Goal: Task Accomplishment & Management: Manage account settings

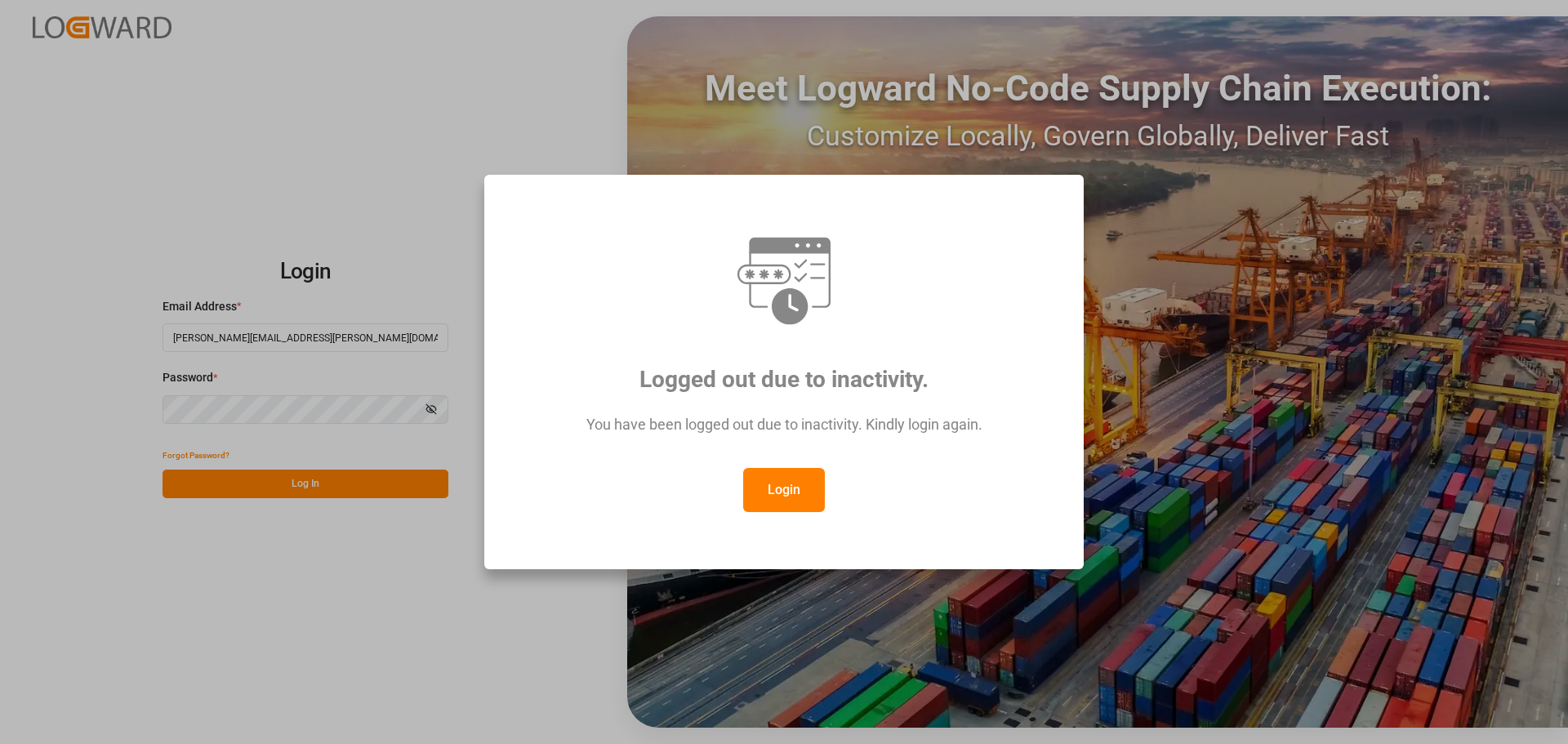
click at [763, 483] on button "Login" at bounding box center [784, 490] width 81 height 44
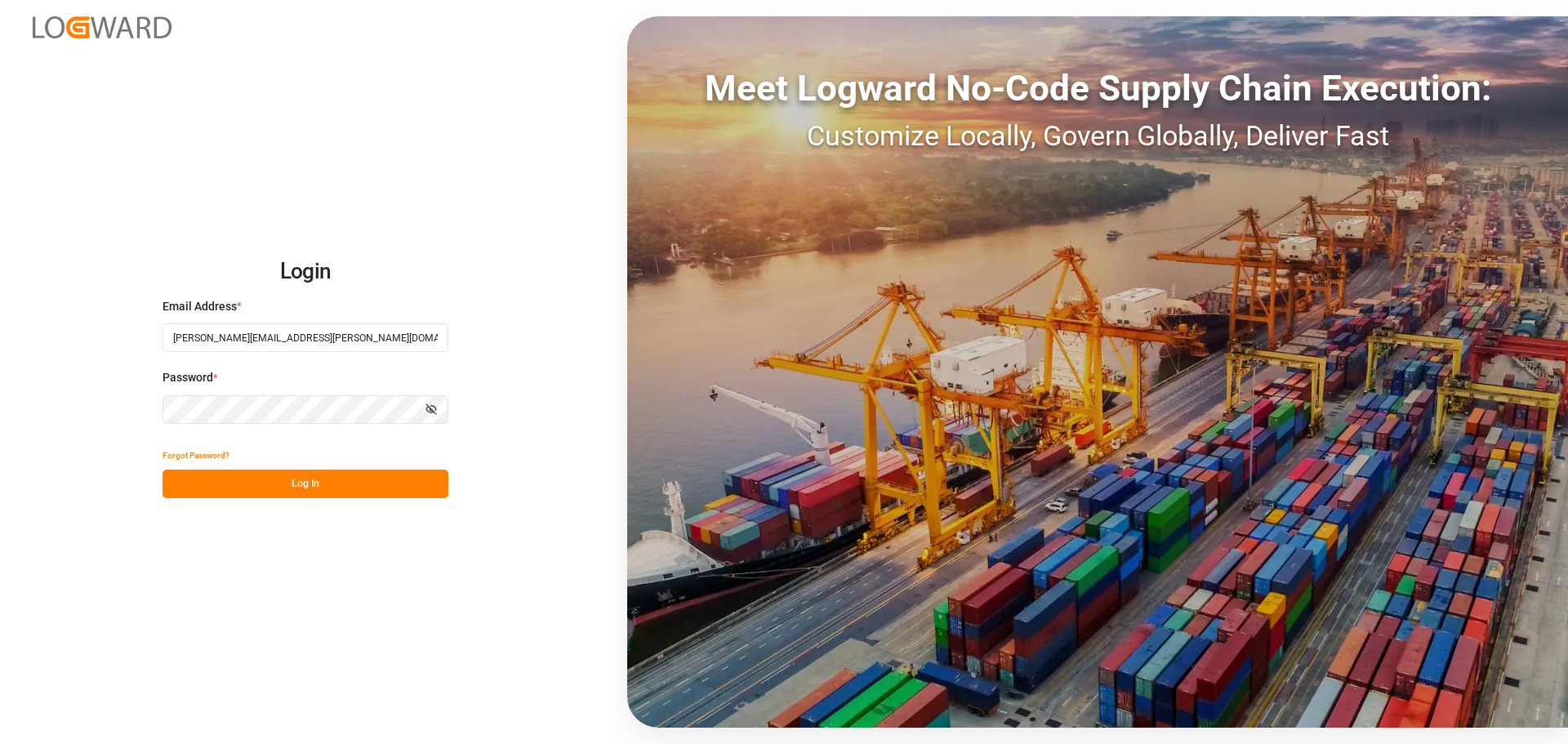
click at [285, 494] on button "Log In" at bounding box center [305, 484] width 286 height 29
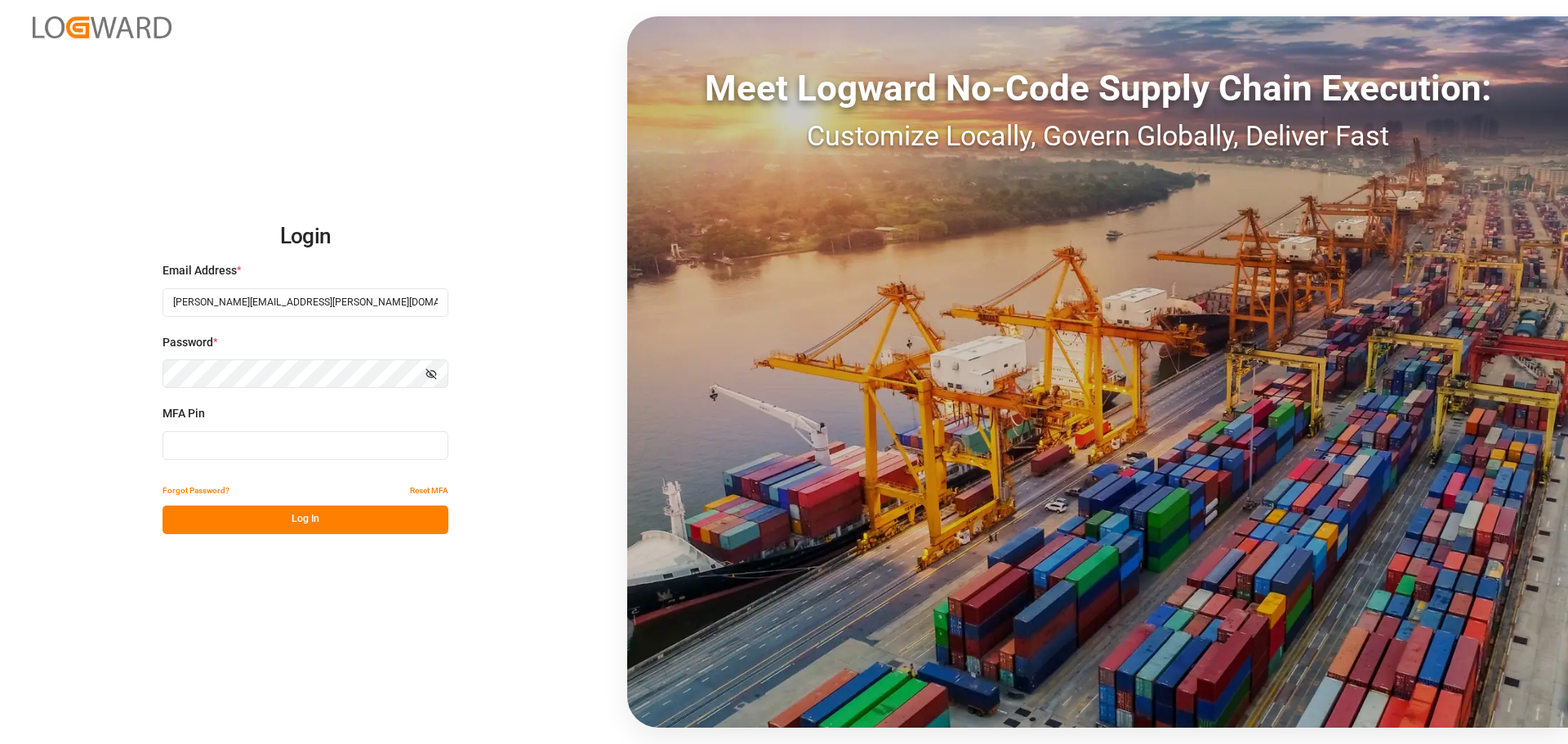
click at [242, 447] on input at bounding box center [305, 446] width 286 height 29
type input "254857"
click at [338, 518] on button "Log In" at bounding box center [305, 521] width 286 height 29
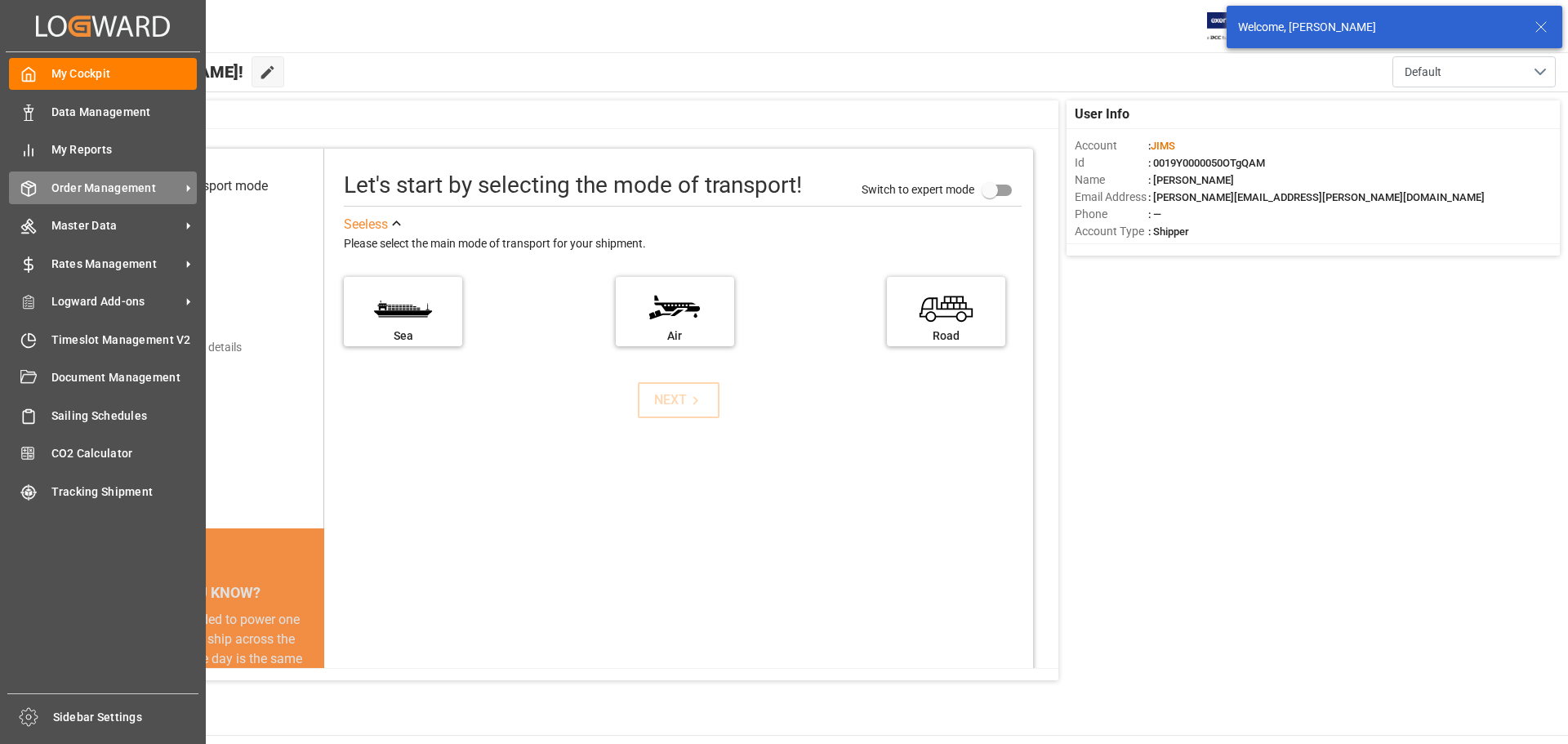
click at [53, 186] on span "Order Management" at bounding box center [116, 189] width 129 height 17
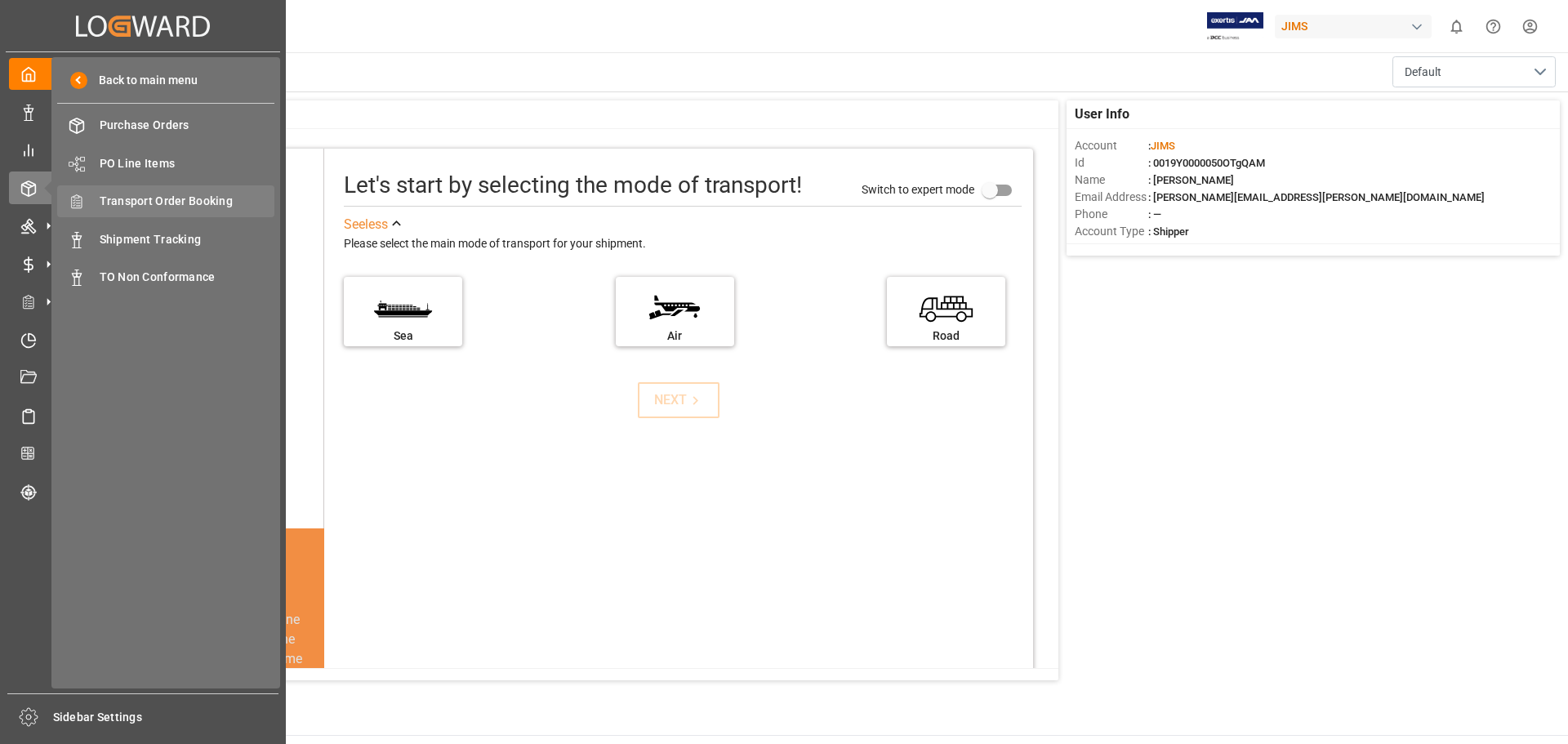
click at [157, 200] on span "Transport Order Booking" at bounding box center [187, 201] width 176 height 17
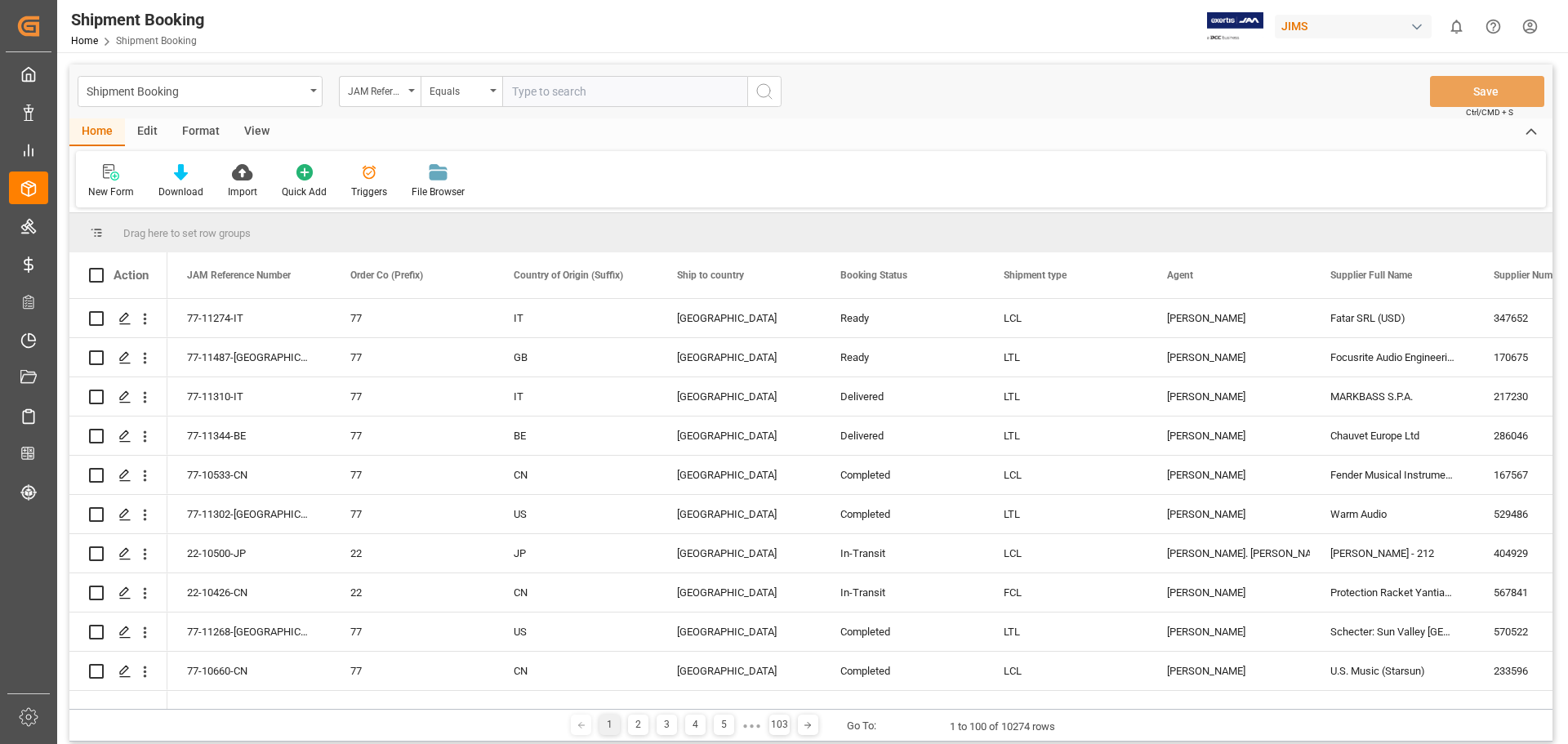
click at [582, 99] on input "text" at bounding box center [625, 91] width 245 height 31
type input "77-11445-US"
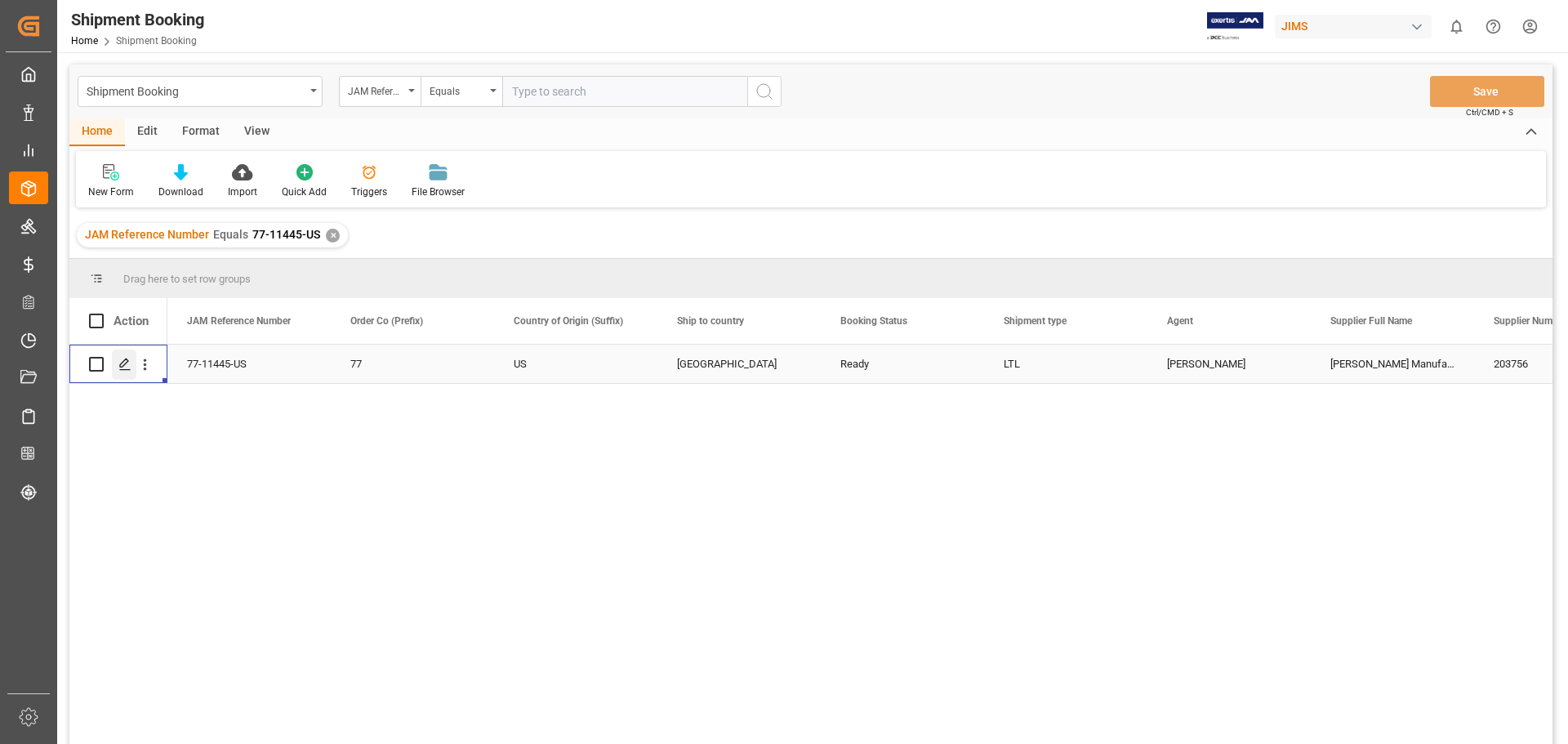
click at [125, 366] on icon "Press SPACE to select this row." at bounding box center [125, 364] width 13 height 13
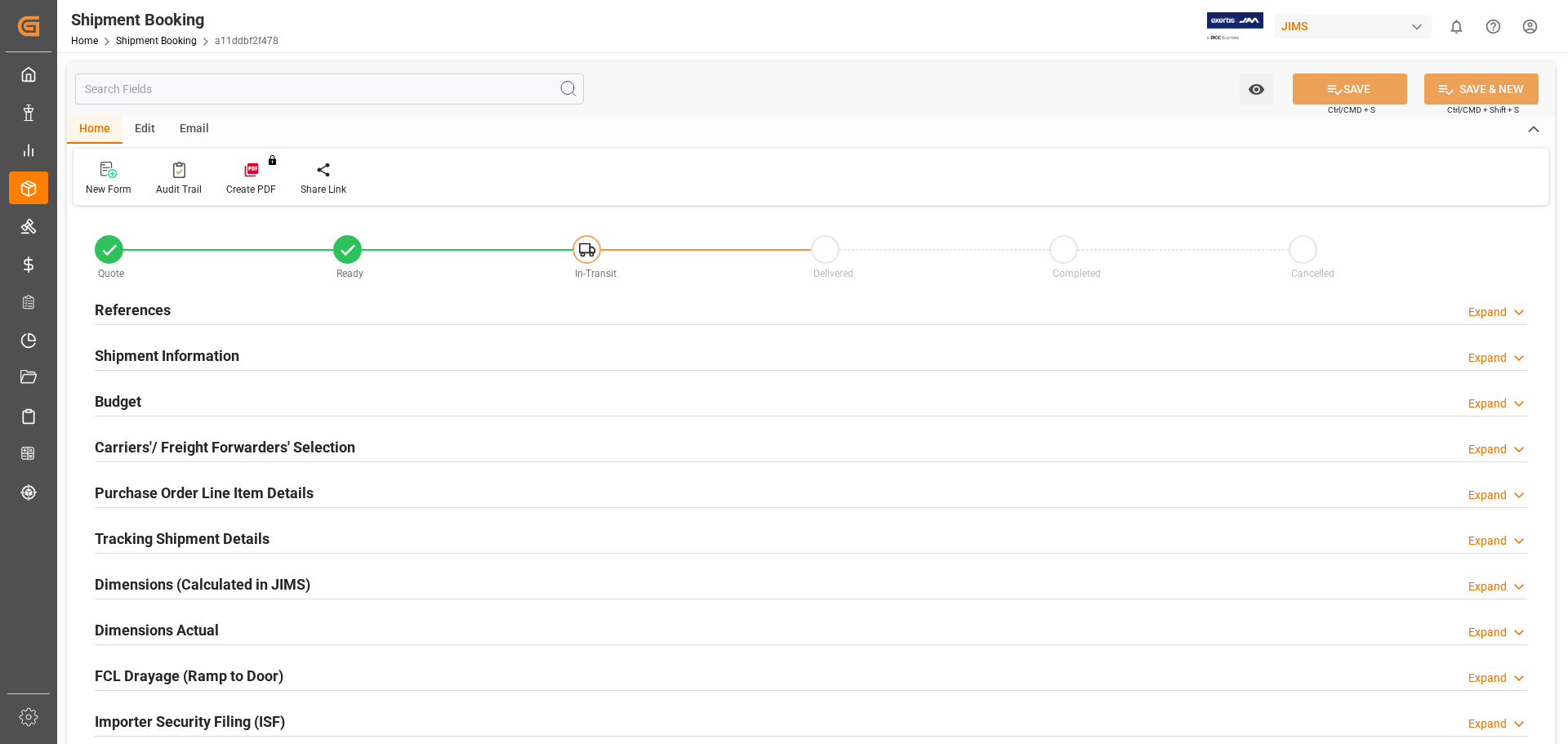
type input "0"
type input "[DATE]"
click at [109, 309] on h2 "References" at bounding box center [132, 310] width 76 height 22
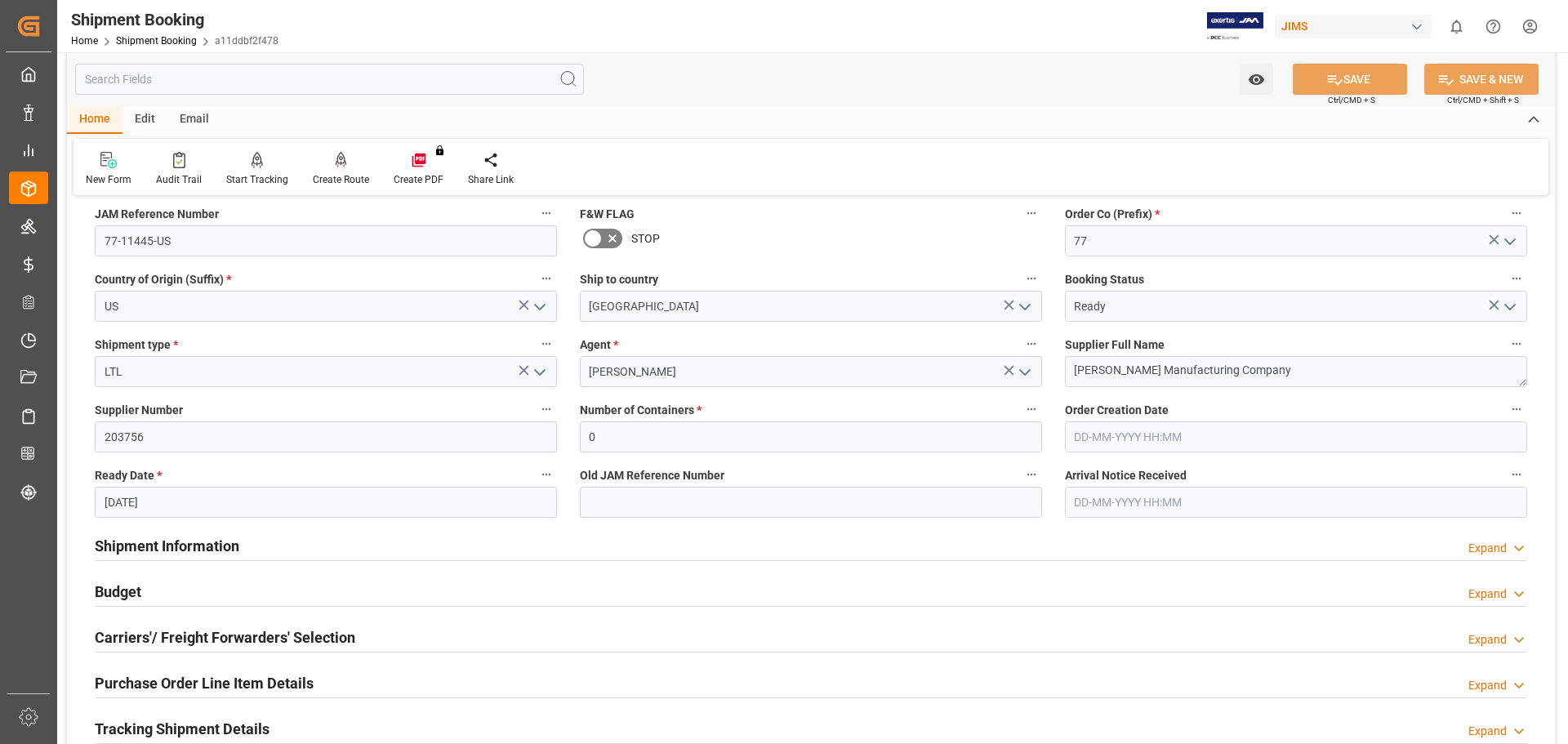
scroll to position [272, 0]
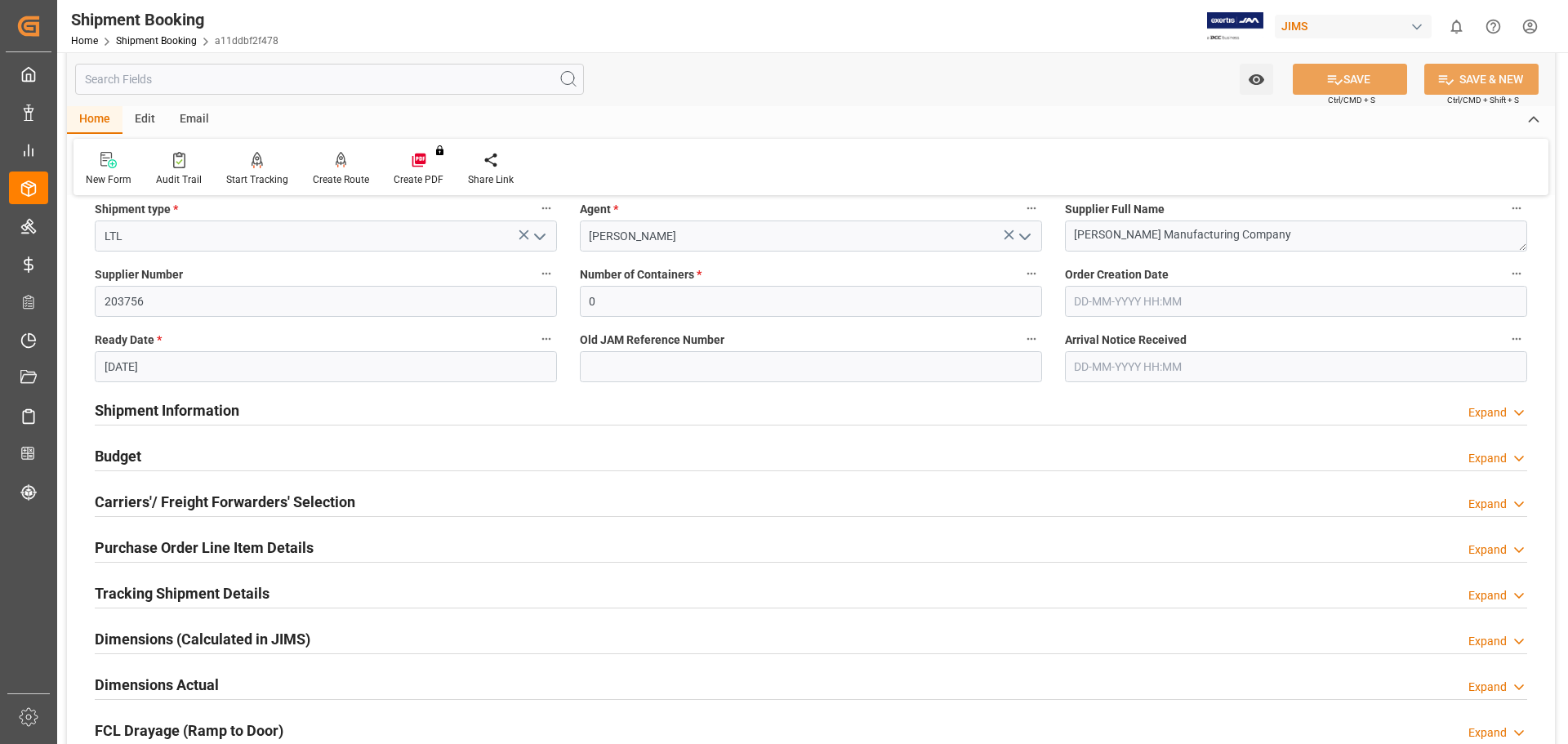
click at [107, 450] on h2 "Budget" at bounding box center [118, 456] width 47 height 22
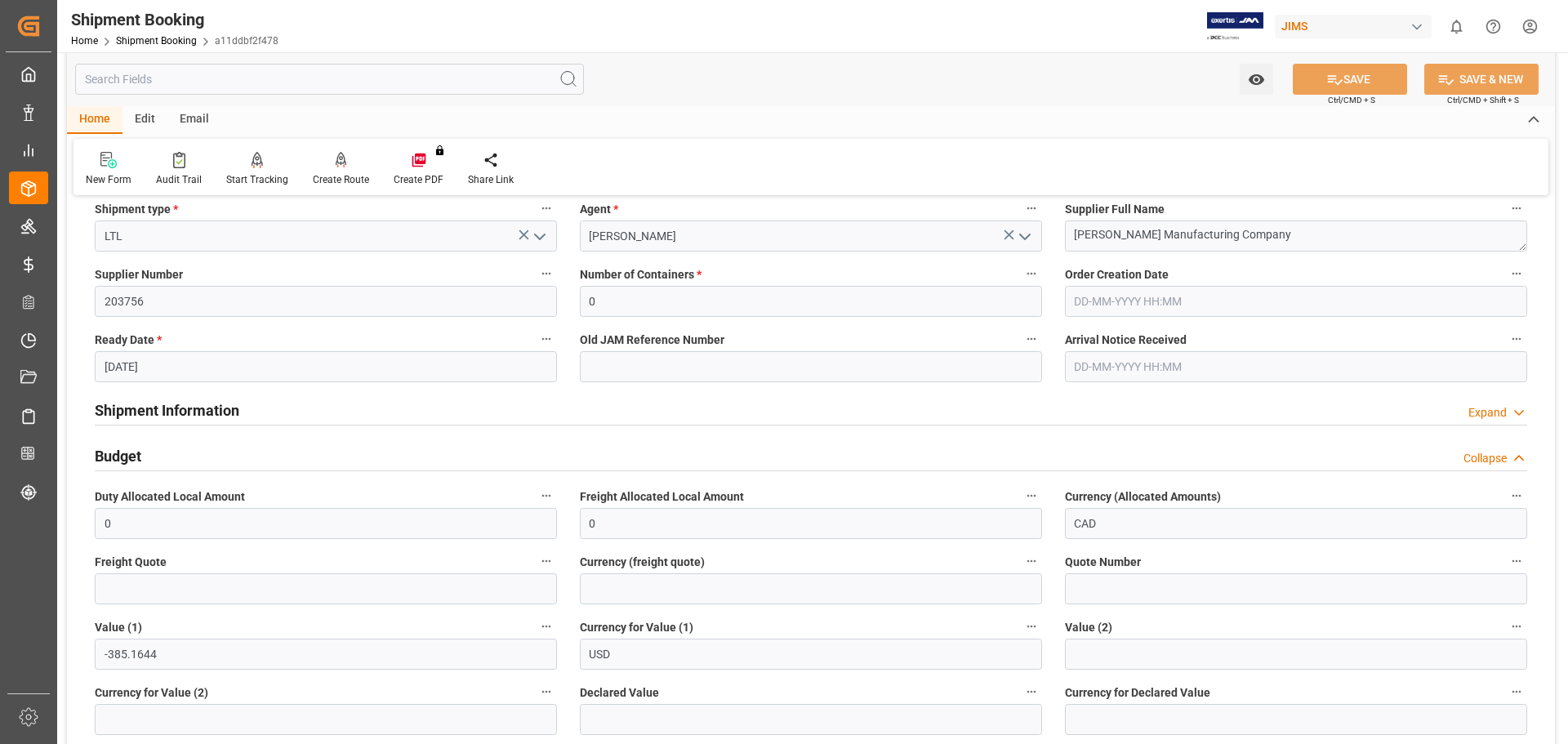
click at [107, 450] on h2 "Budget" at bounding box center [118, 456] width 47 height 22
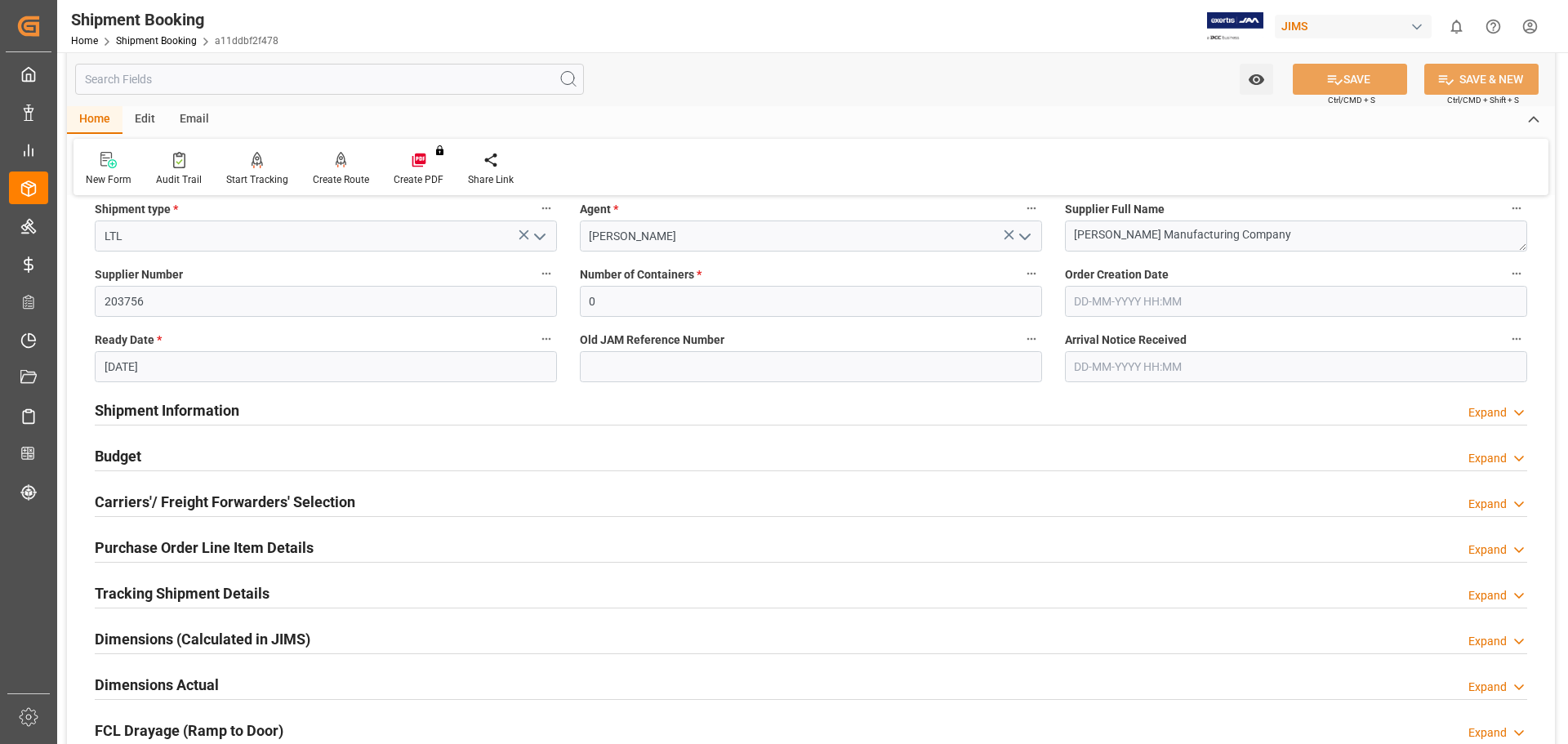
click at [120, 496] on h2 "Carriers'/ Freight Forwarders' Selection" at bounding box center [225, 502] width 261 height 22
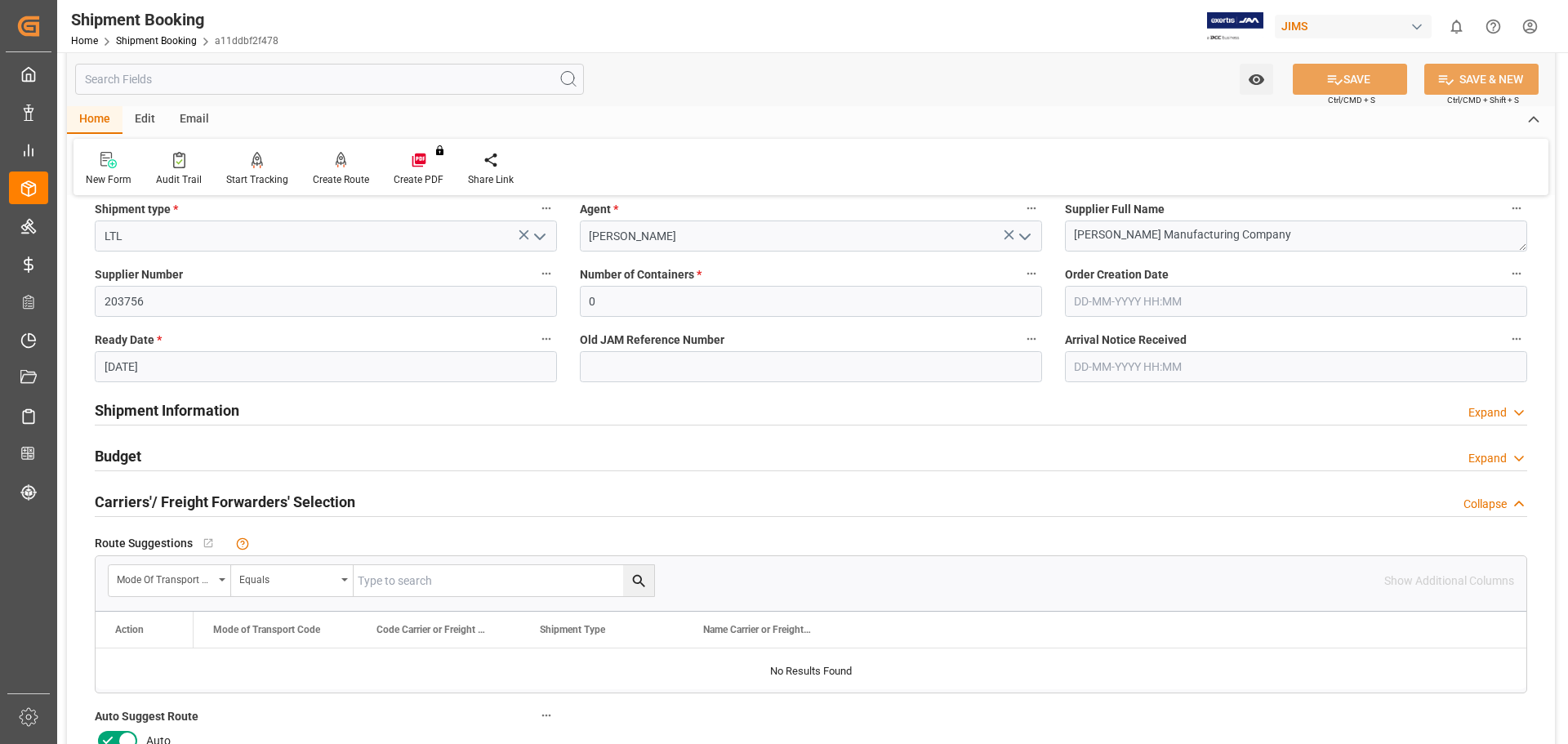
click at [115, 736] on icon at bounding box center [107, 741] width 20 height 20
click at [0, 0] on input "checkbox" at bounding box center [0, 0] width 0 height 0
click at [1359, 78] on button "SAVE" at bounding box center [1350, 79] width 115 height 31
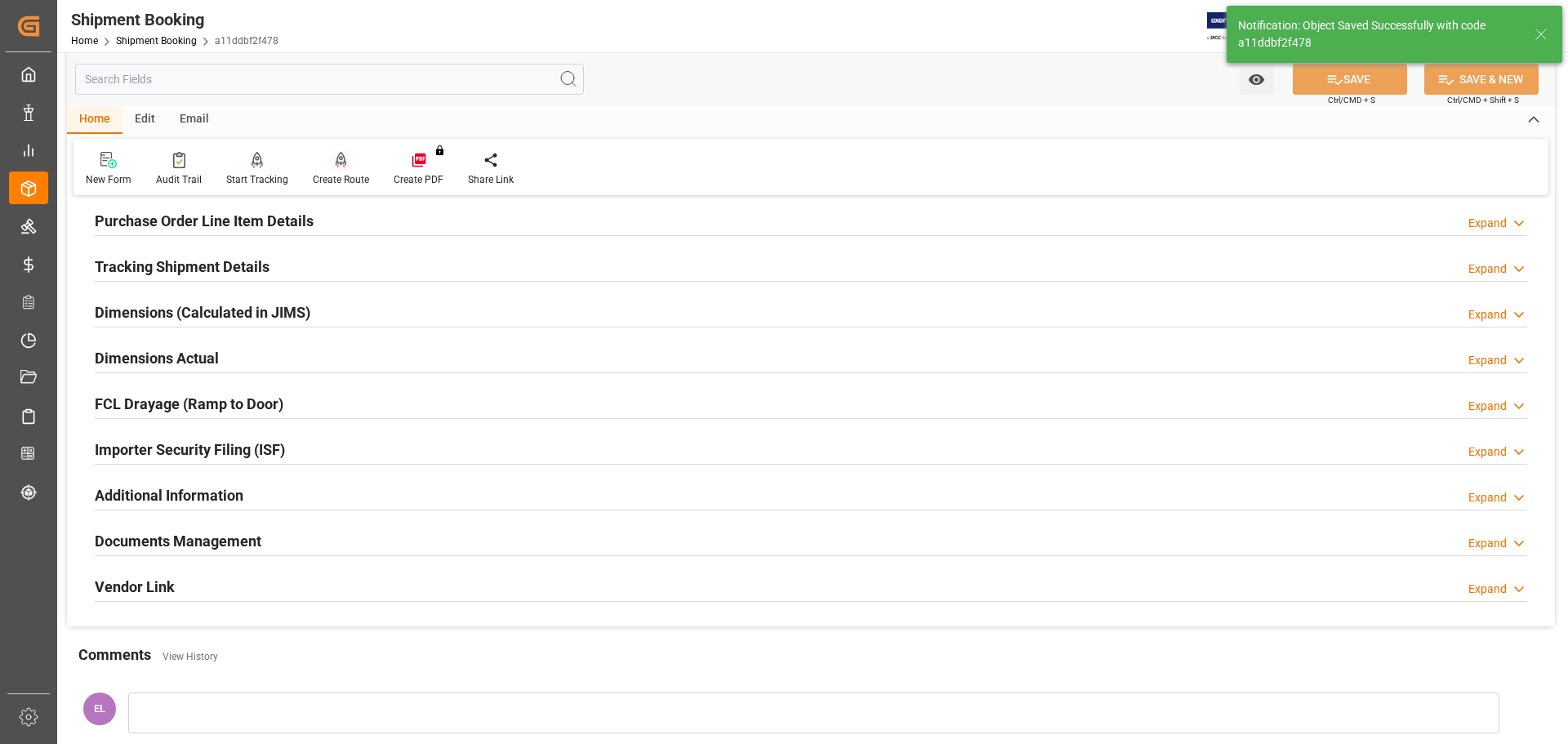
click at [338, 167] on icon at bounding box center [340, 160] width 11 height 16
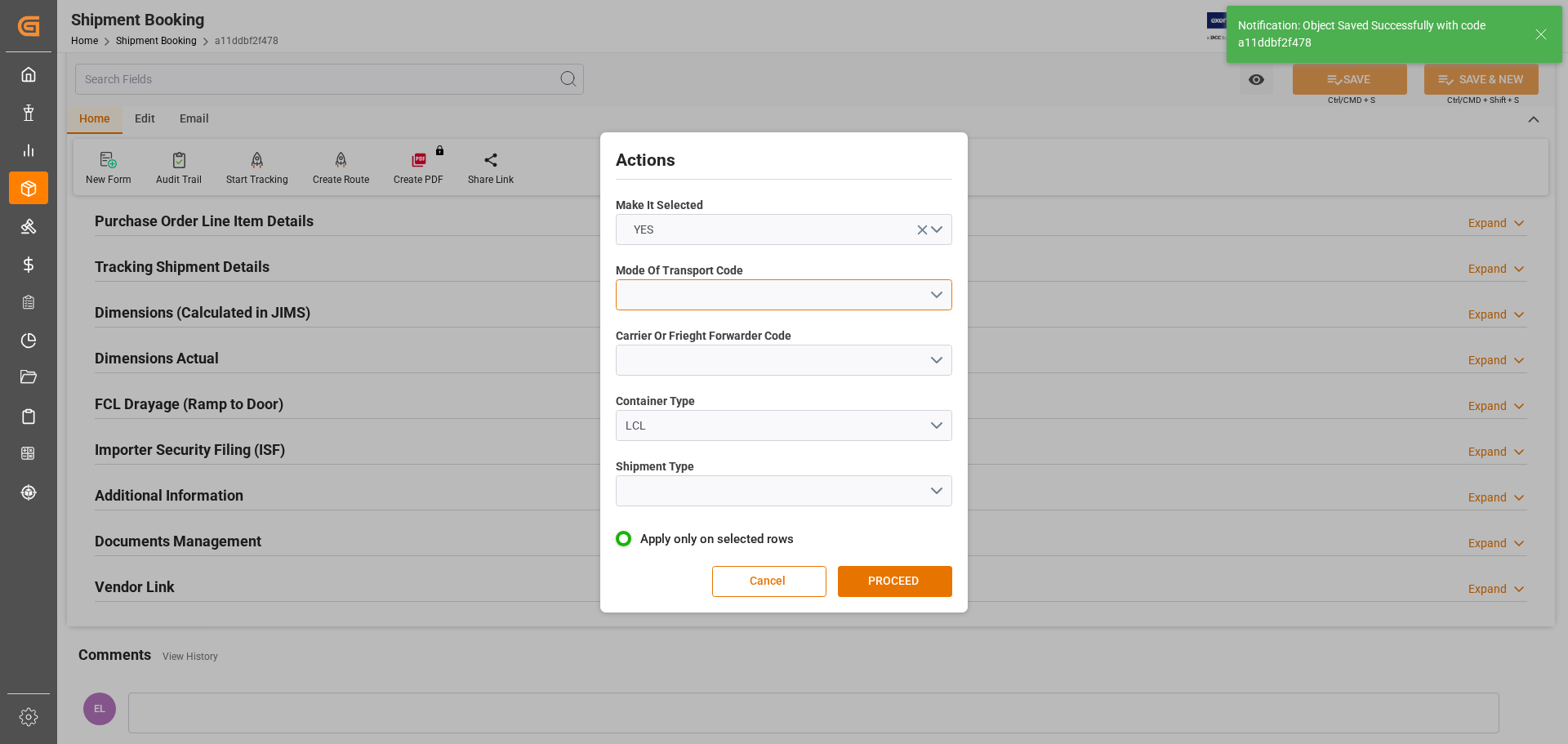
click at [712, 297] on button "open menu" at bounding box center [784, 295] width 336 height 31
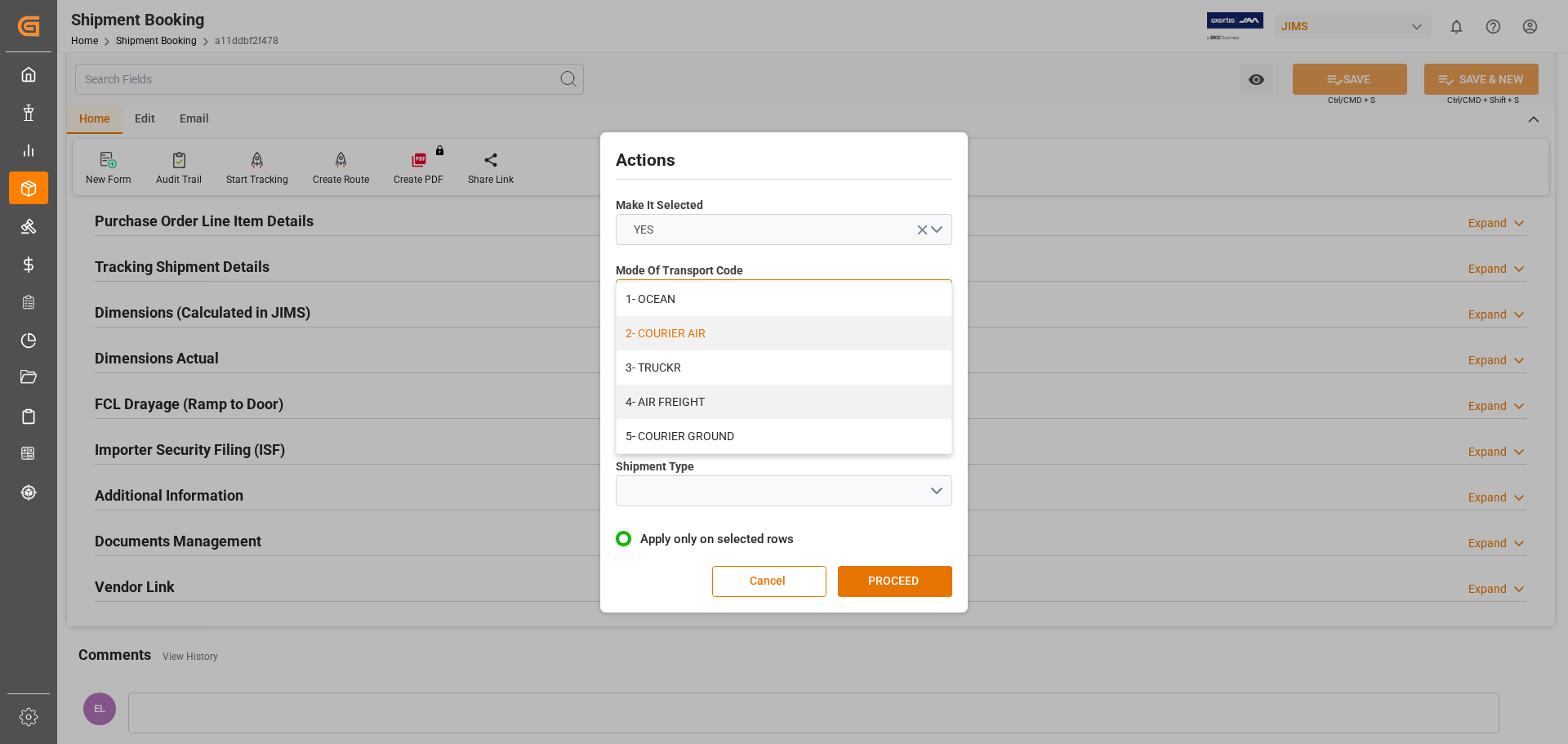
click at [699, 330] on div "2- COURIER AIR" at bounding box center [784, 333] width 334 height 34
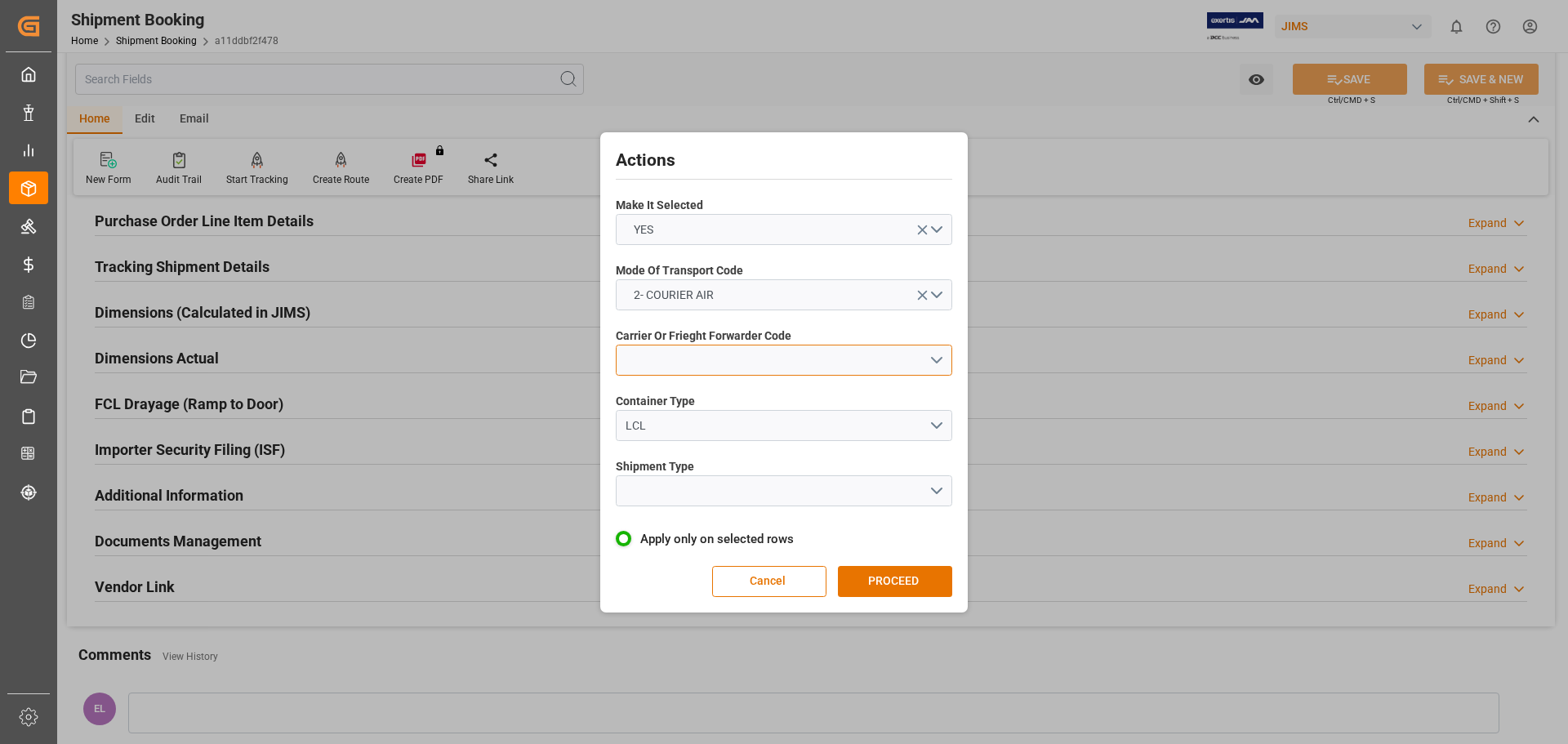
click at [677, 372] on button "open menu" at bounding box center [784, 360] width 336 height 31
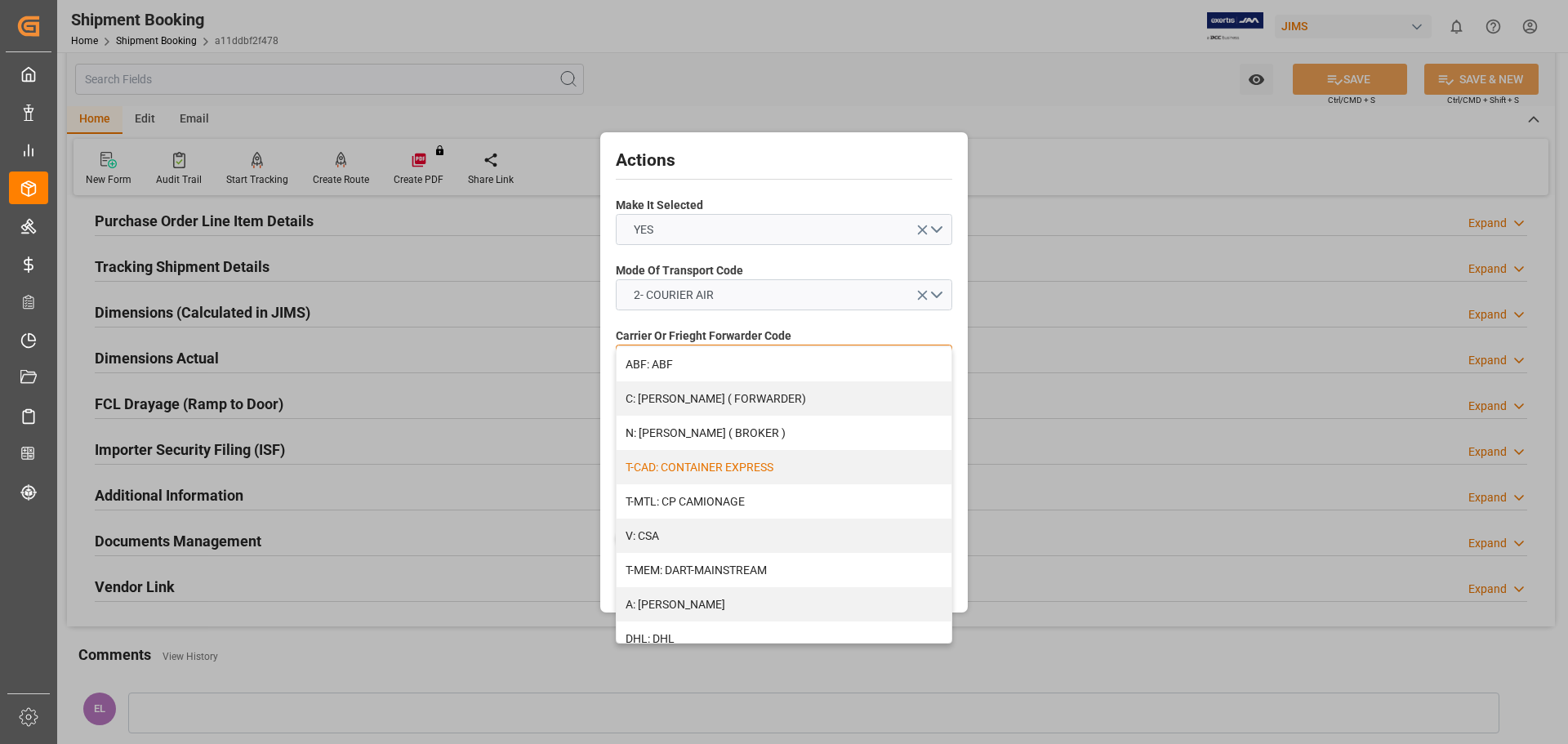
scroll to position [409, 0]
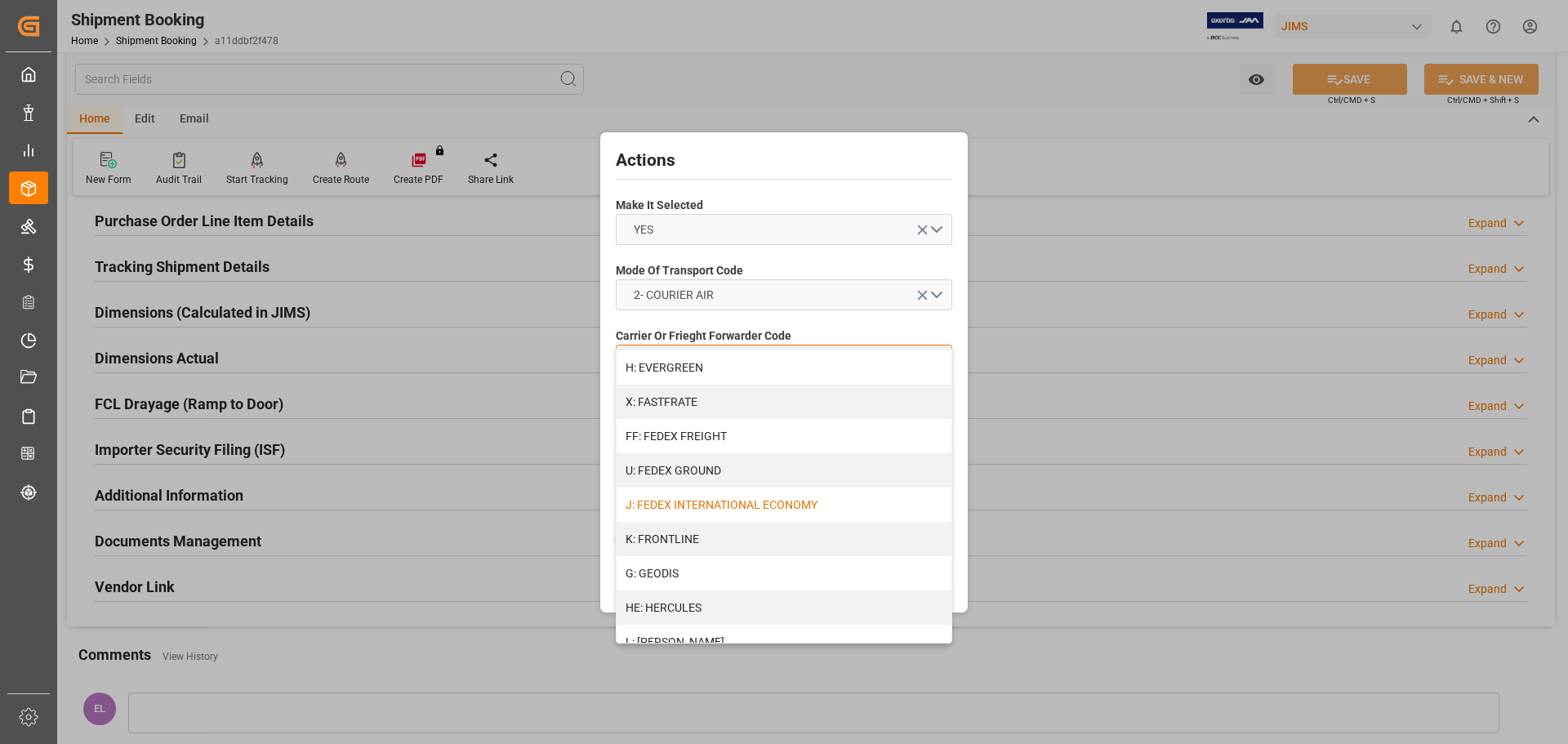
click at [744, 502] on div "J: FEDEX INTERNATIONAL ECONOMY" at bounding box center [784, 504] width 334 height 34
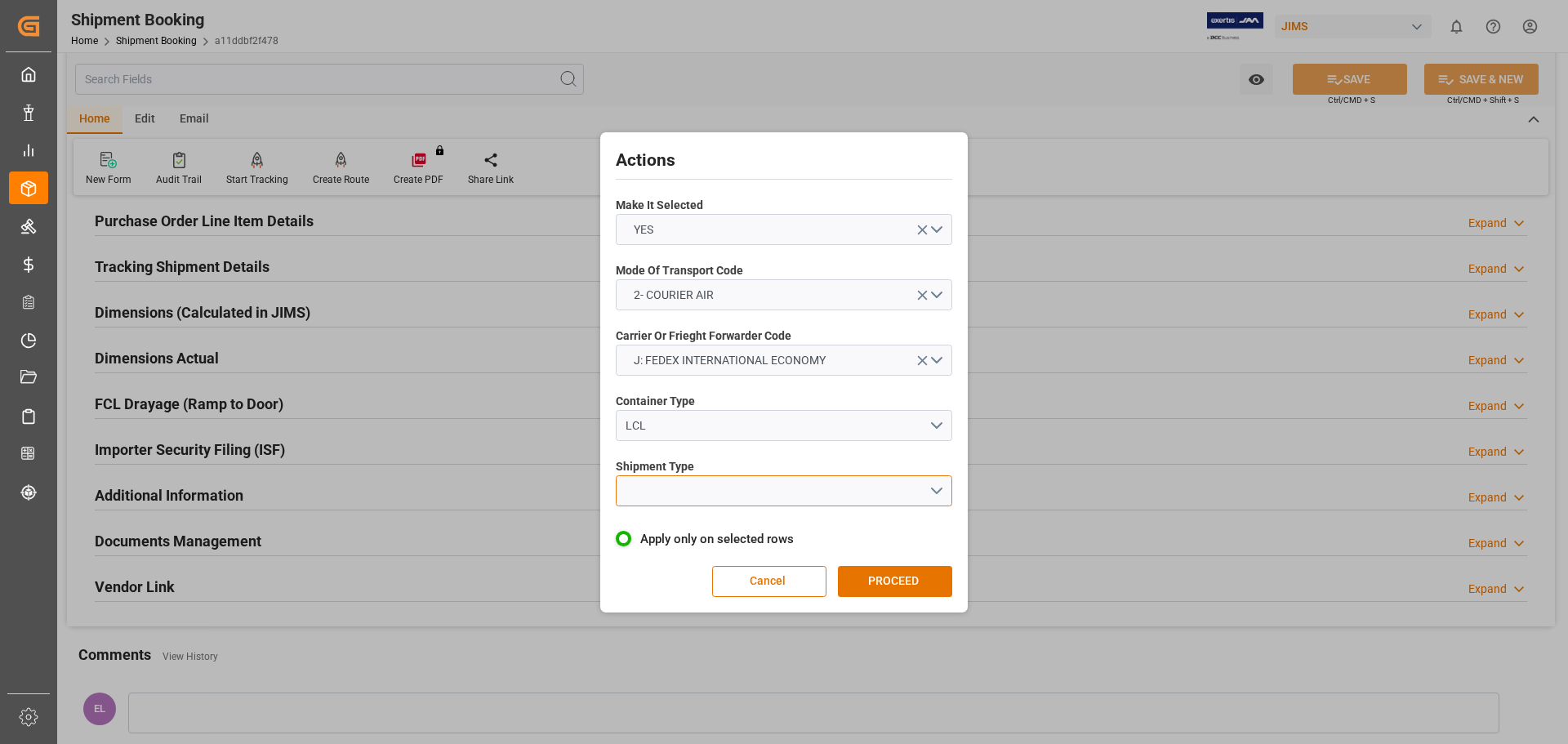
click at [670, 485] on button "open menu" at bounding box center [784, 491] width 336 height 31
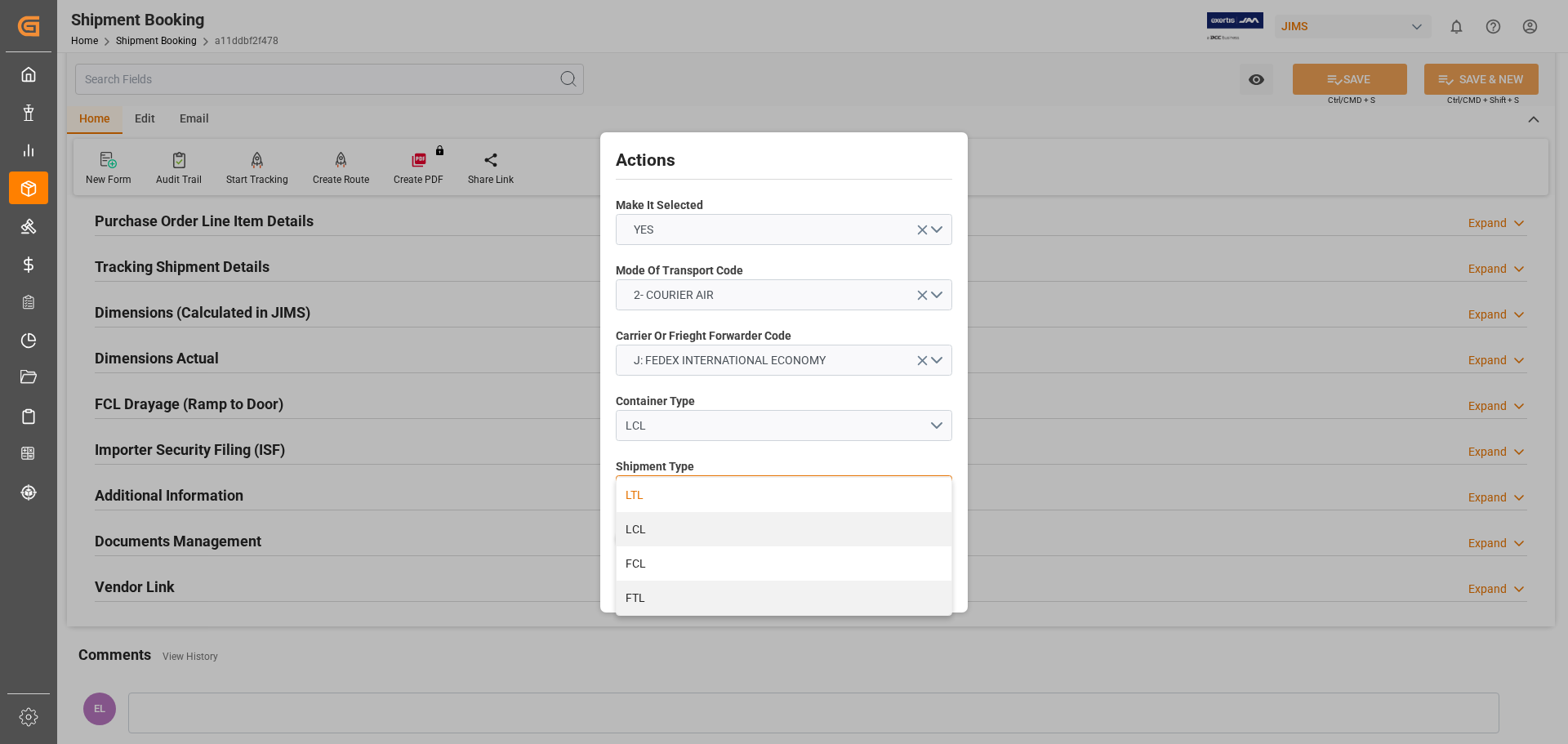
click at [660, 486] on div "LTL" at bounding box center [784, 495] width 334 height 34
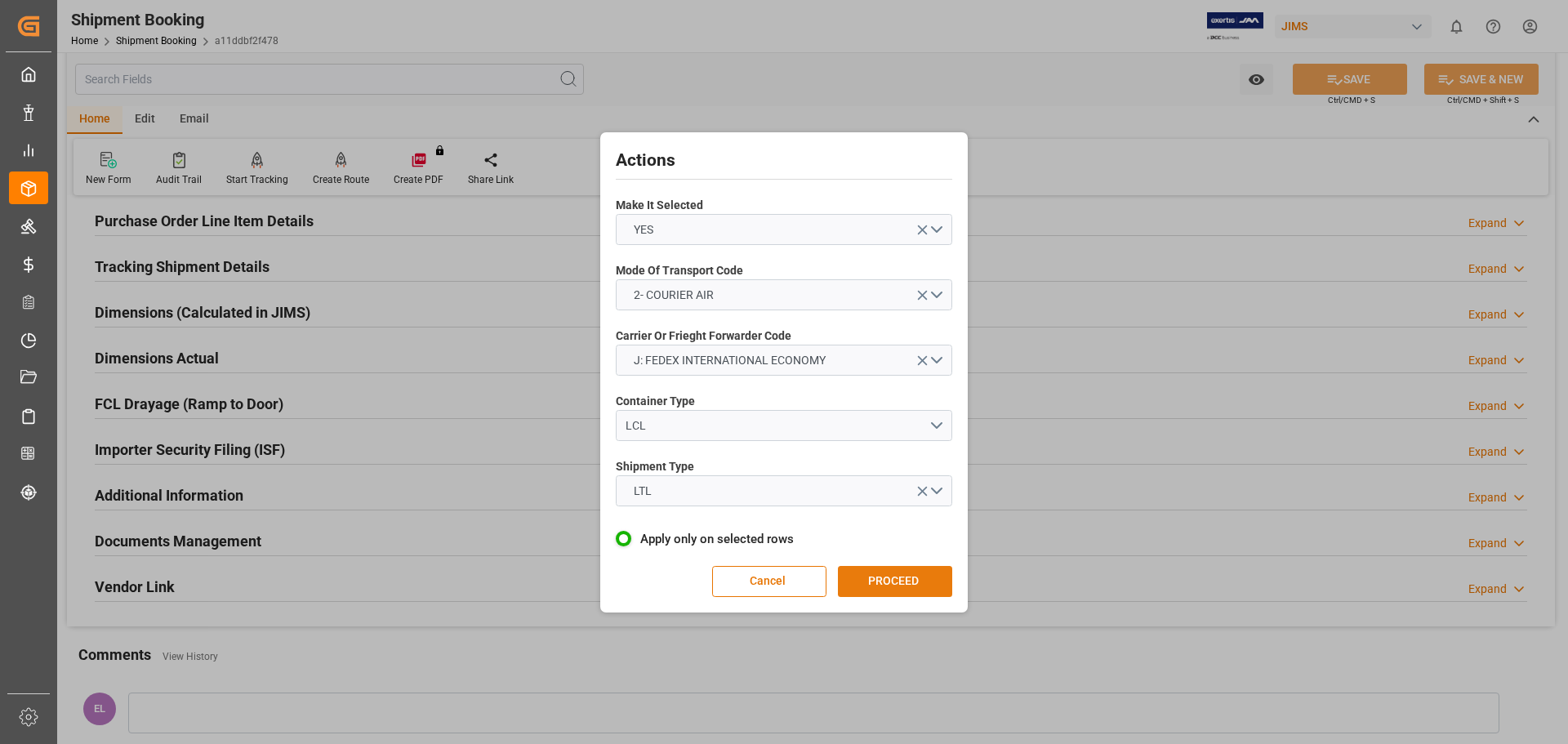
click at [868, 578] on button "PROCEED" at bounding box center [895, 582] width 115 height 31
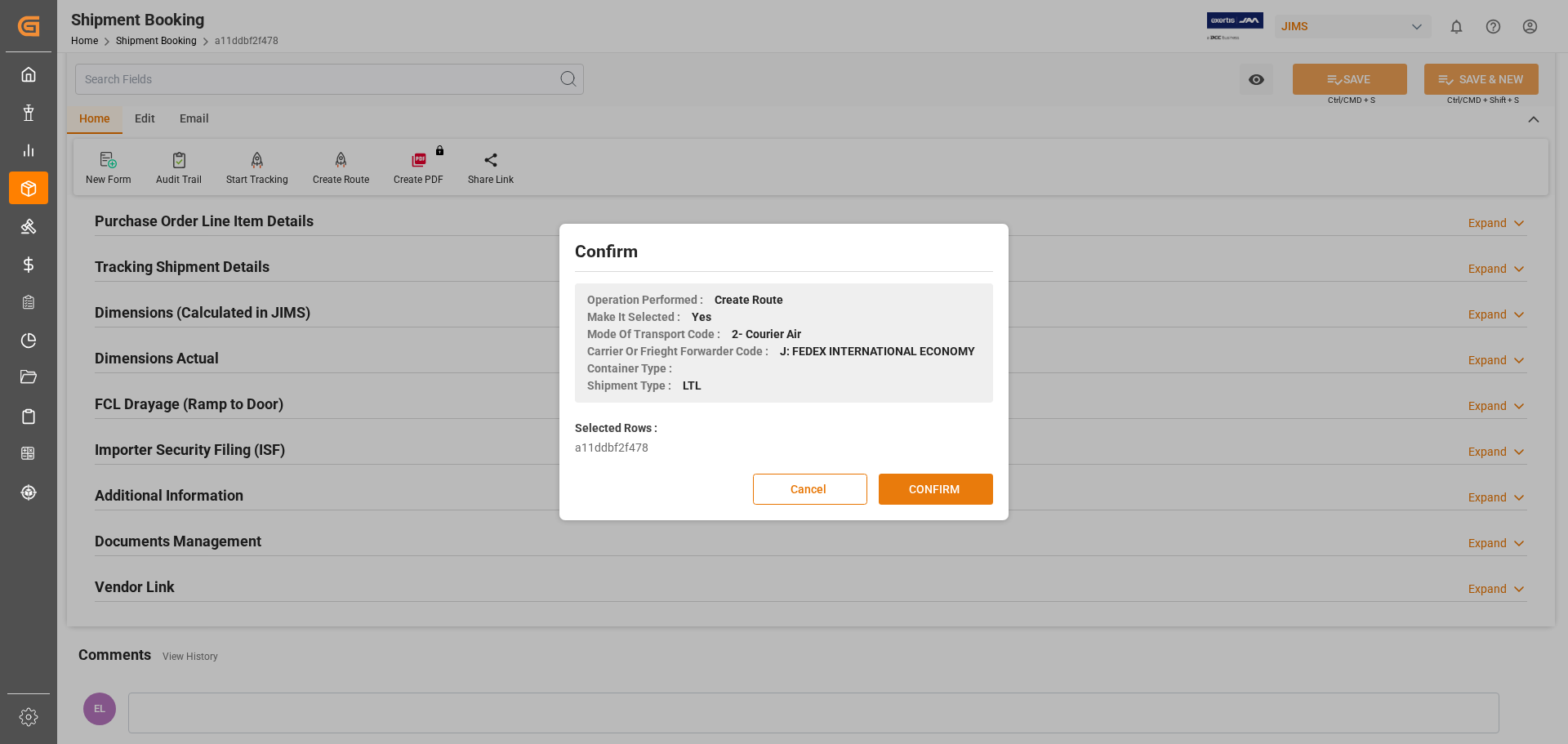
click at [937, 491] on button "CONFIRM" at bounding box center [936, 489] width 115 height 31
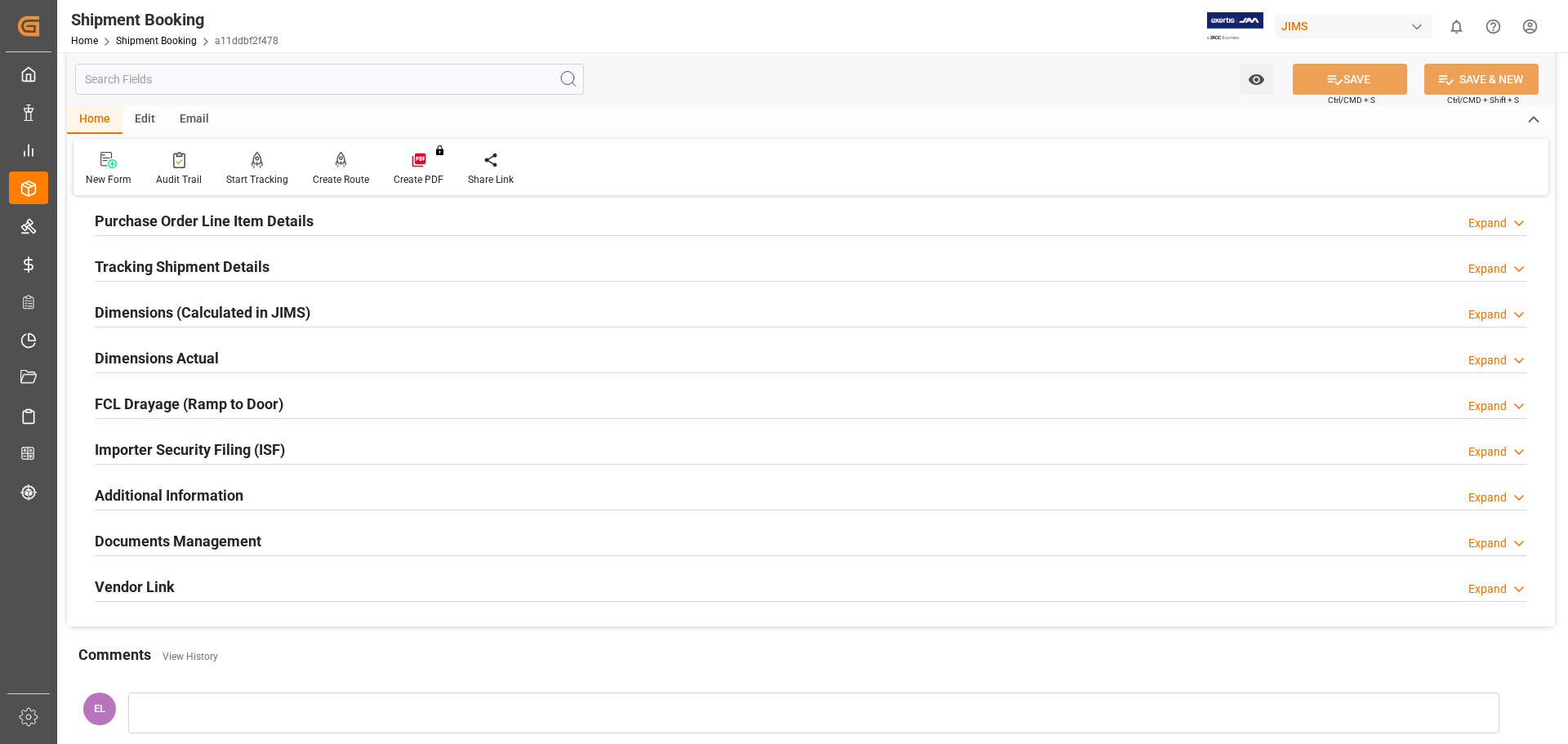
scroll to position [137, 0]
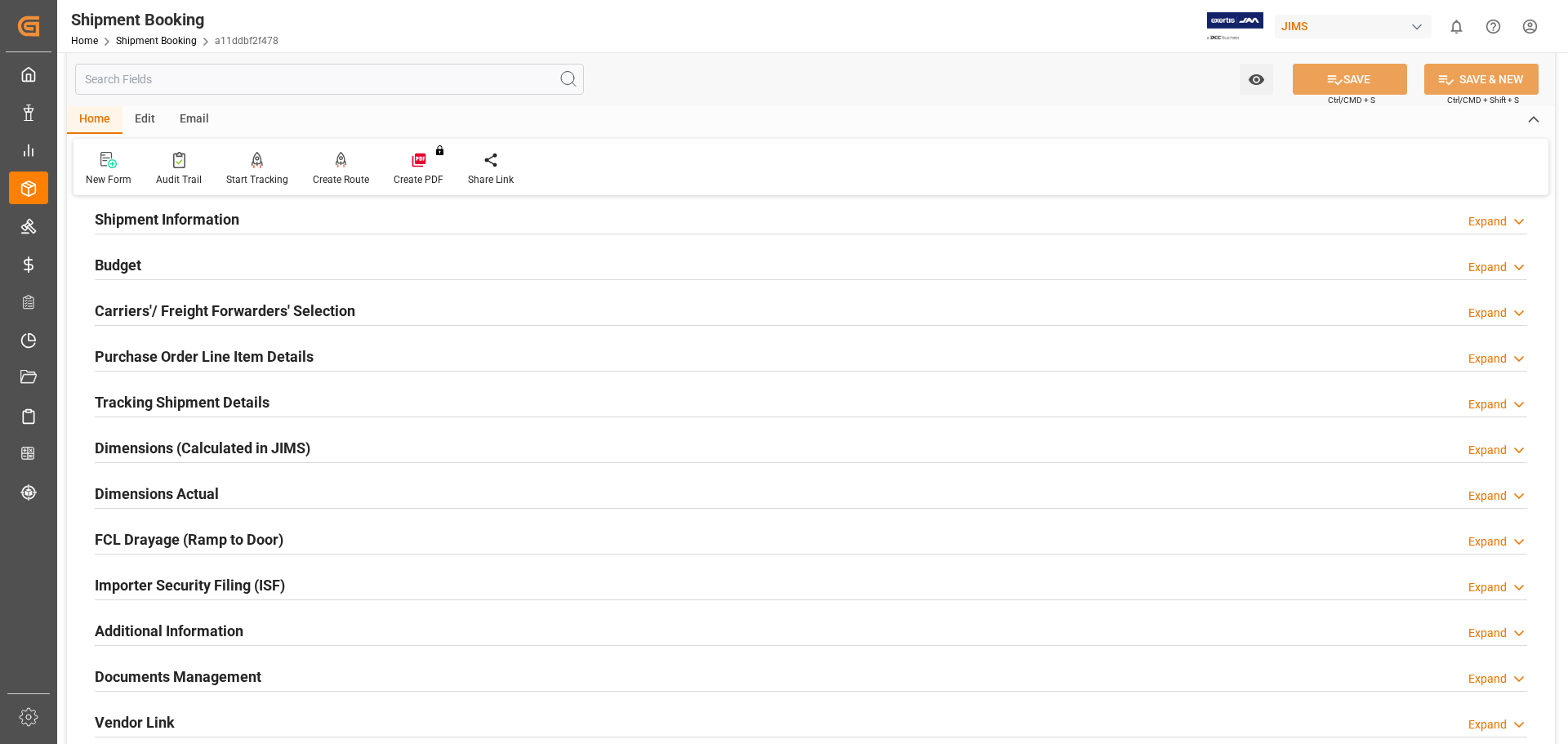
click at [137, 398] on h2 "Tracking Shipment Details" at bounding box center [183, 403] width 175 height 22
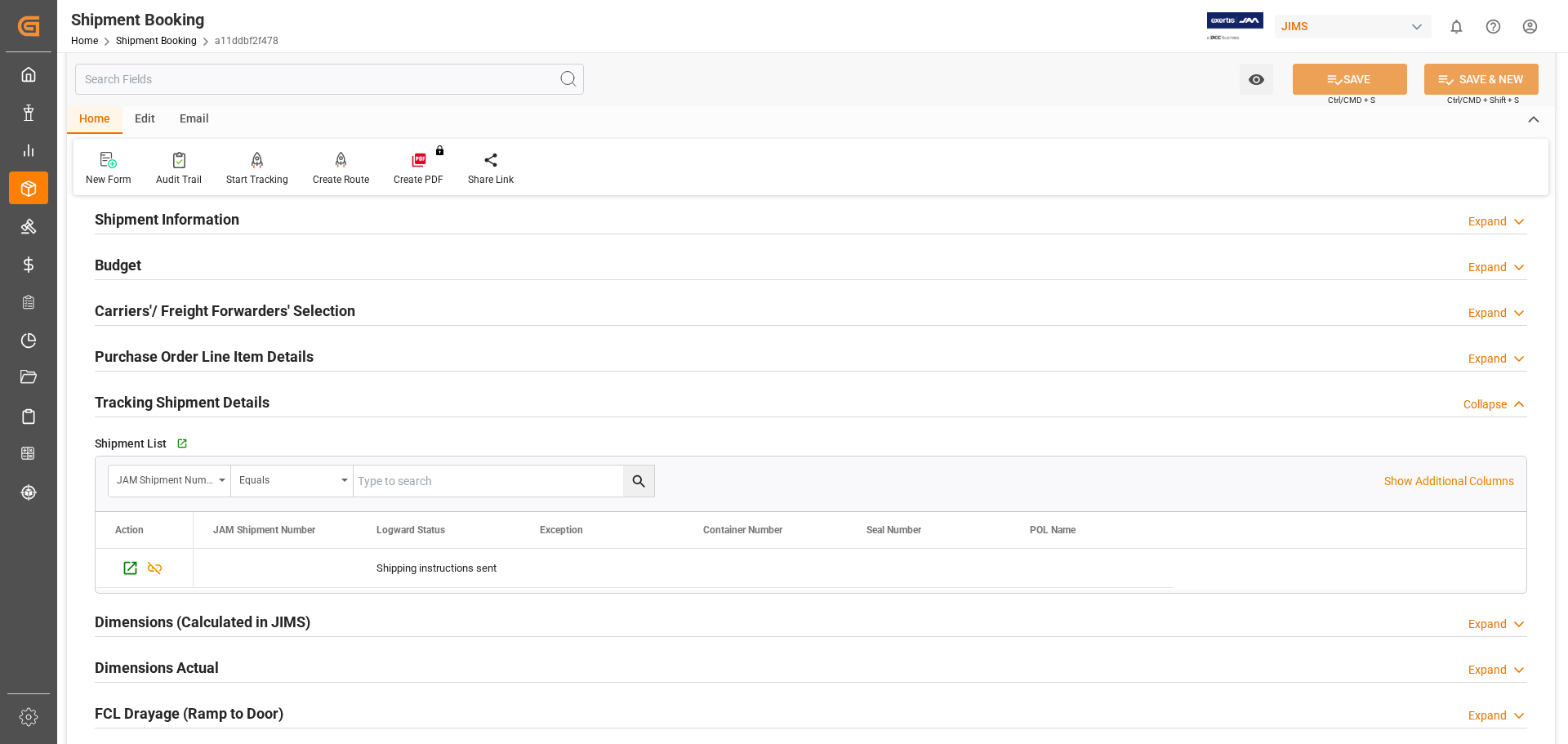
click at [267, 358] on h2 "Purchase Order Line Item Details" at bounding box center [205, 357] width 219 height 22
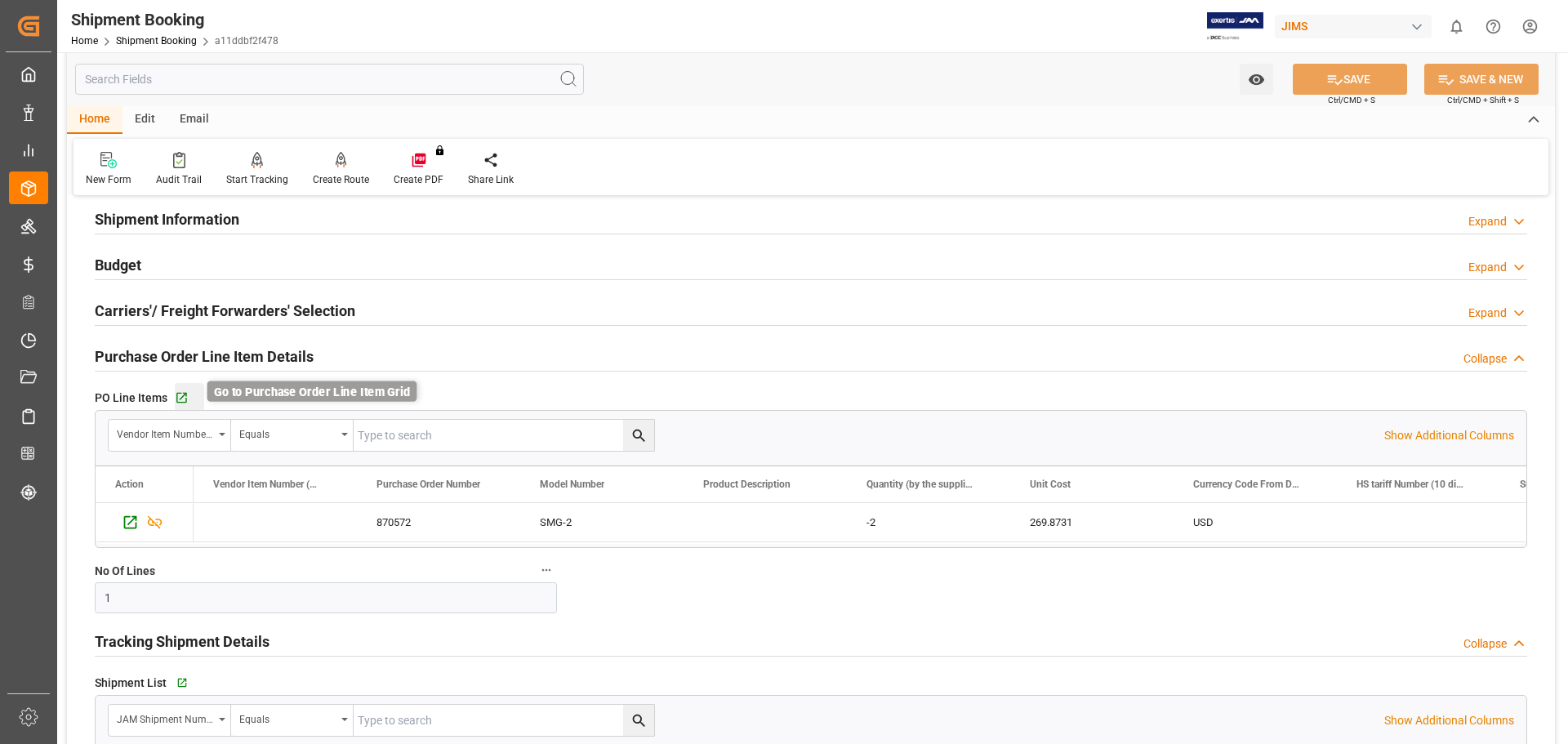
click at [181, 396] on icon "button" at bounding box center [182, 398] width 14 height 14
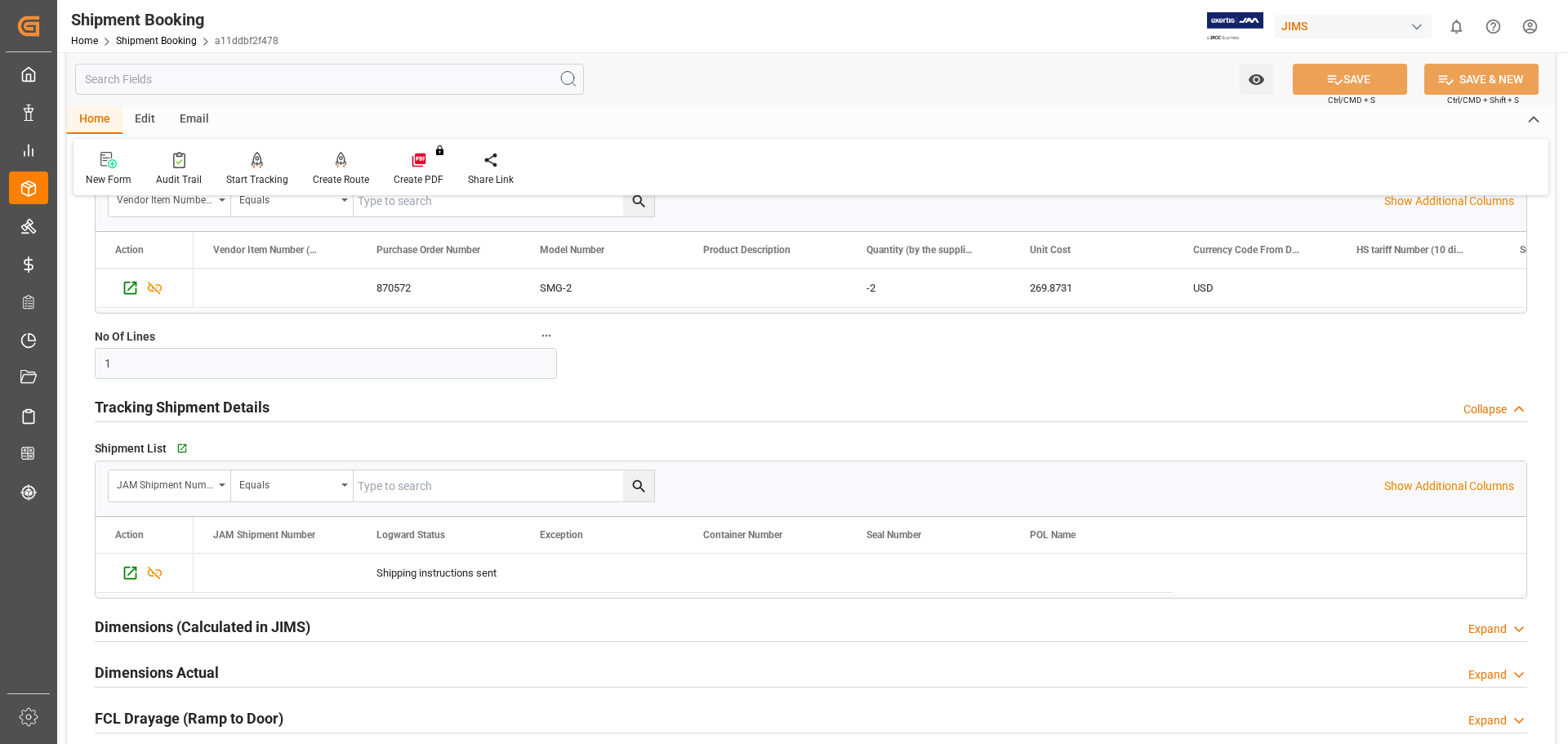
scroll to position [409, 0]
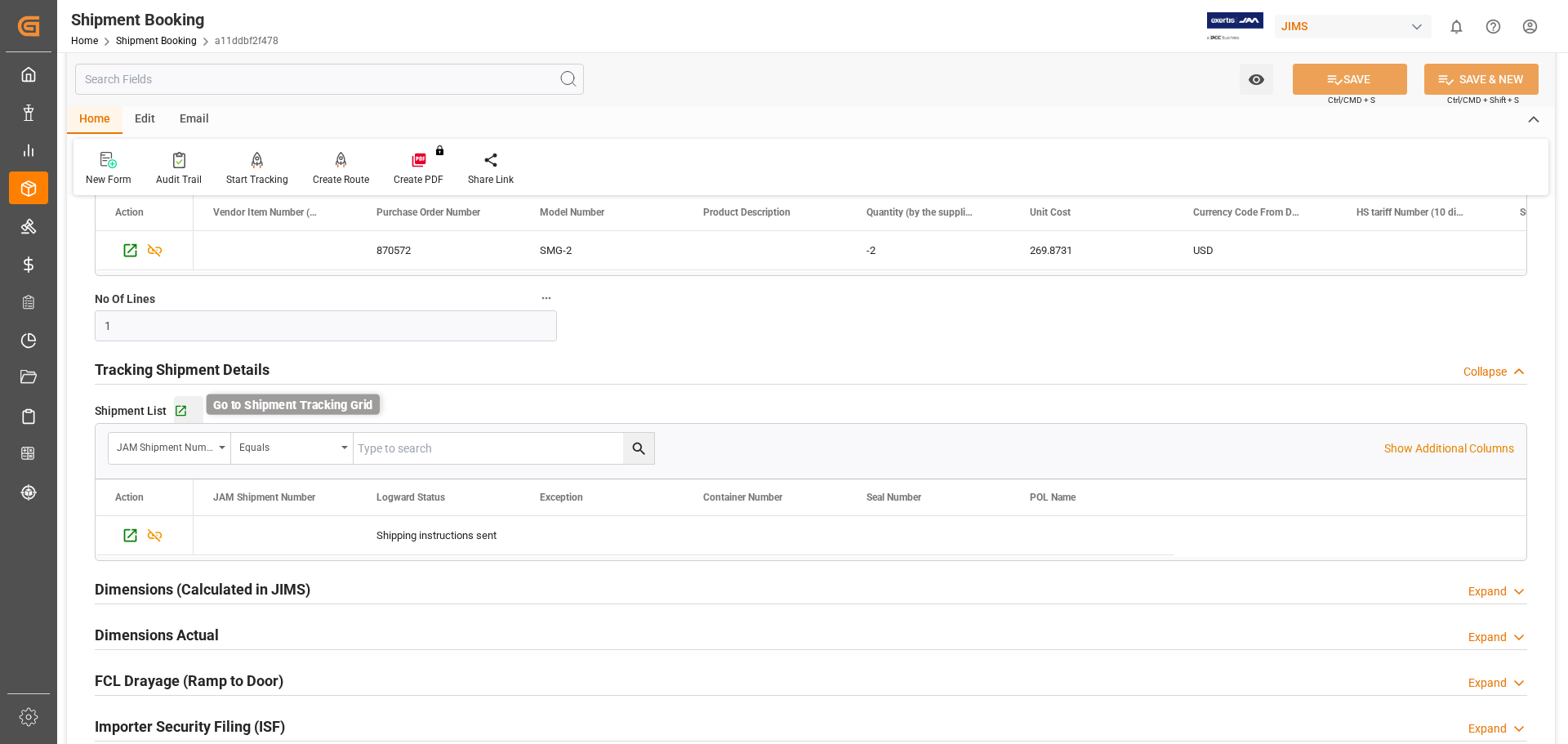
click at [177, 408] on icon "button" at bounding box center [181, 411] width 14 height 14
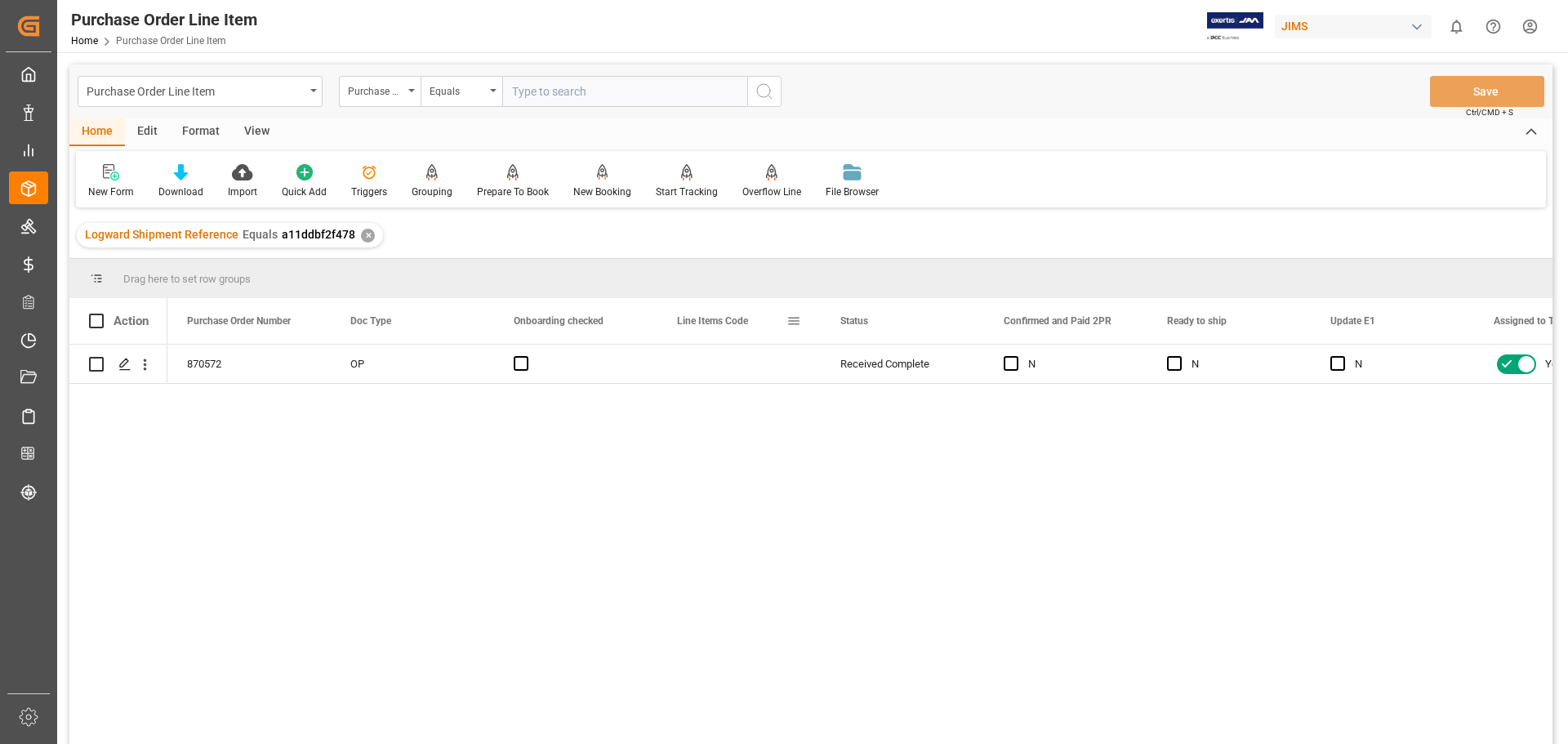
click at [792, 323] on span at bounding box center [793, 320] width 14 height 14
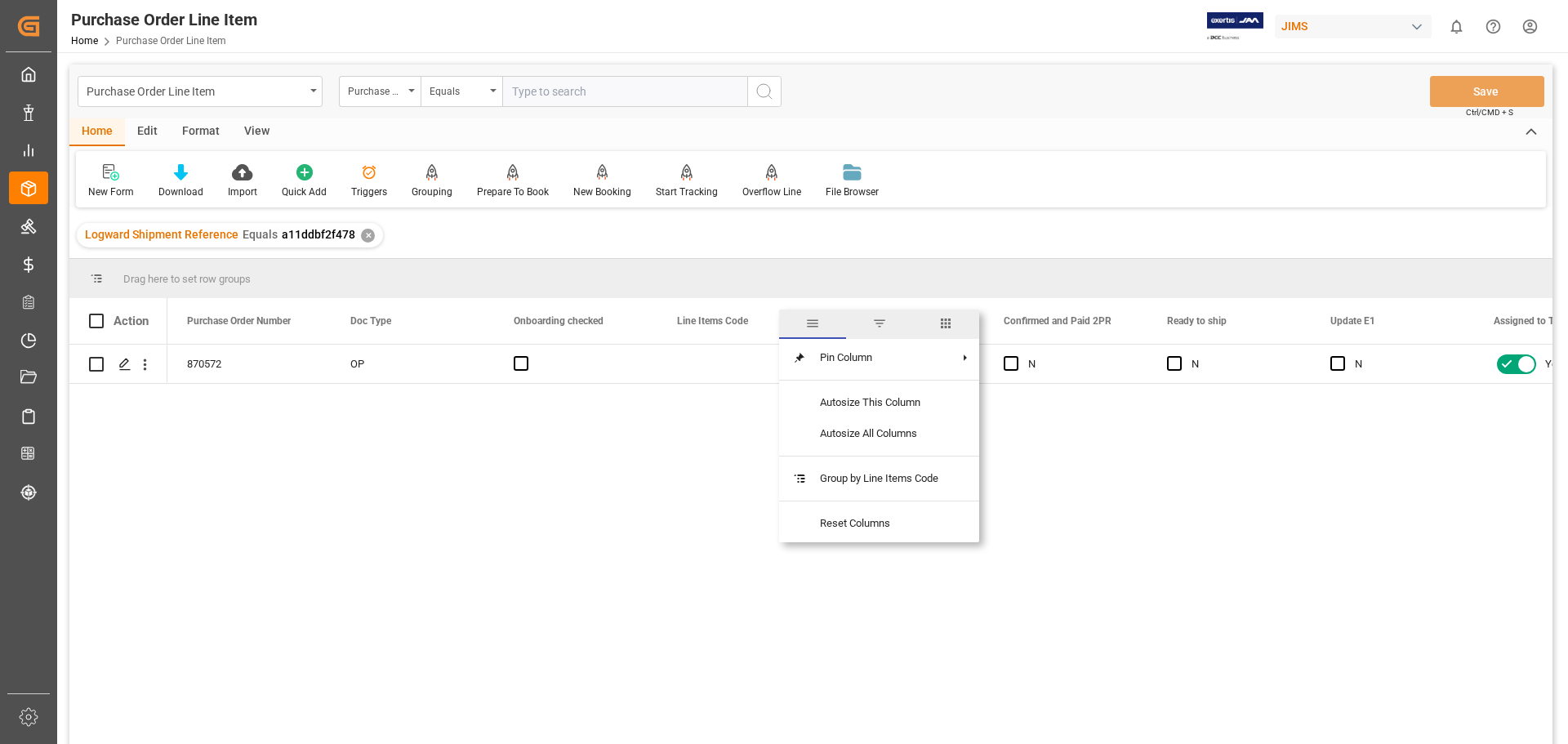
click at [953, 325] on span "columns" at bounding box center [945, 323] width 14 height 14
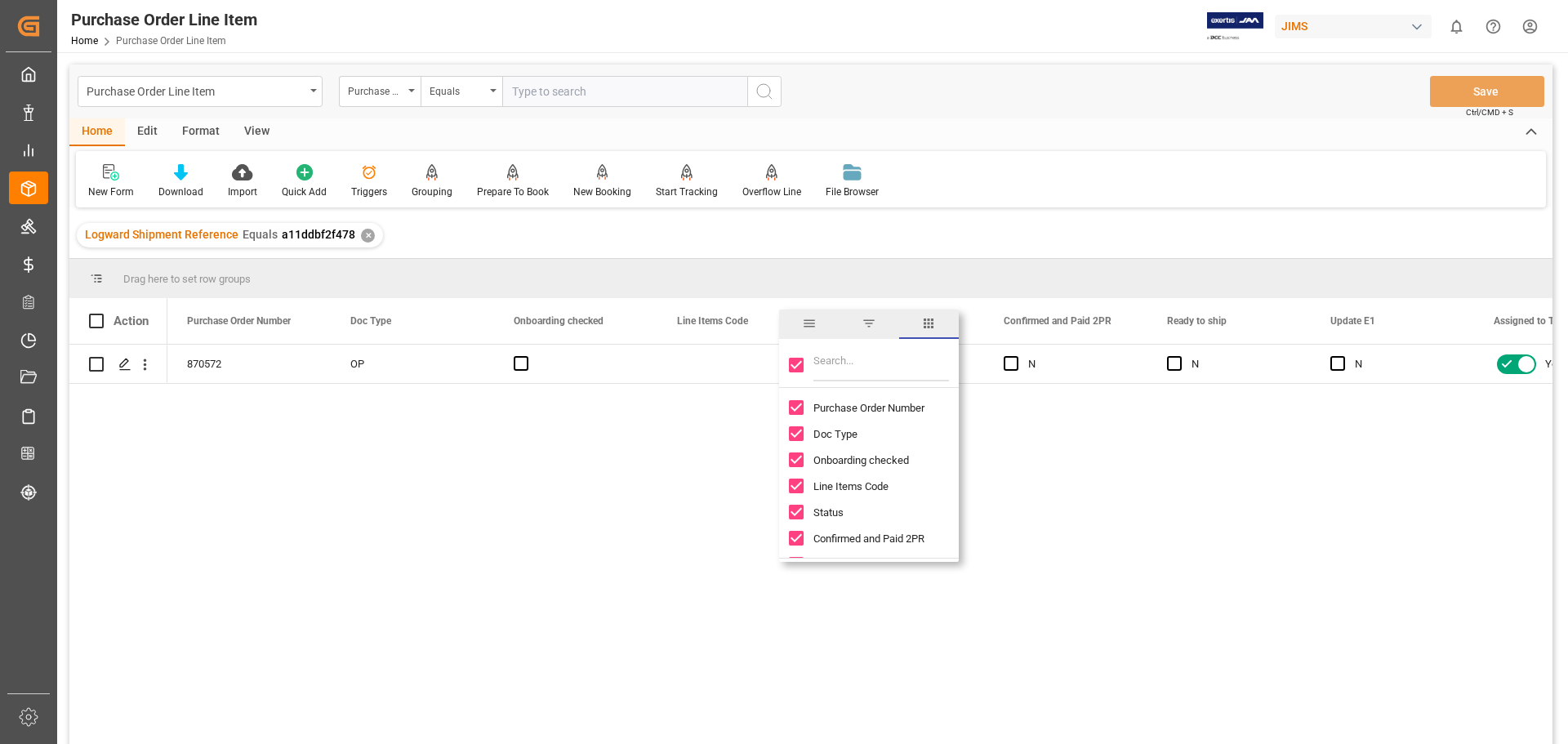
click at [795, 370] on input "Toggle Select All Columns" at bounding box center [795, 364] width 14 height 14
checkbox input "false"
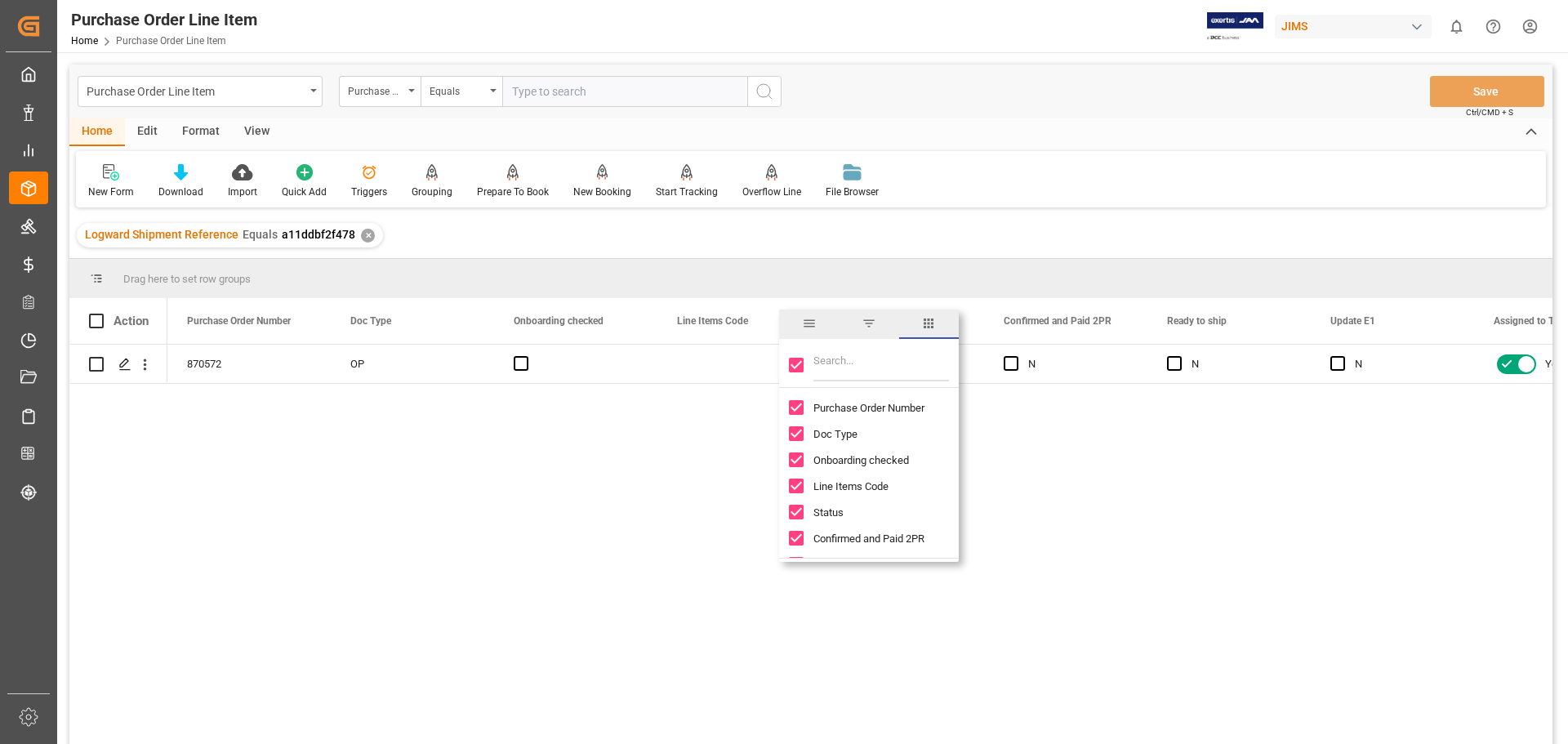
checkbox input "false"
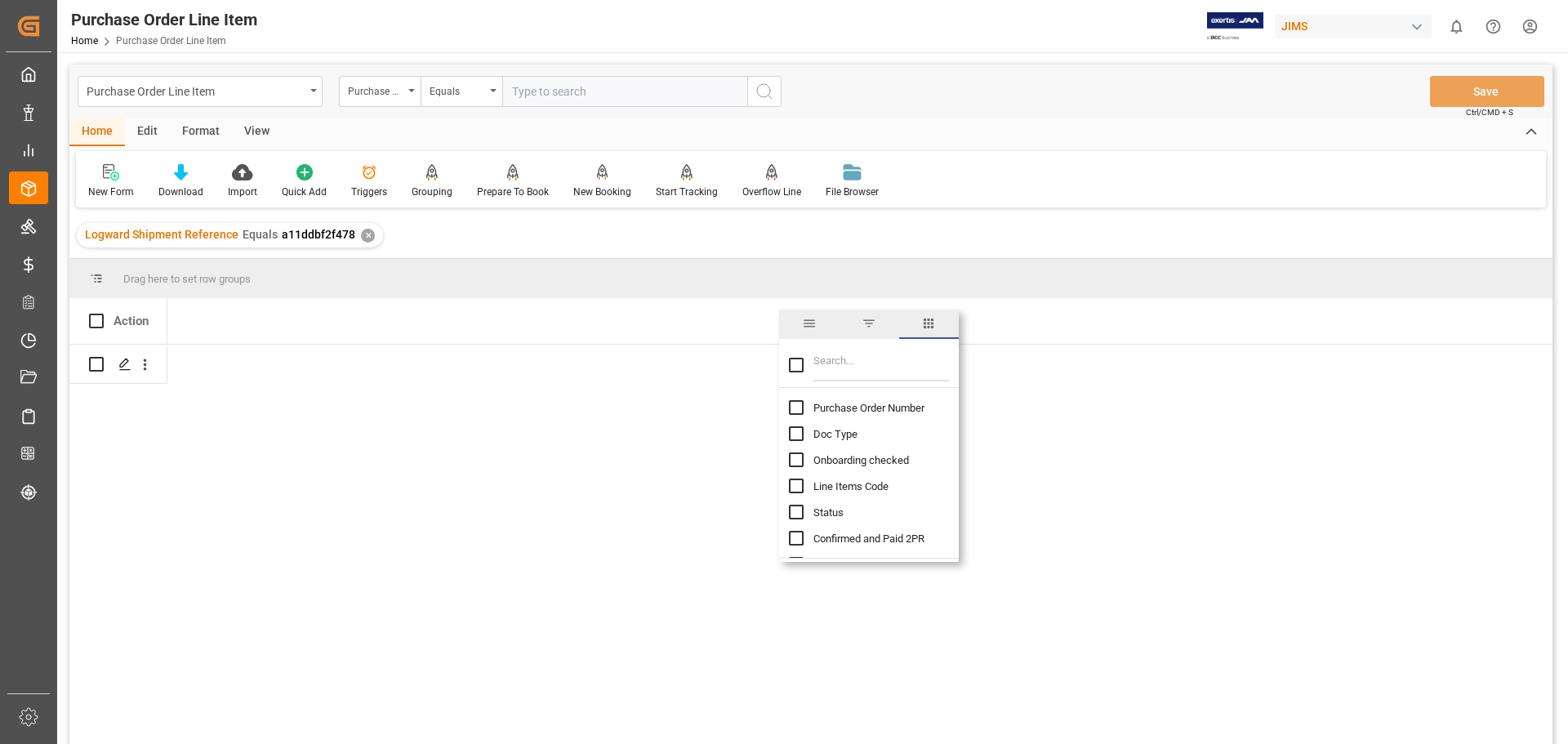
click at [833, 365] on input "Filter Columns Input" at bounding box center [881, 365] width 136 height 32
type input "INCOTER"
click at [792, 365] on input "Toggle Select All Columns" at bounding box center [795, 364] width 14 height 14
checkbox input "true"
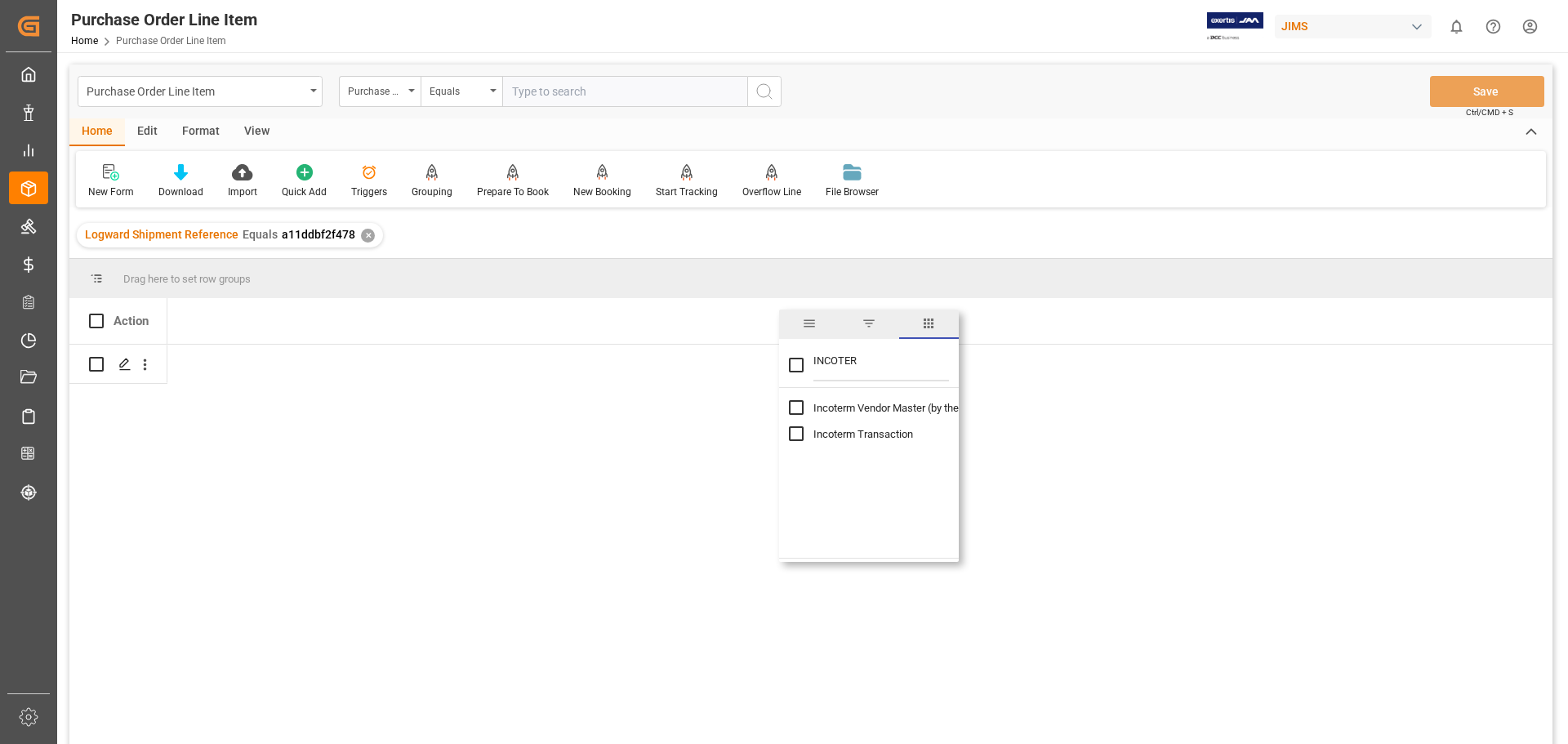
checkbox input "true"
click at [337, 375] on div "Press SPACE to select this row." at bounding box center [413, 364] width 163 height 38
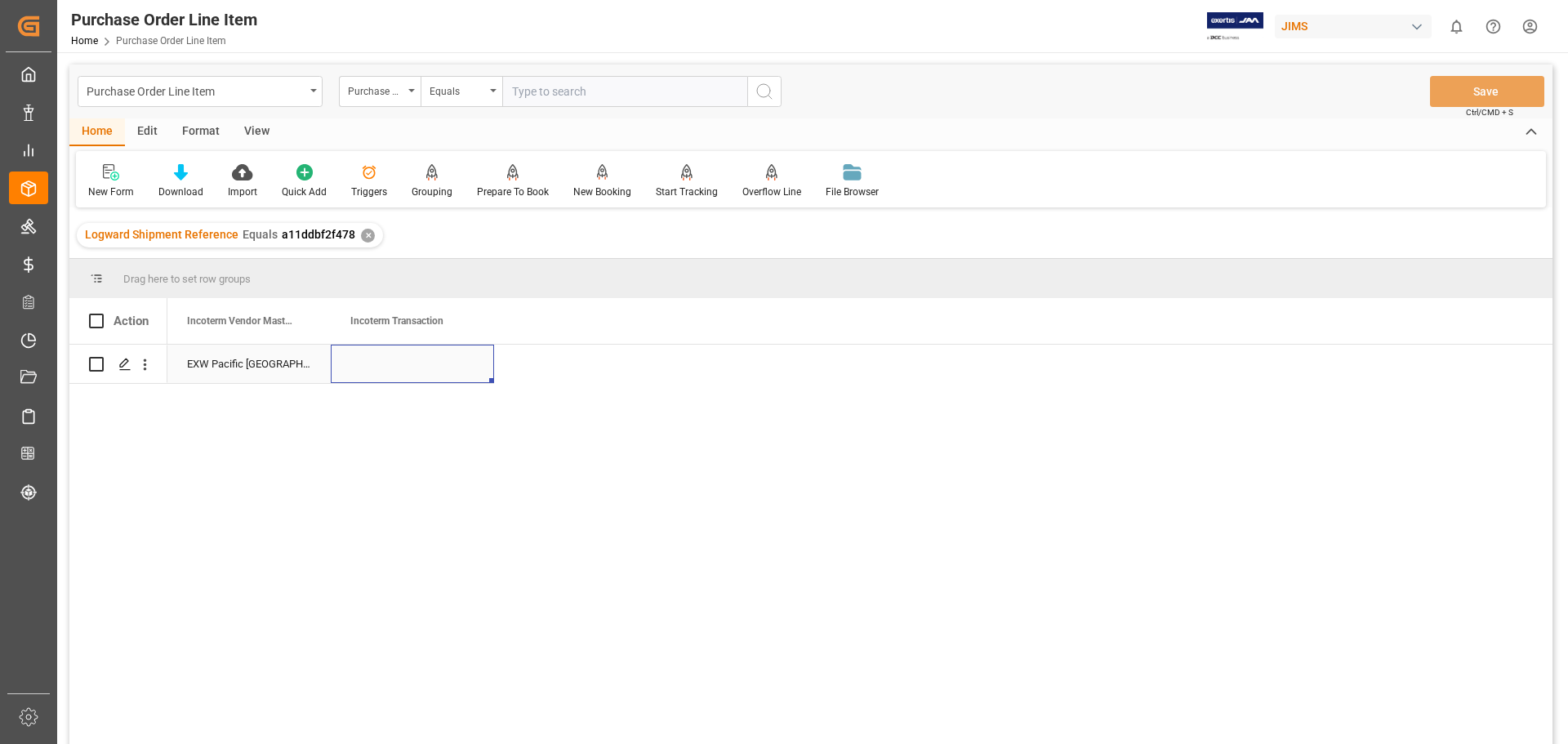
click at [382, 371] on div "Press SPACE to select this row." at bounding box center [413, 364] width 163 height 38
click at [395, 368] on input "Press SPACE to select this row." at bounding box center [413, 373] width 138 height 31
type input "DAP Pacific [GEOGRAPHIC_DATA] [GEOGRAPHIC_DATA]"
click at [1479, 87] on button "Save" at bounding box center [1487, 91] width 115 height 31
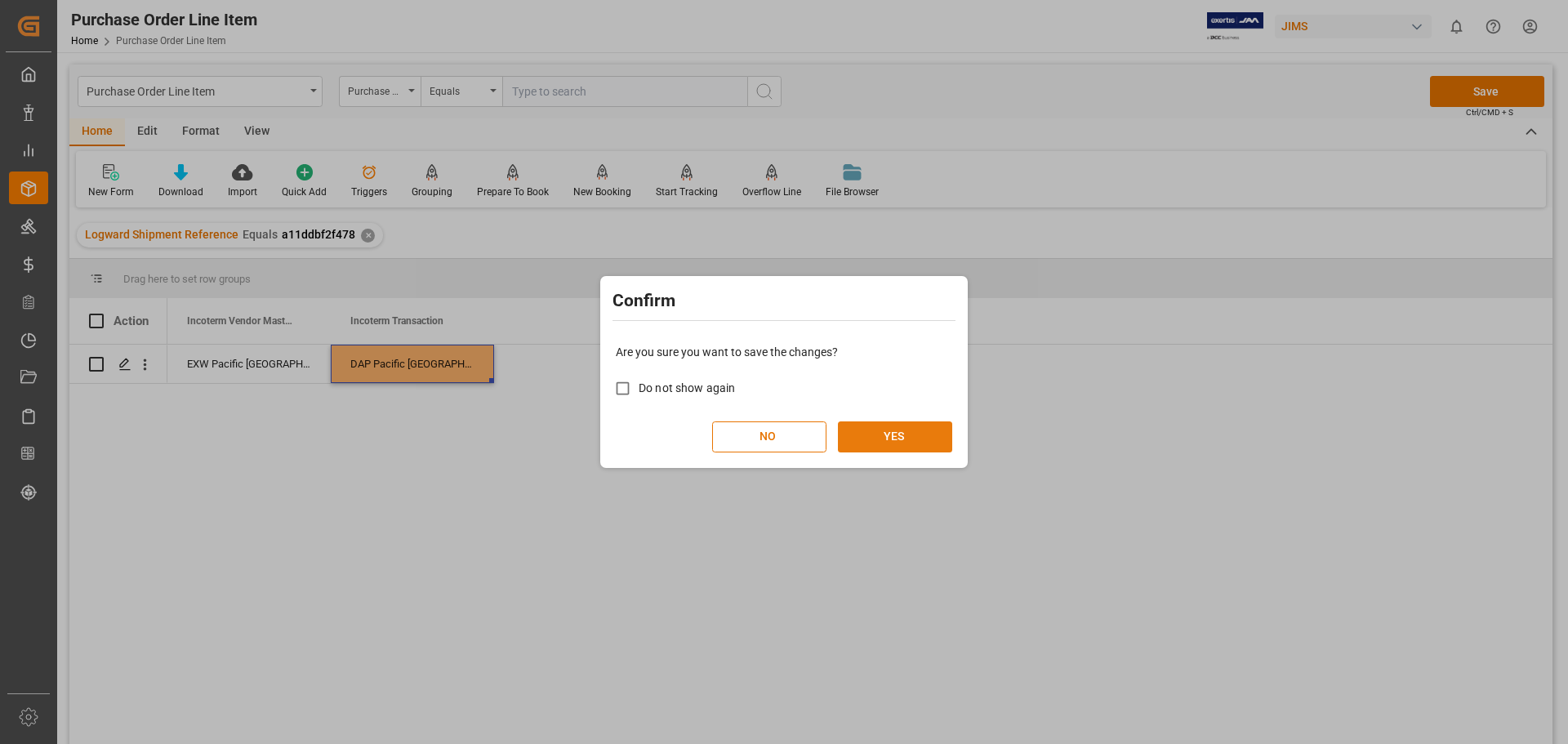
click at [887, 434] on button "YES" at bounding box center [895, 437] width 115 height 31
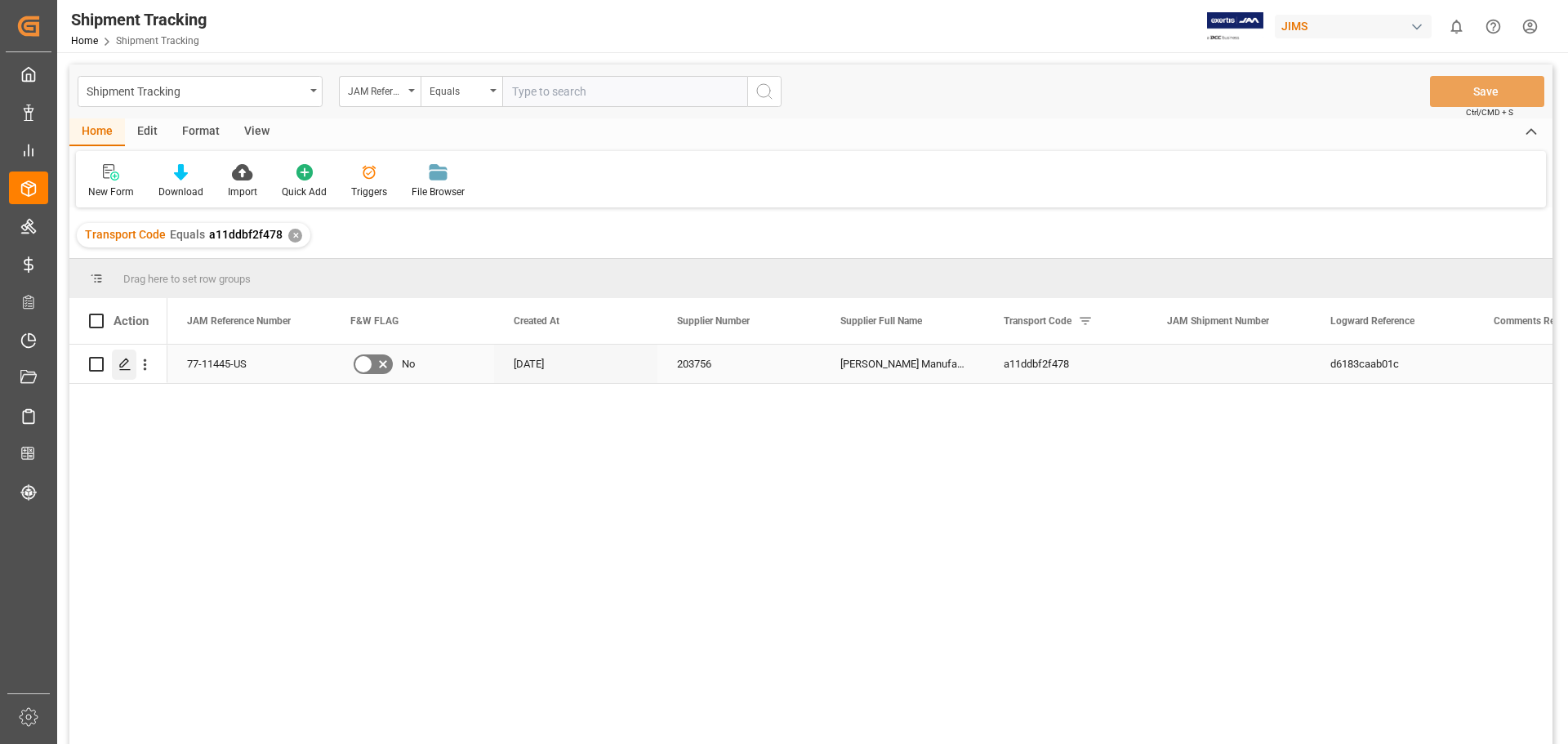
click at [129, 372] on div "Press SPACE to select this row." at bounding box center [124, 365] width 25 height 31
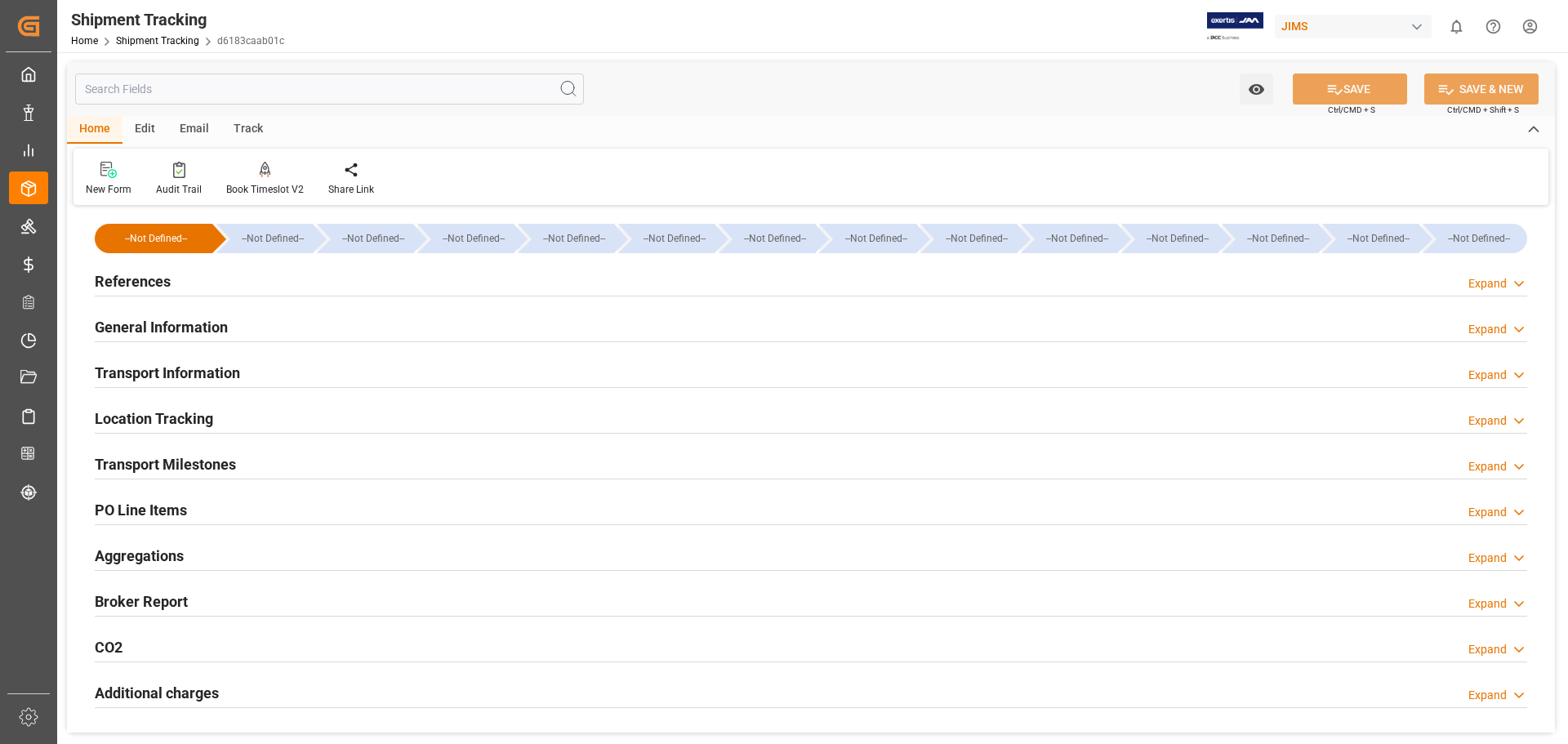
type input "[DATE]"
click at [135, 285] on h2 "References" at bounding box center [132, 281] width 76 height 22
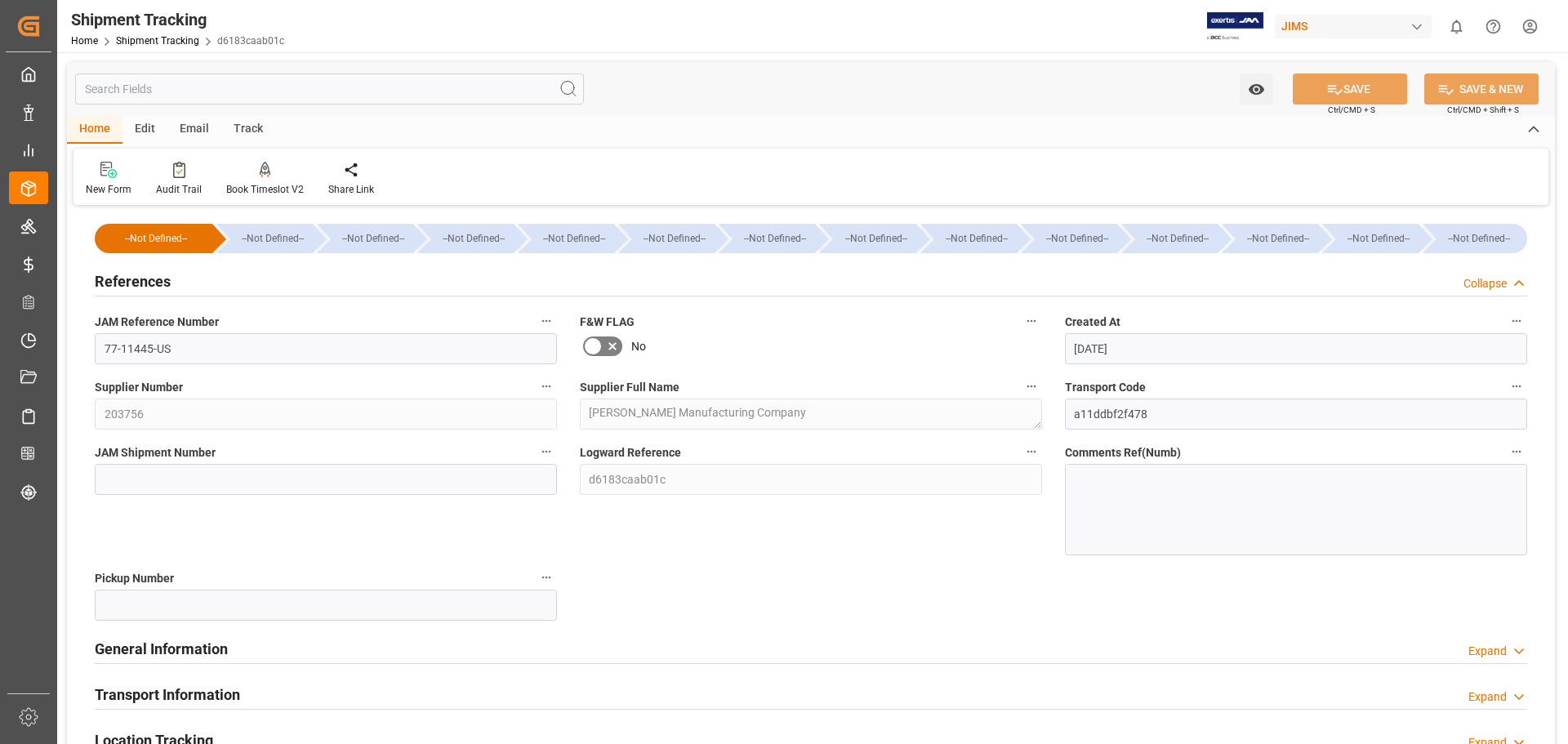
scroll to position [137, 0]
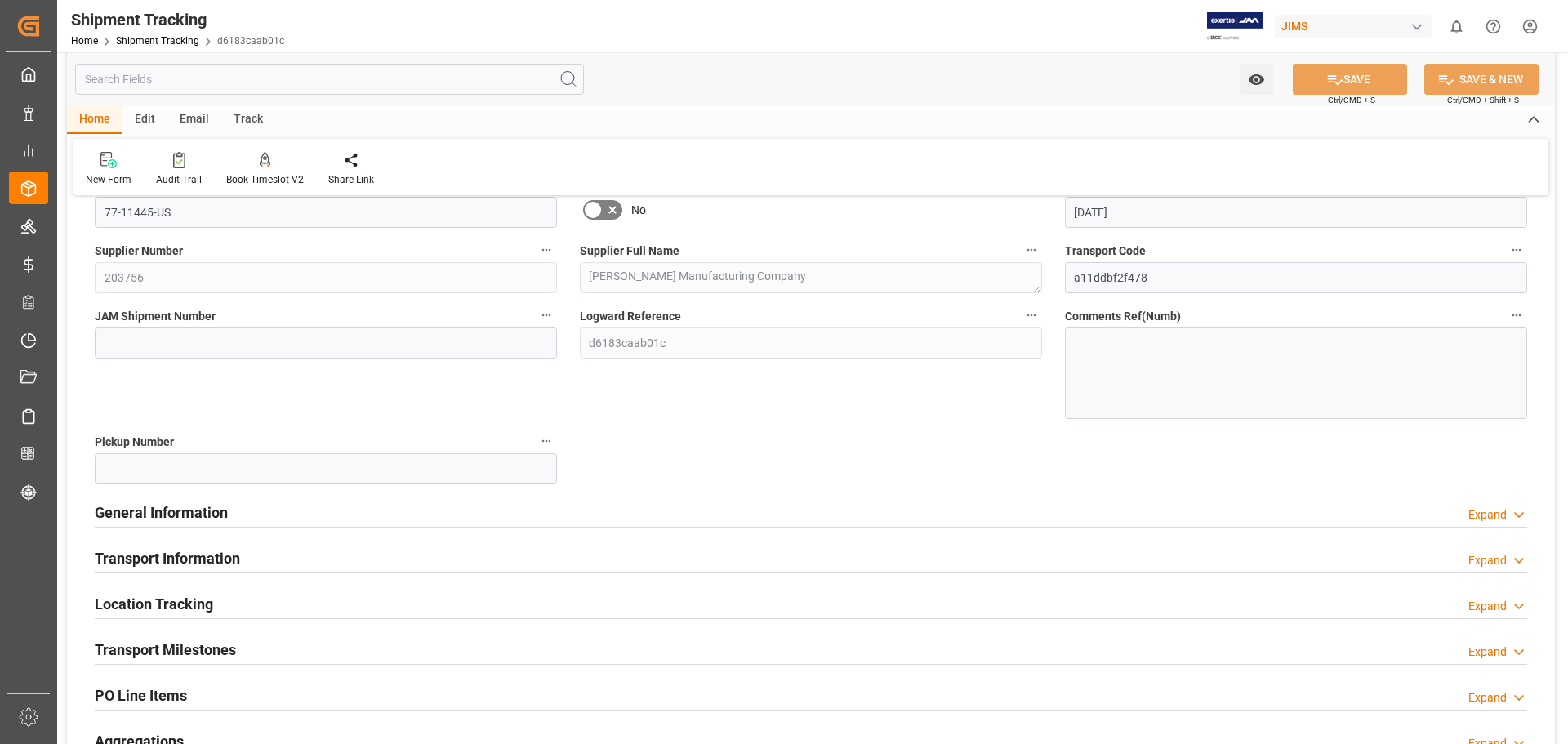
click at [207, 506] on h2 "General Information" at bounding box center [161, 513] width 133 height 22
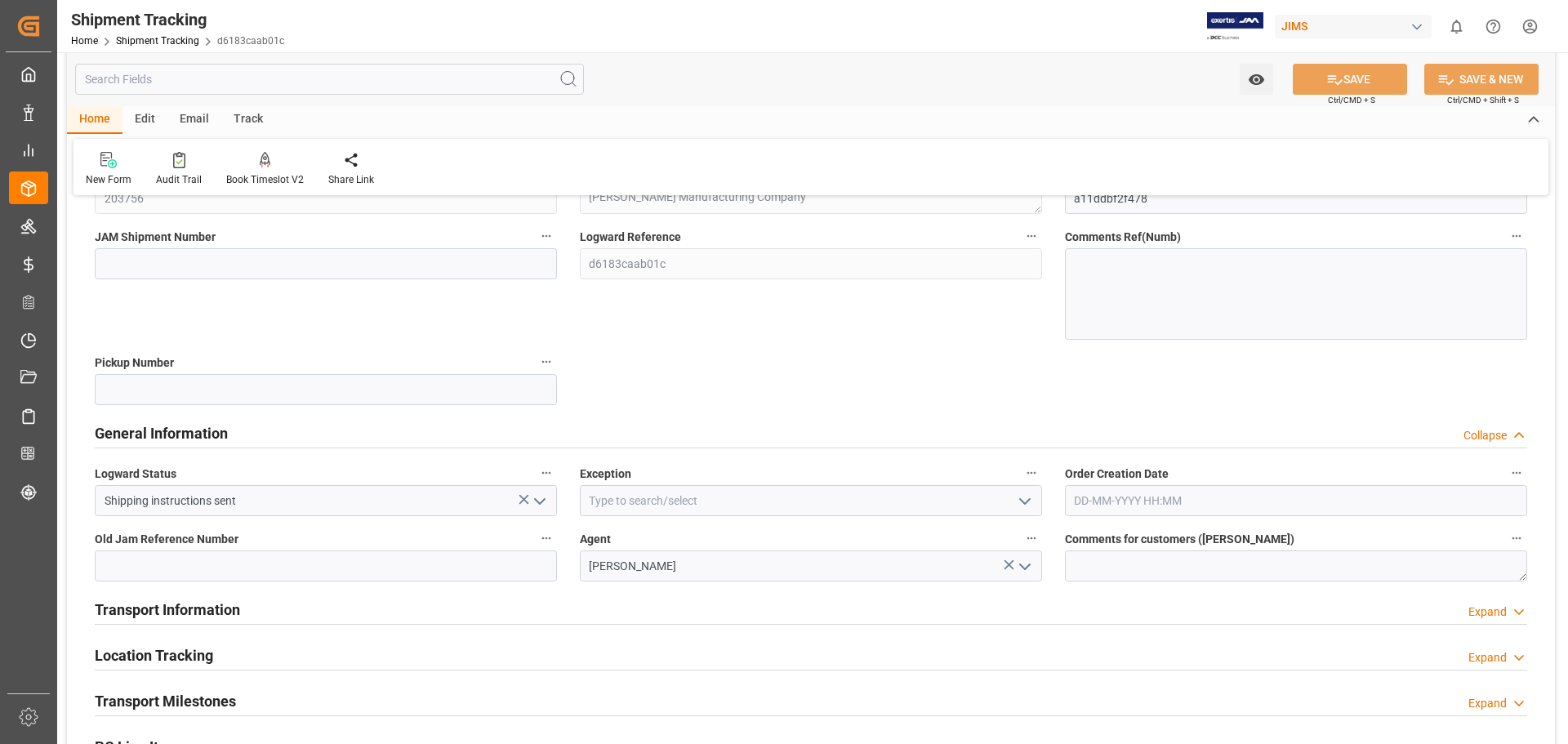
scroll to position [272, 0]
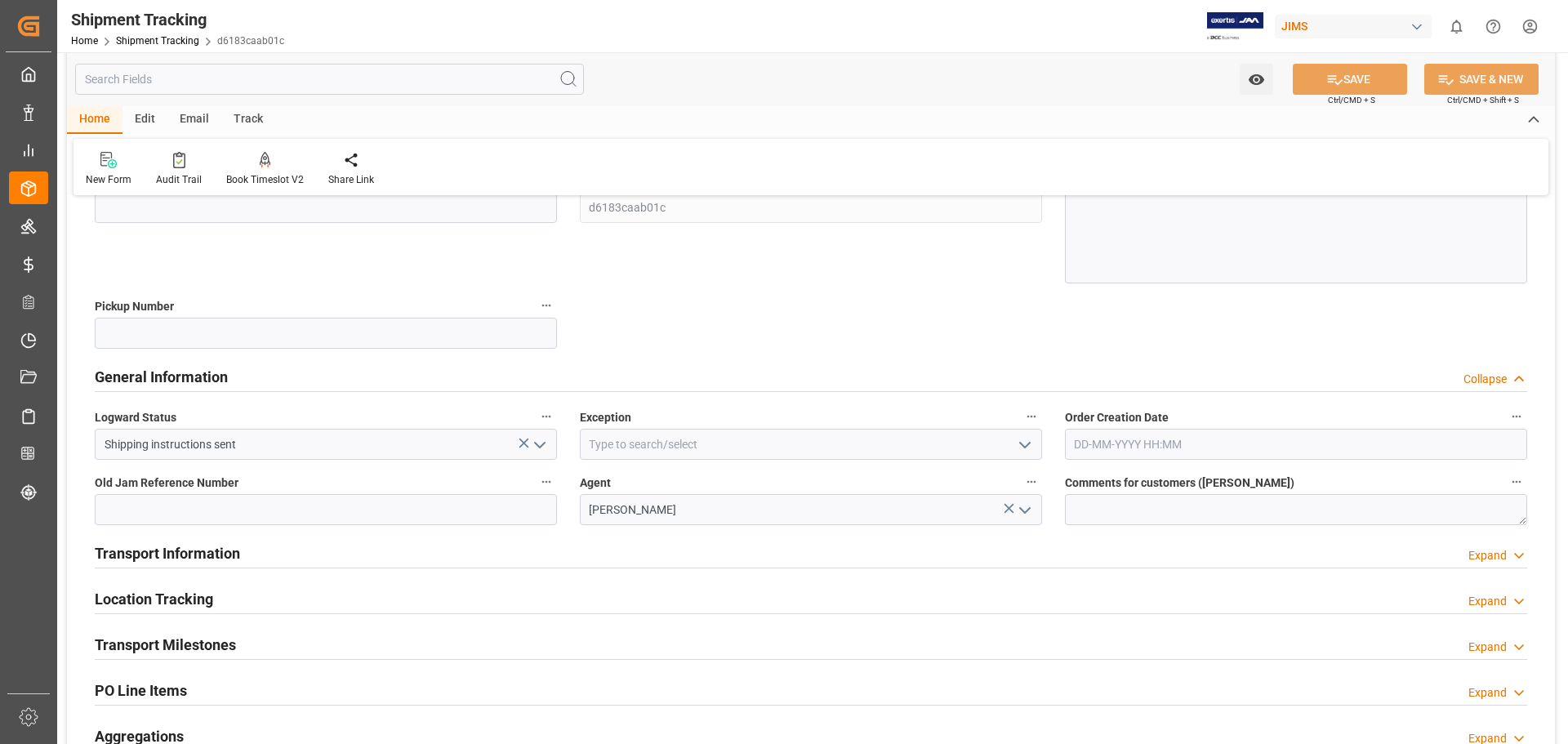
click at [1025, 442] on icon "open menu" at bounding box center [1025, 445] width 20 height 20
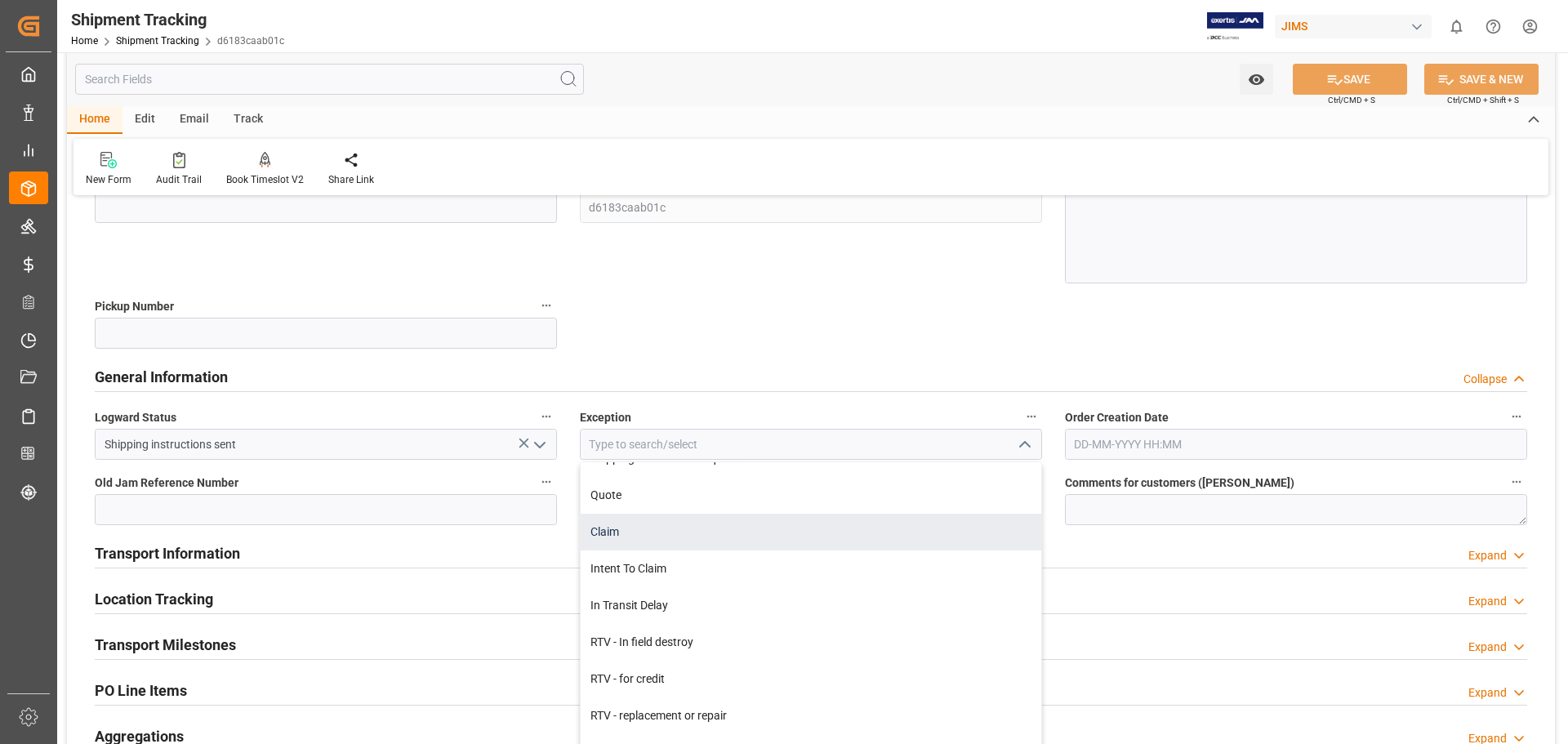
scroll to position [733, 0]
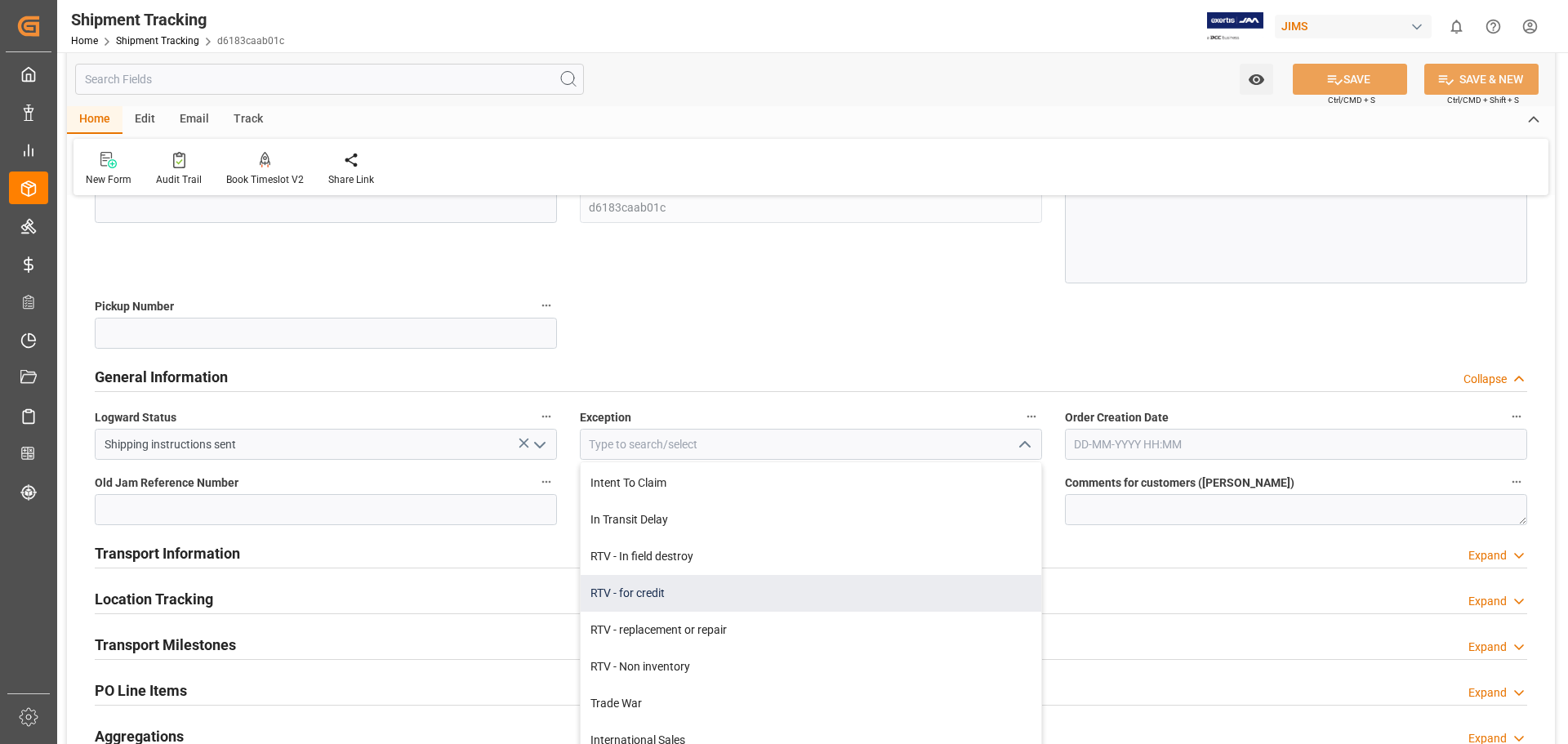
click at [757, 603] on div "RTV - for credit" at bounding box center [811, 593] width 461 height 37
type input "RTV - for credit"
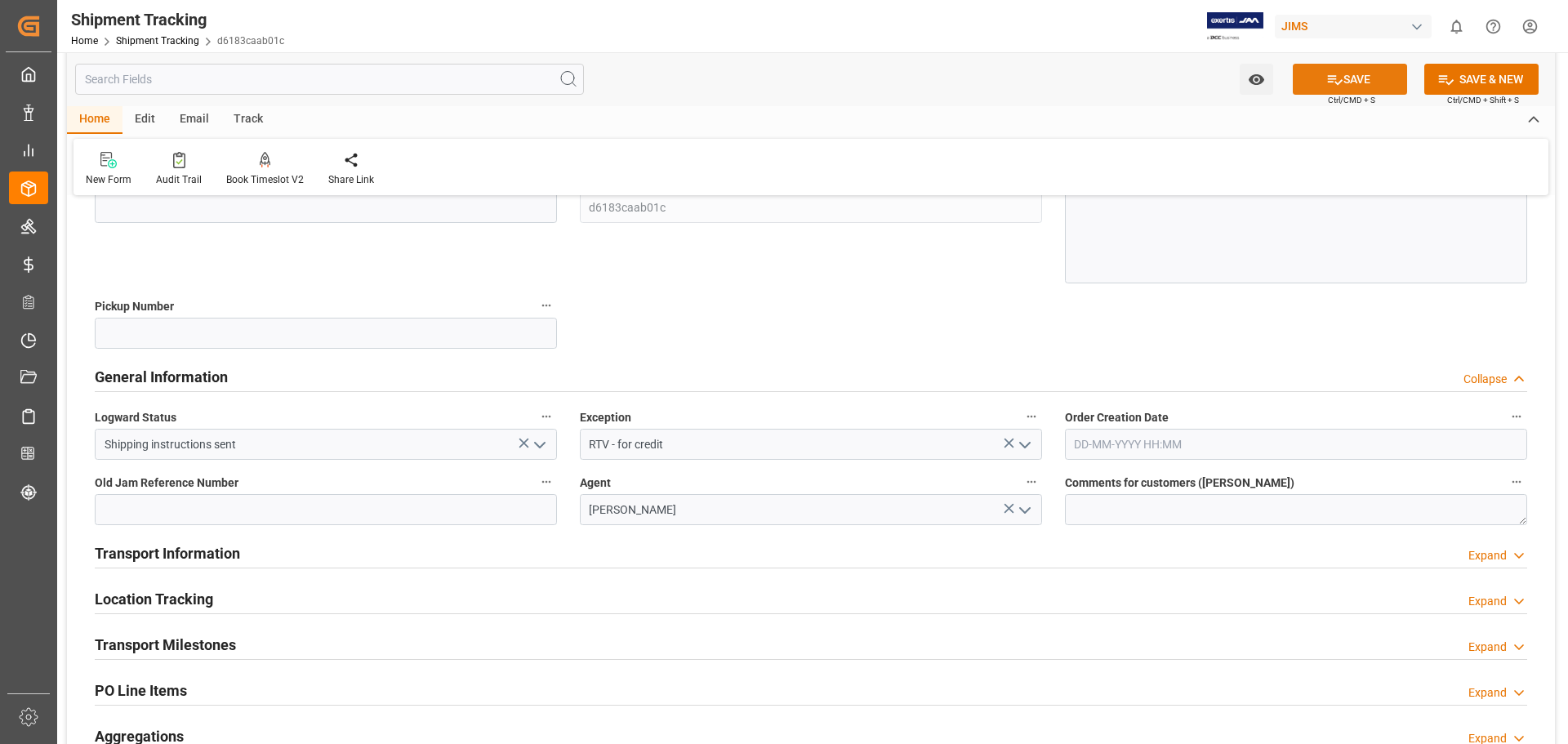
click at [1347, 80] on button "SAVE" at bounding box center [1350, 79] width 115 height 31
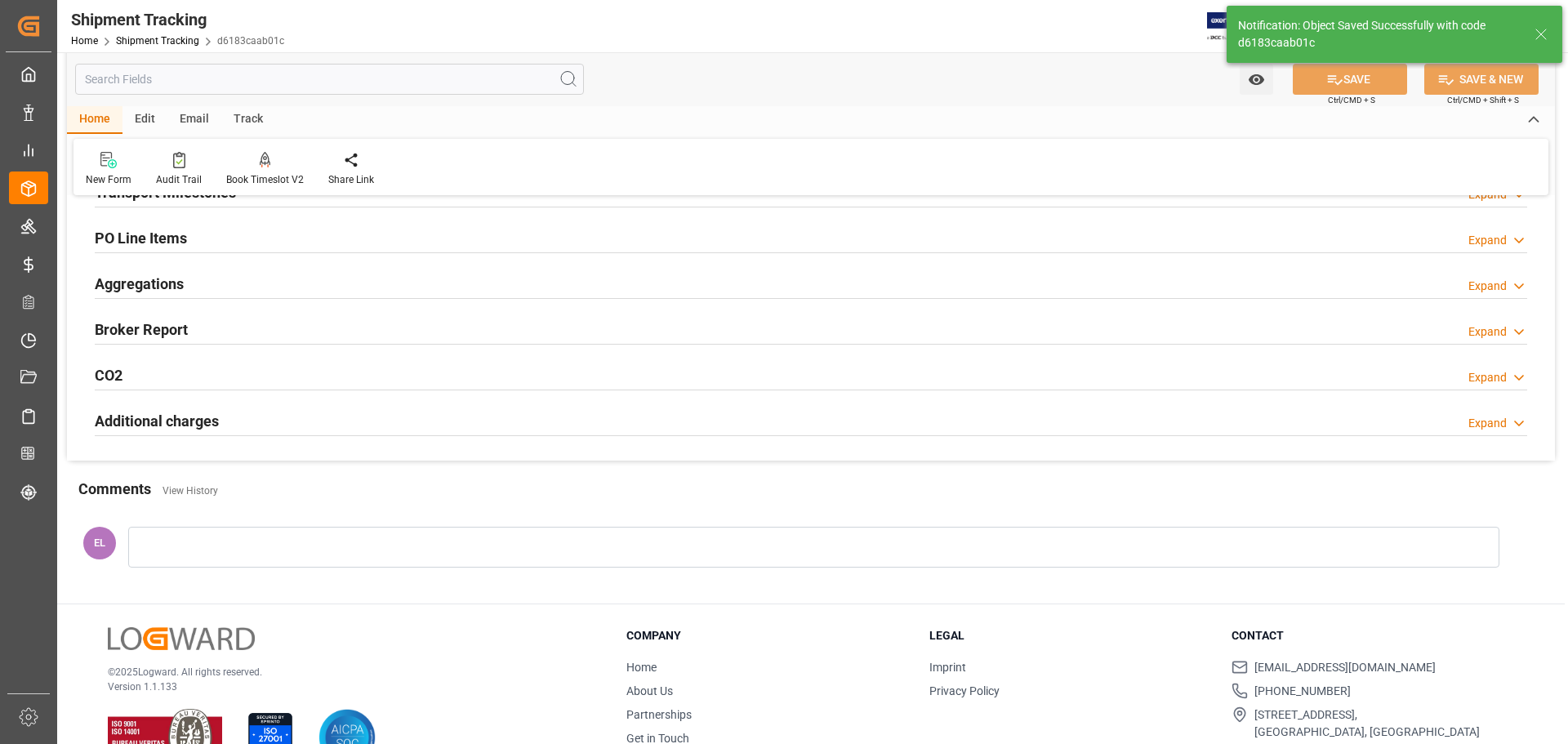
scroll to position [0, 0]
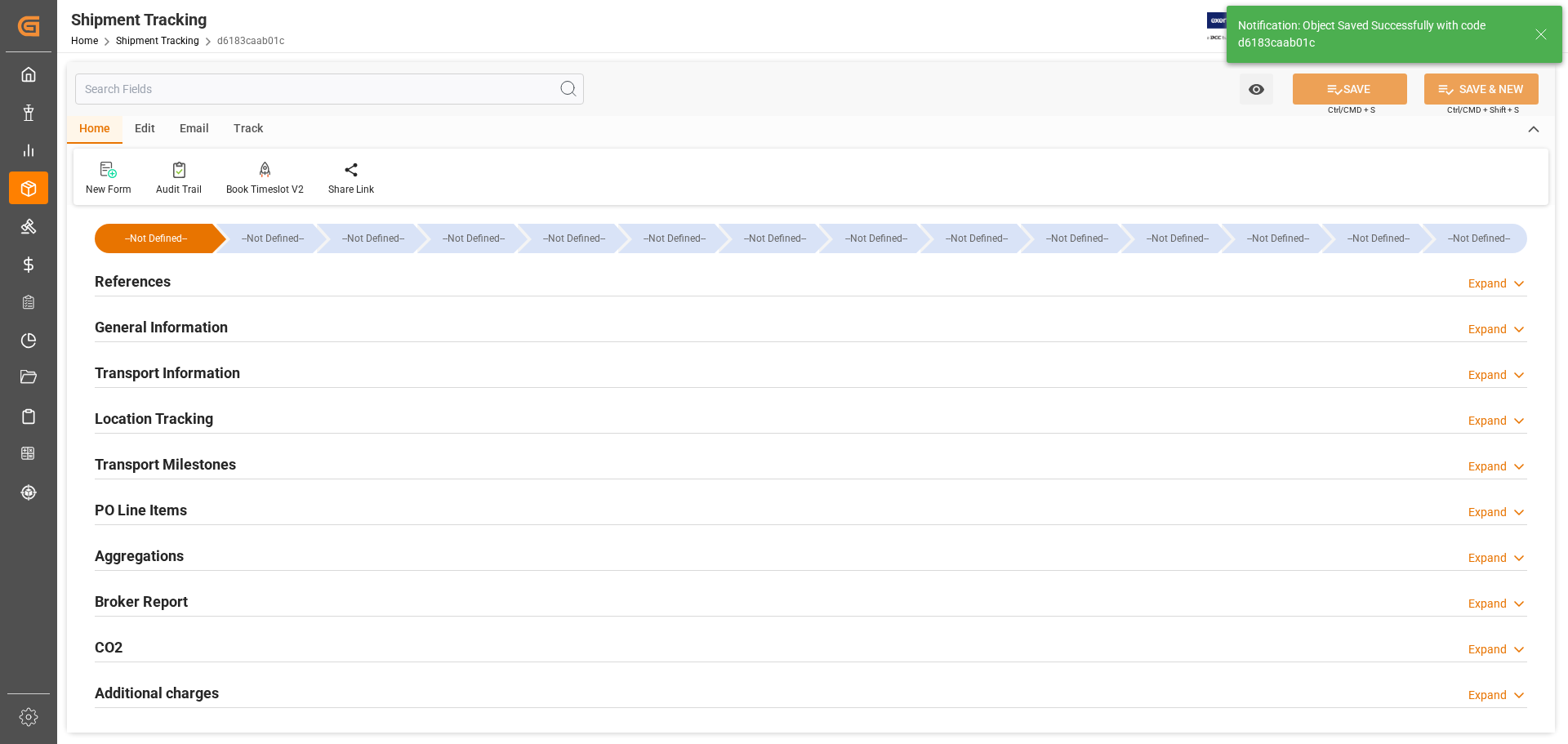
click at [149, 375] on h2 "Transport Information" at bounding box center [167, 373] width 145 height 22
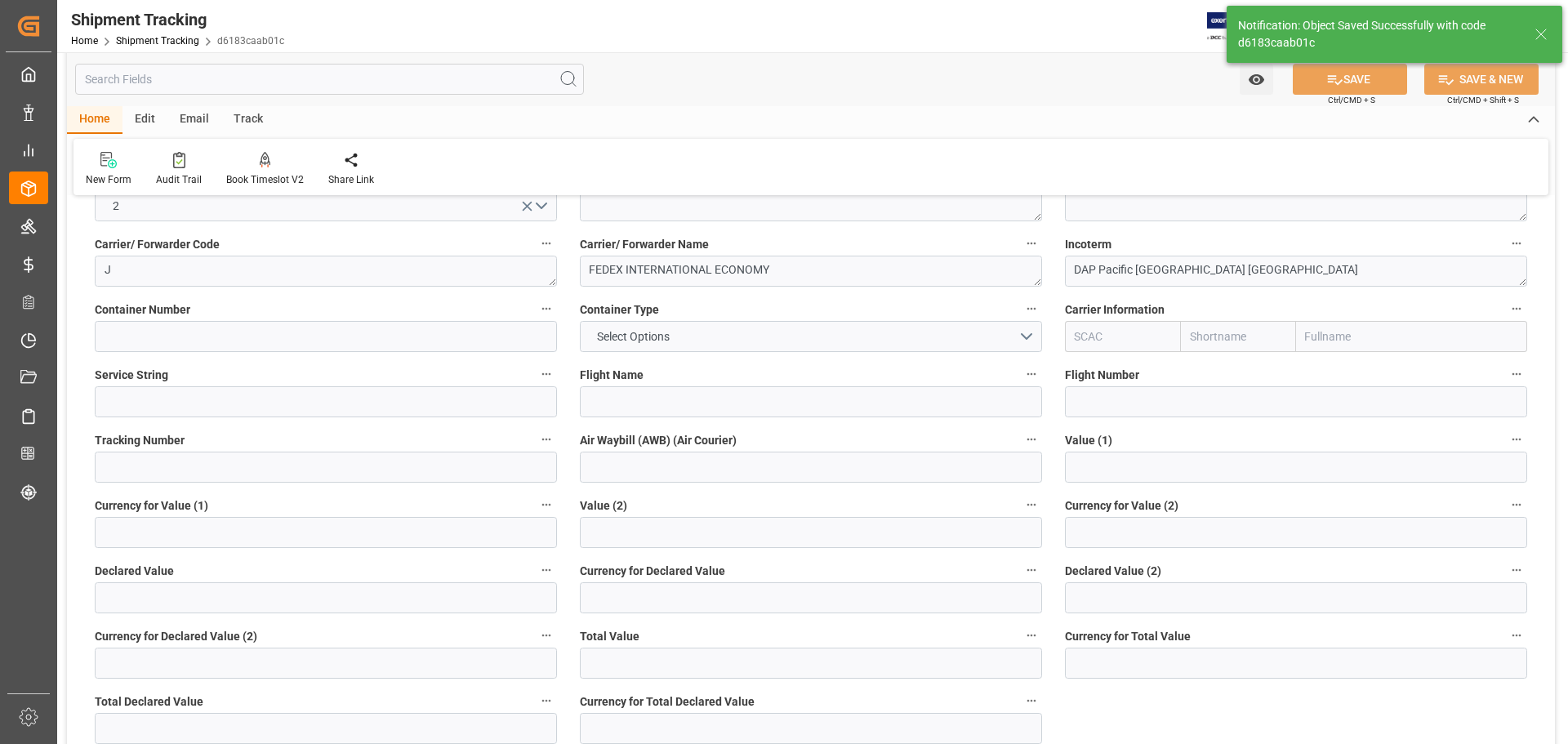
scroll to position [273, 0]
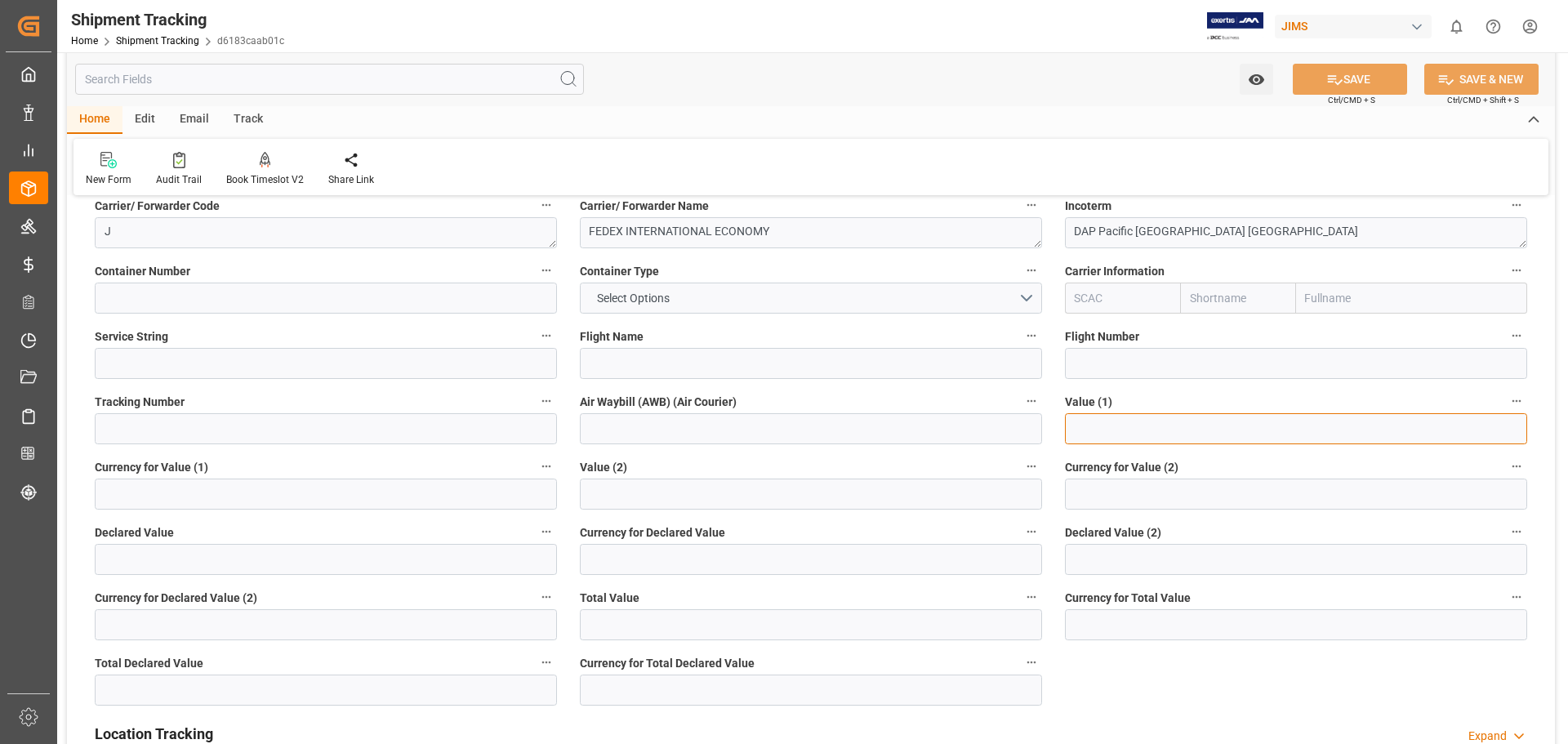
click at [1130, 426] on input "text" at bounding box center [1296, 429] width 463 height 31
paste input "885168124982"
type input "885168124982"
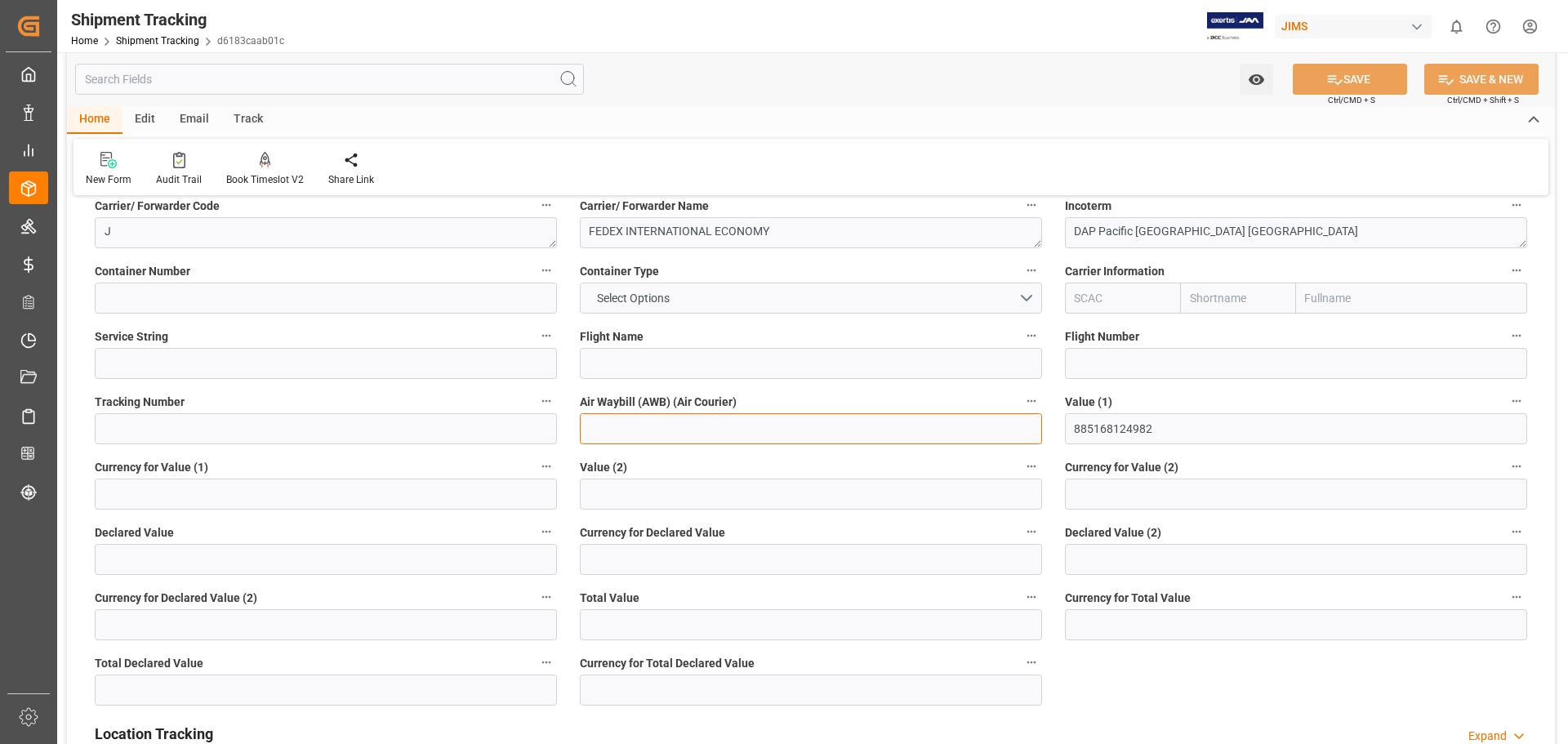
click at [609, 439] on input at bounding box center [811, 429] width 463 height 31
paste input "885168124982"
type input "885168124982"
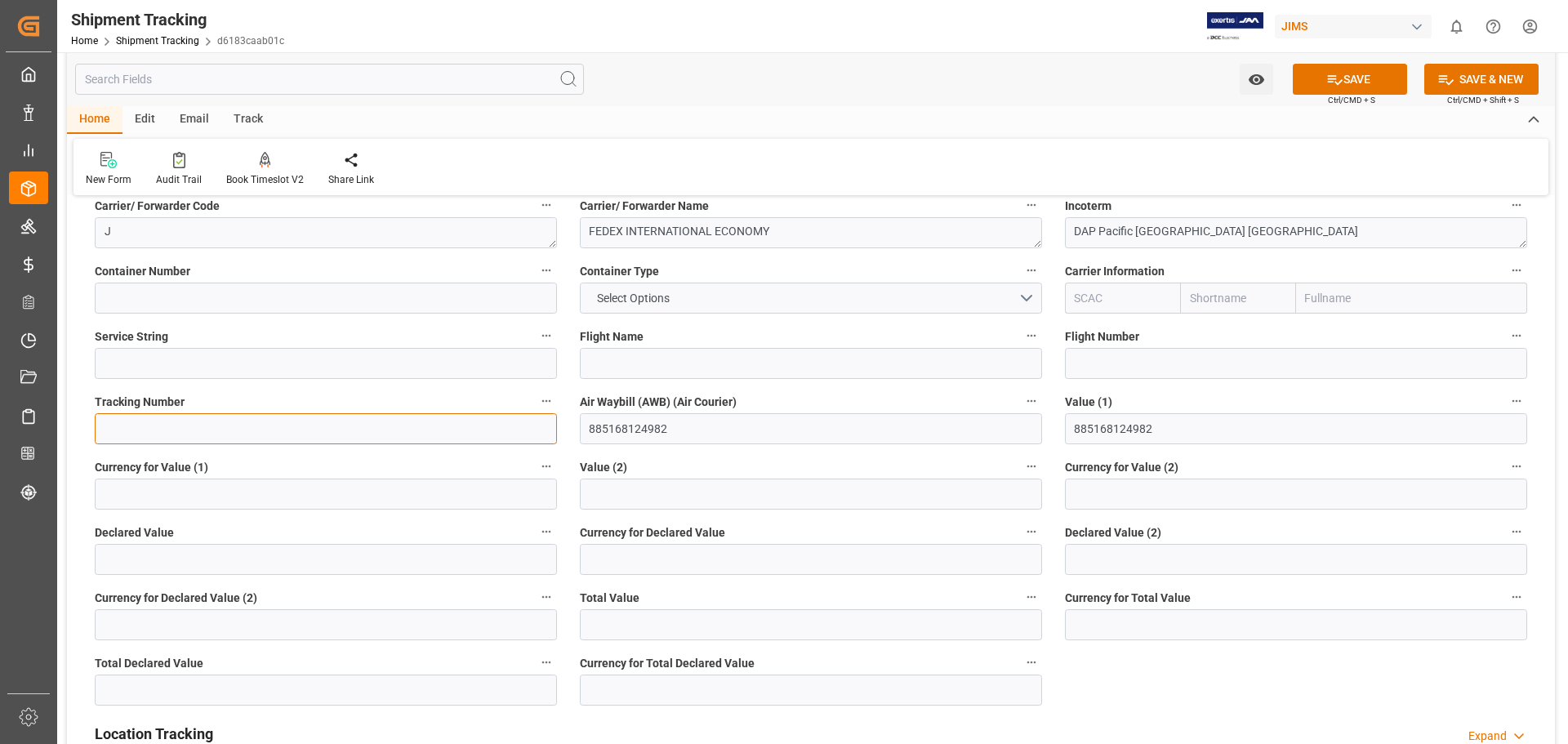
click at [371, 424] on input at bounding box center [326, 429] width 463 height 31
paste input "885168124982"
type input "885168124982"
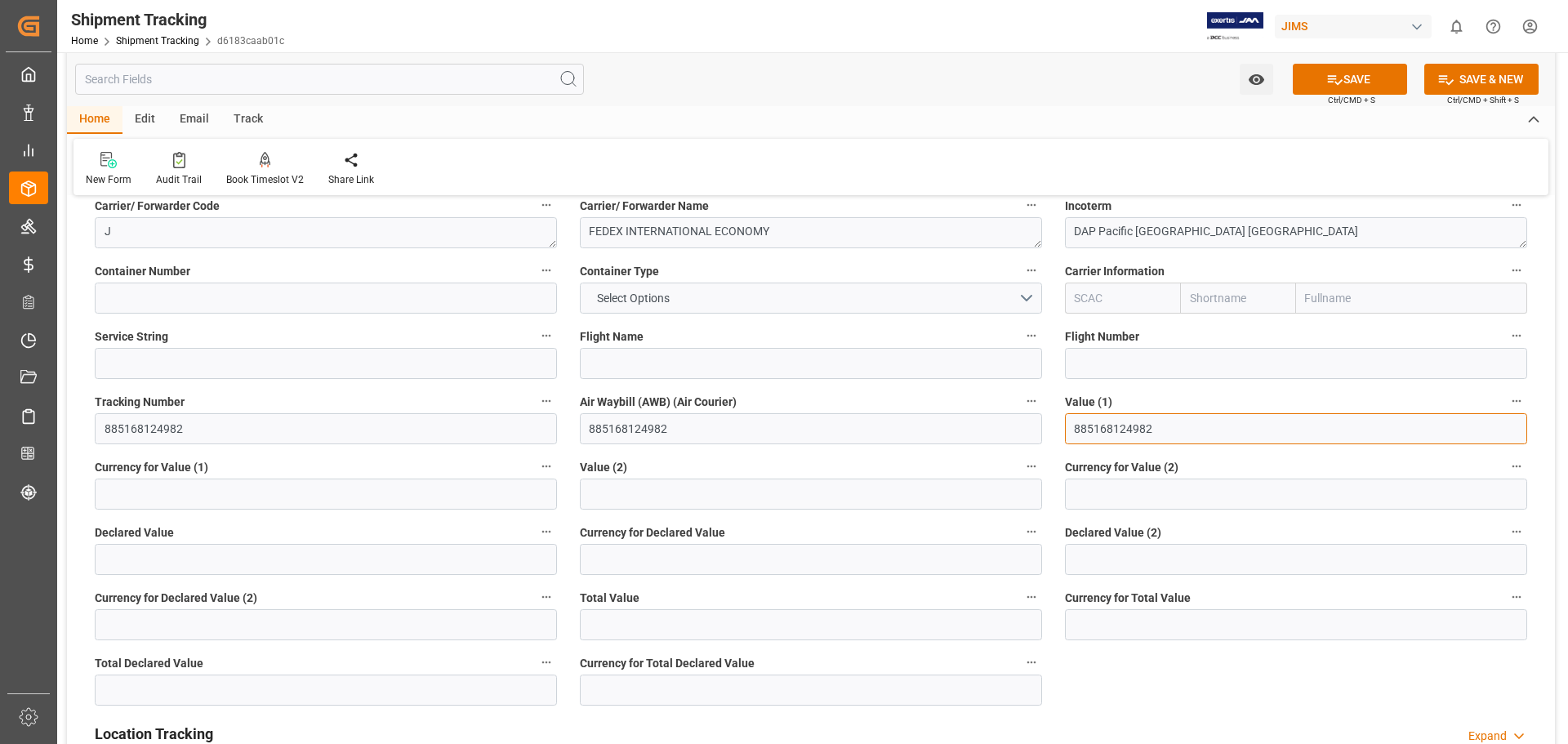
drag, startPoint x: 1177, startPoint y: 426, endPoint x: 929, endPoint y: 423, distance: 248.0
click at [931, 423] on div "--Not Defined-- --Not Defined-- --Not Defined-- --Not Defined-- --Not Defined--…" at bounding box center [811, 493] width 1488 height 1111
type input "0"
click at [1092, 432] on input "0" at bounding box center [1296, 429] width 463 height 31
click at [1076, 435] on input "421.52" at bounding box center [1296, 429] width 463 height 31
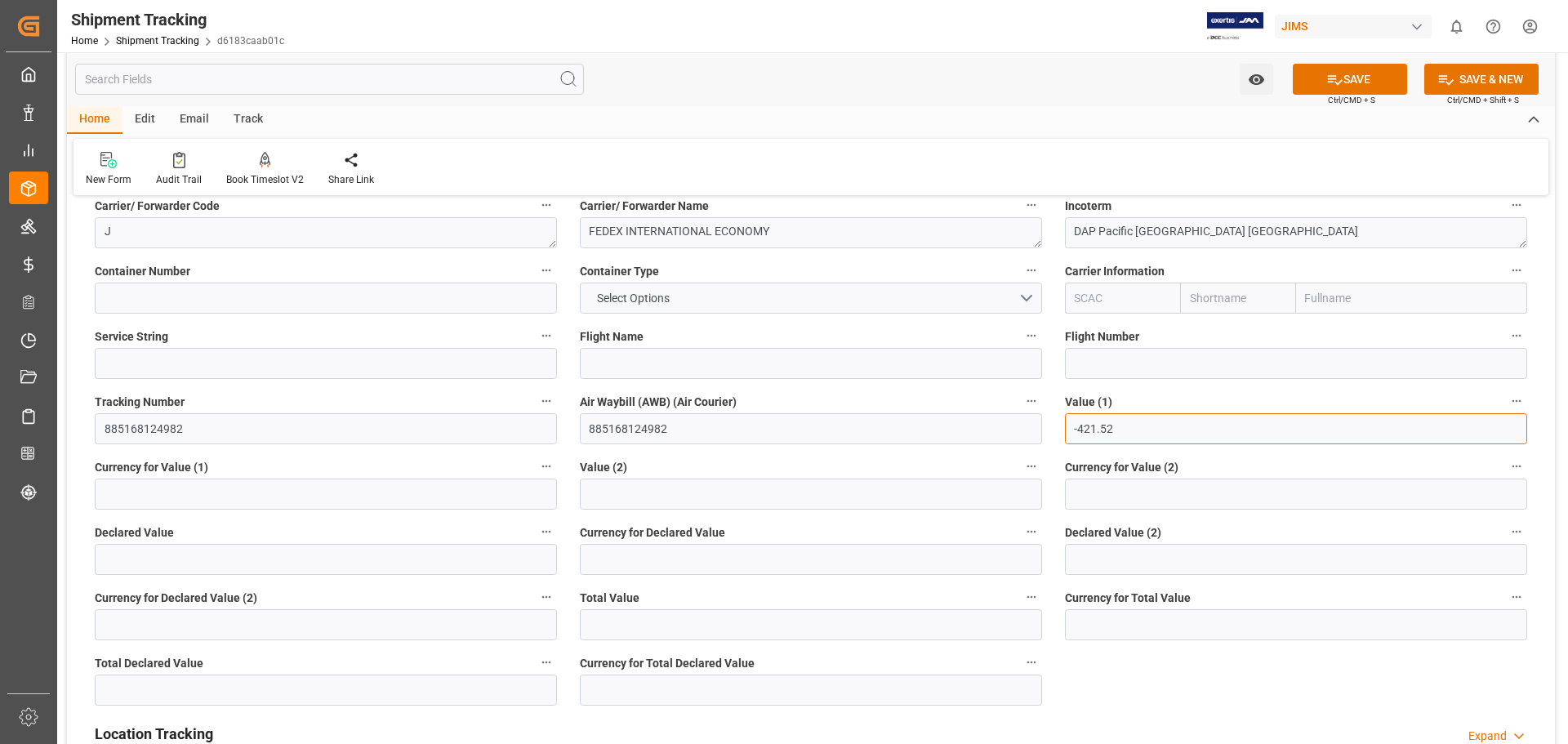
type input "-421.52"
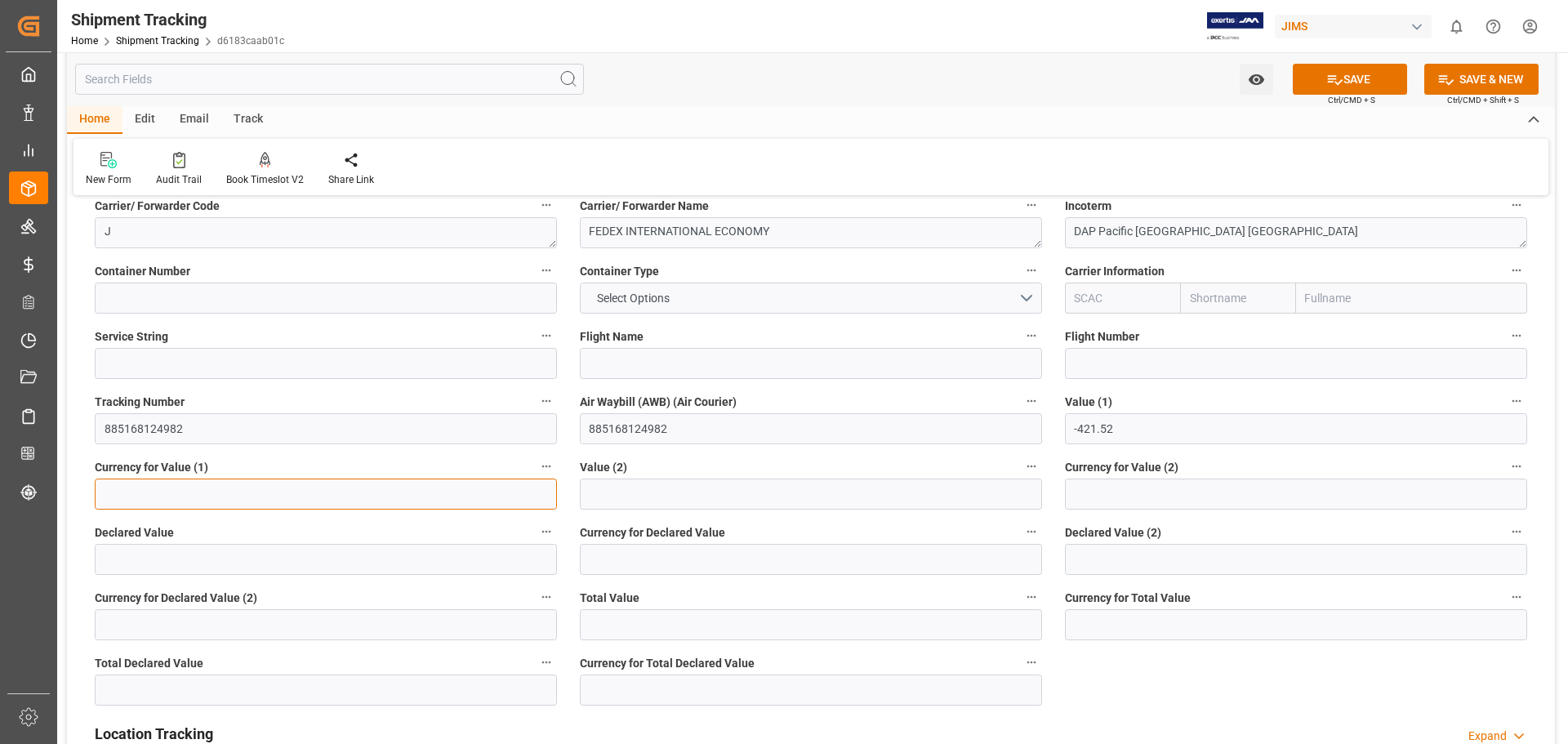
click at [275, 488] on input at bounding box center [326, 494] width 463 height 31
type input "USD"
click at [1346, 82] on button "SAVE" at bounding box center [1350, 79] width 115 height 31
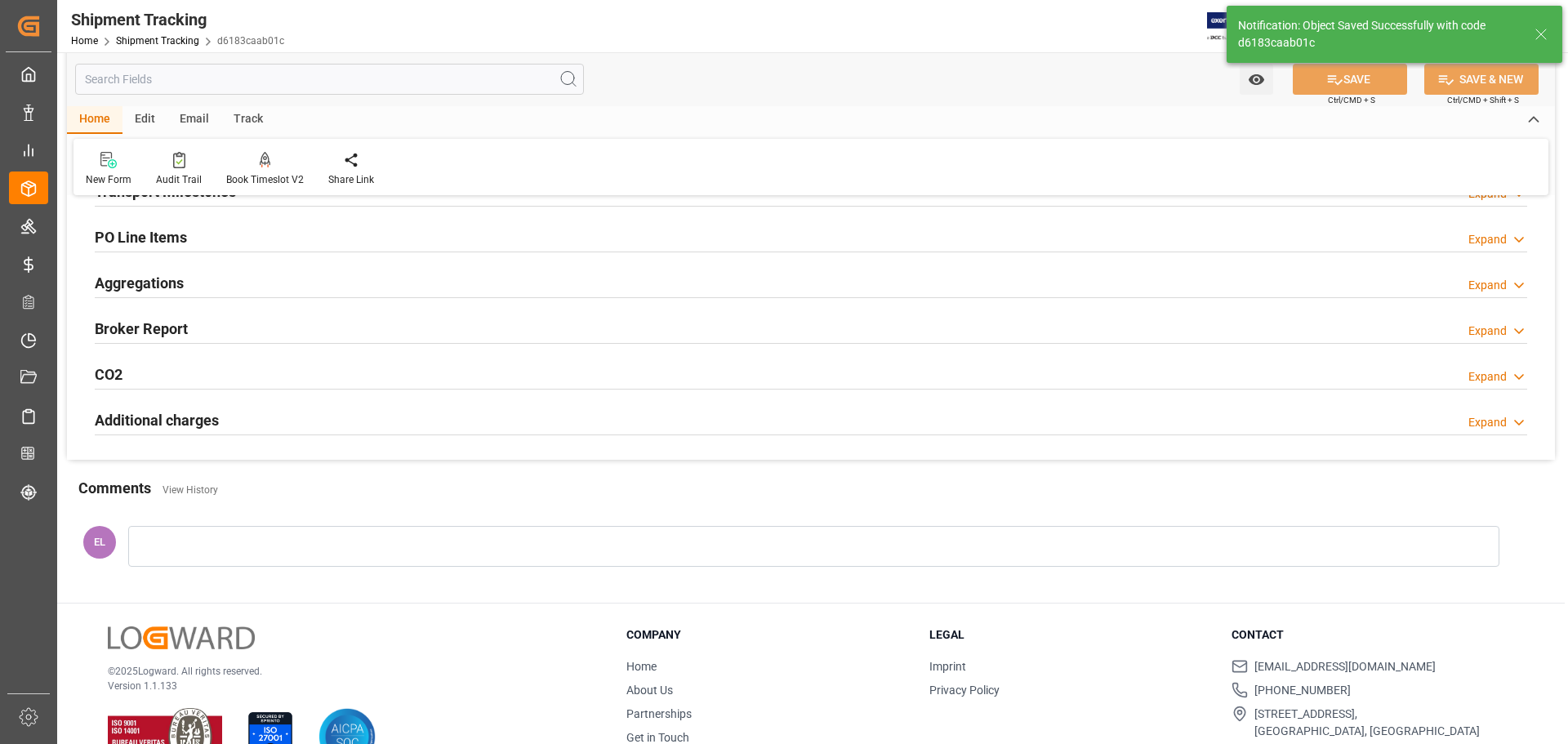
scroll to position [137, 0]
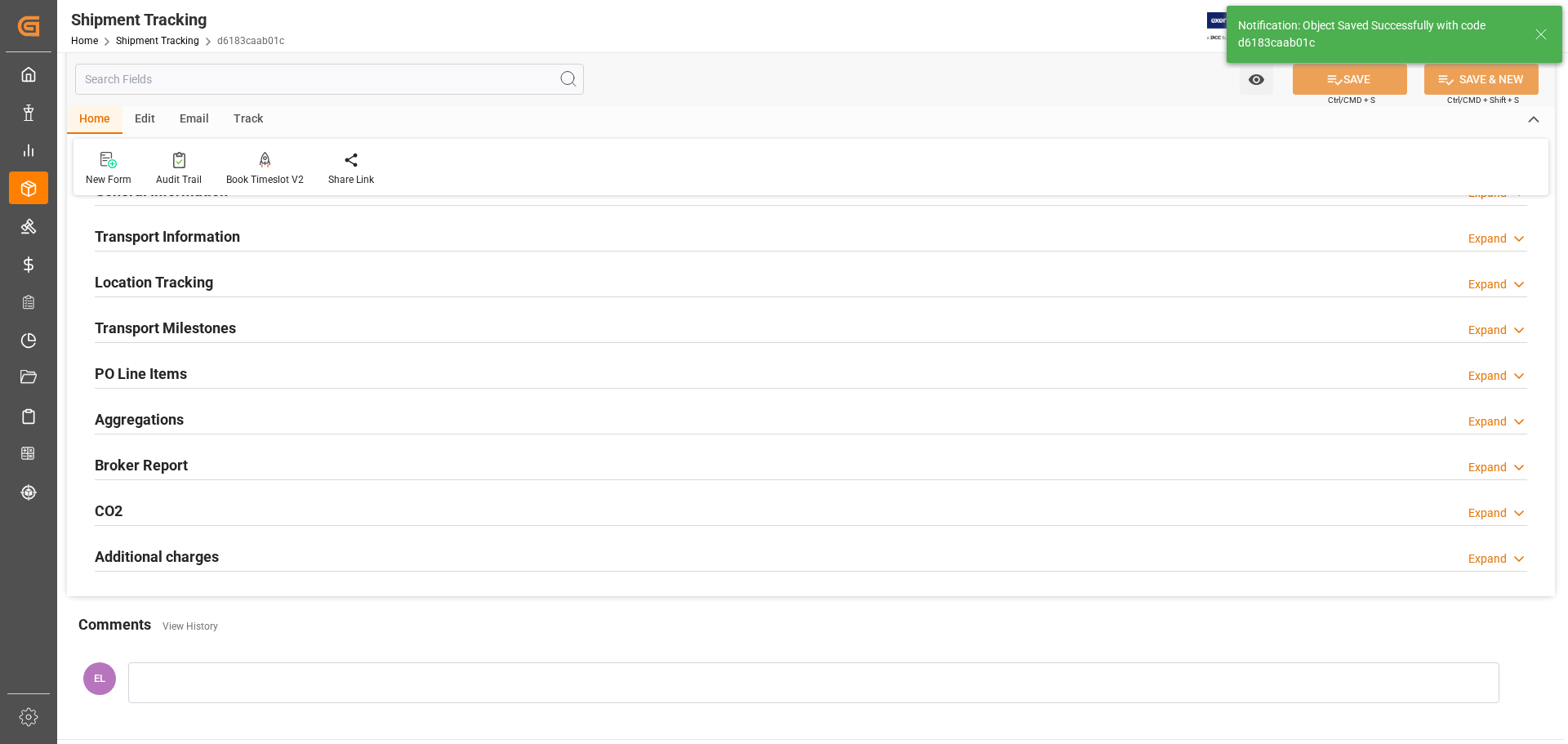
drag, startPoint x: 176, startPoint y: 306, endPoint x: 166, endPoint y: 329, distance: 25.1
click at [177, 313] on div "Transport Milestones Expand" at bounding box center [811, 329] width 1455 height 46
click at [164, 330] on h2 "Transport Milestones" at bounding box center [166, 328] width 141 height 22
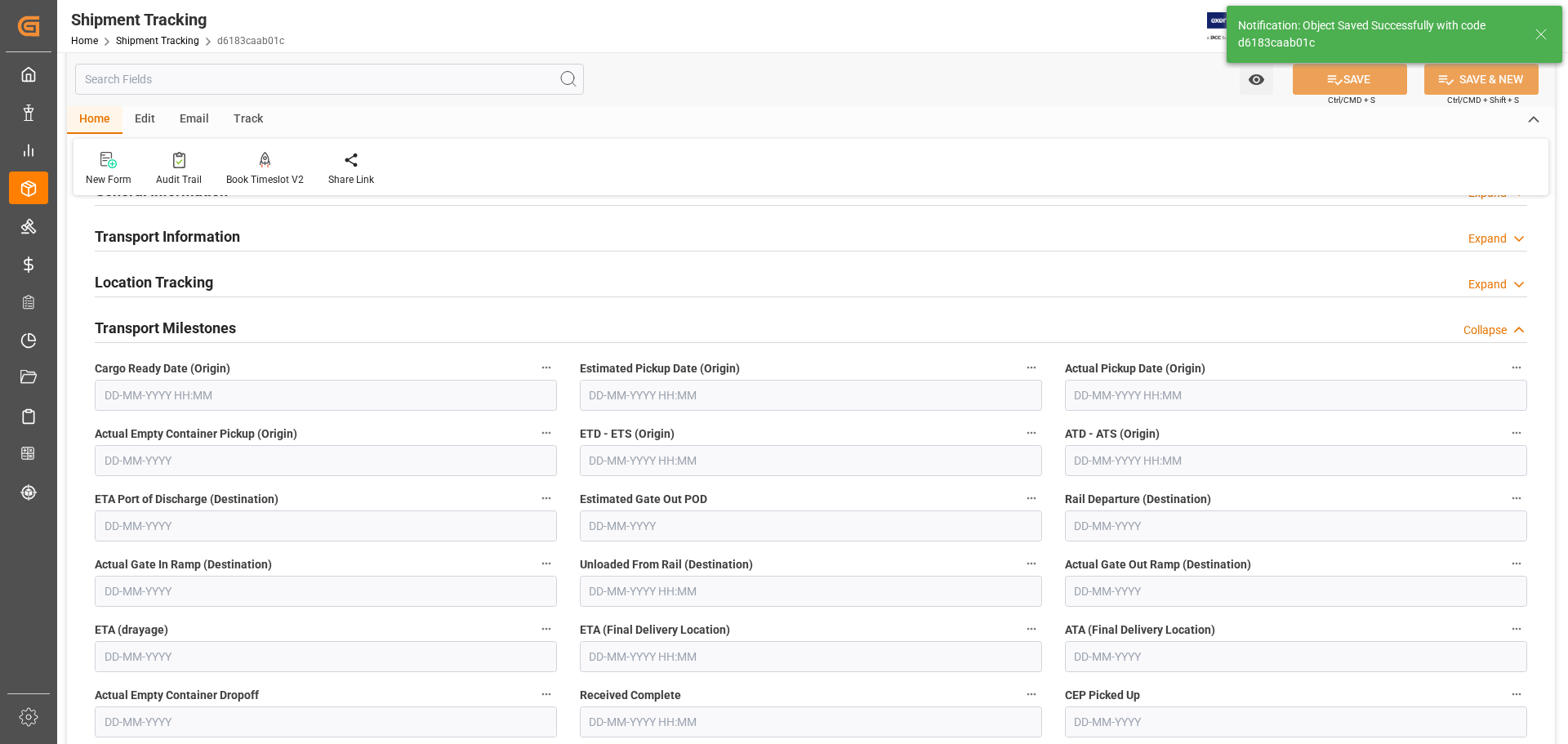
click at [187, 400] on input "text" at bounding box center [326, 395] width 463 height 31
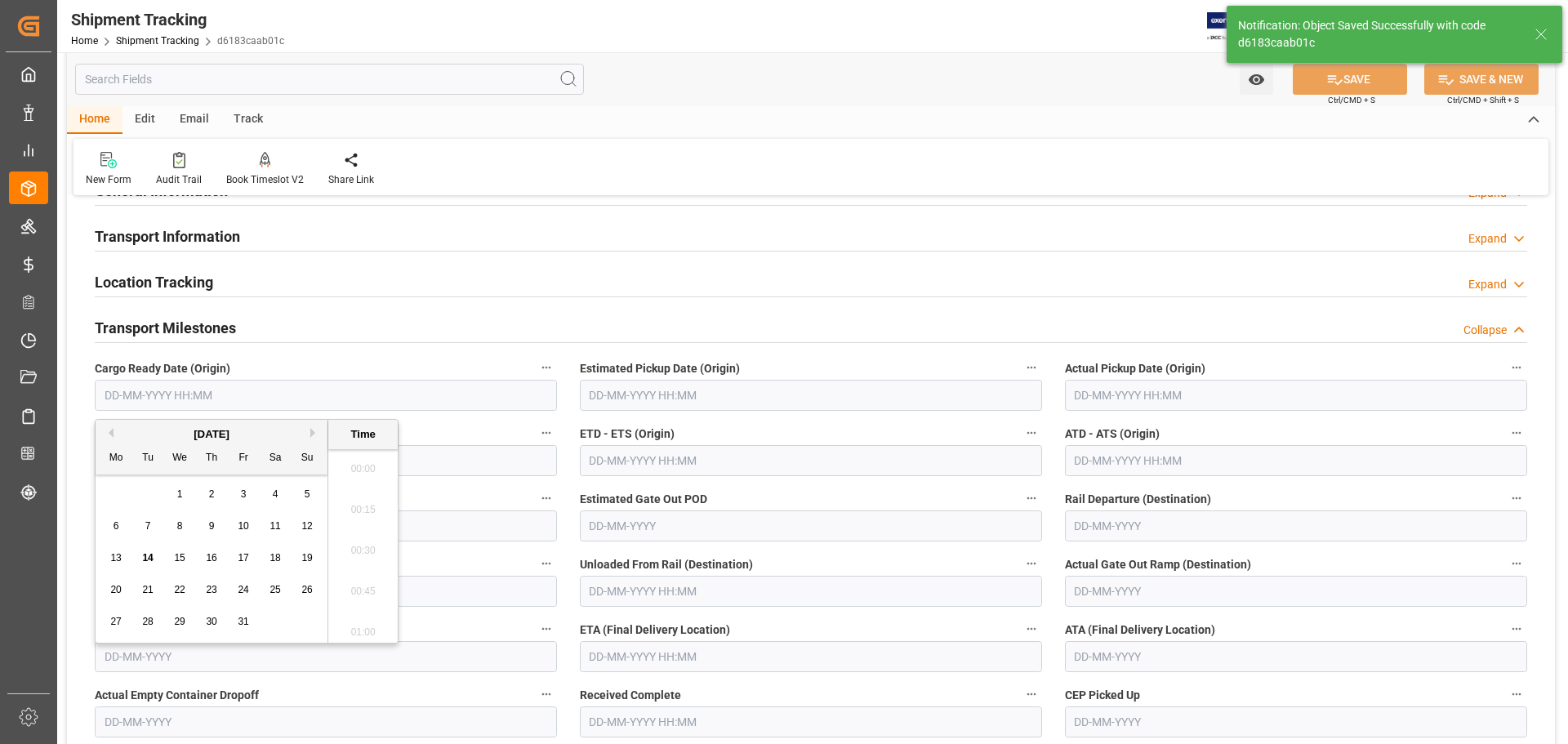
scroll to position [2171, 0]
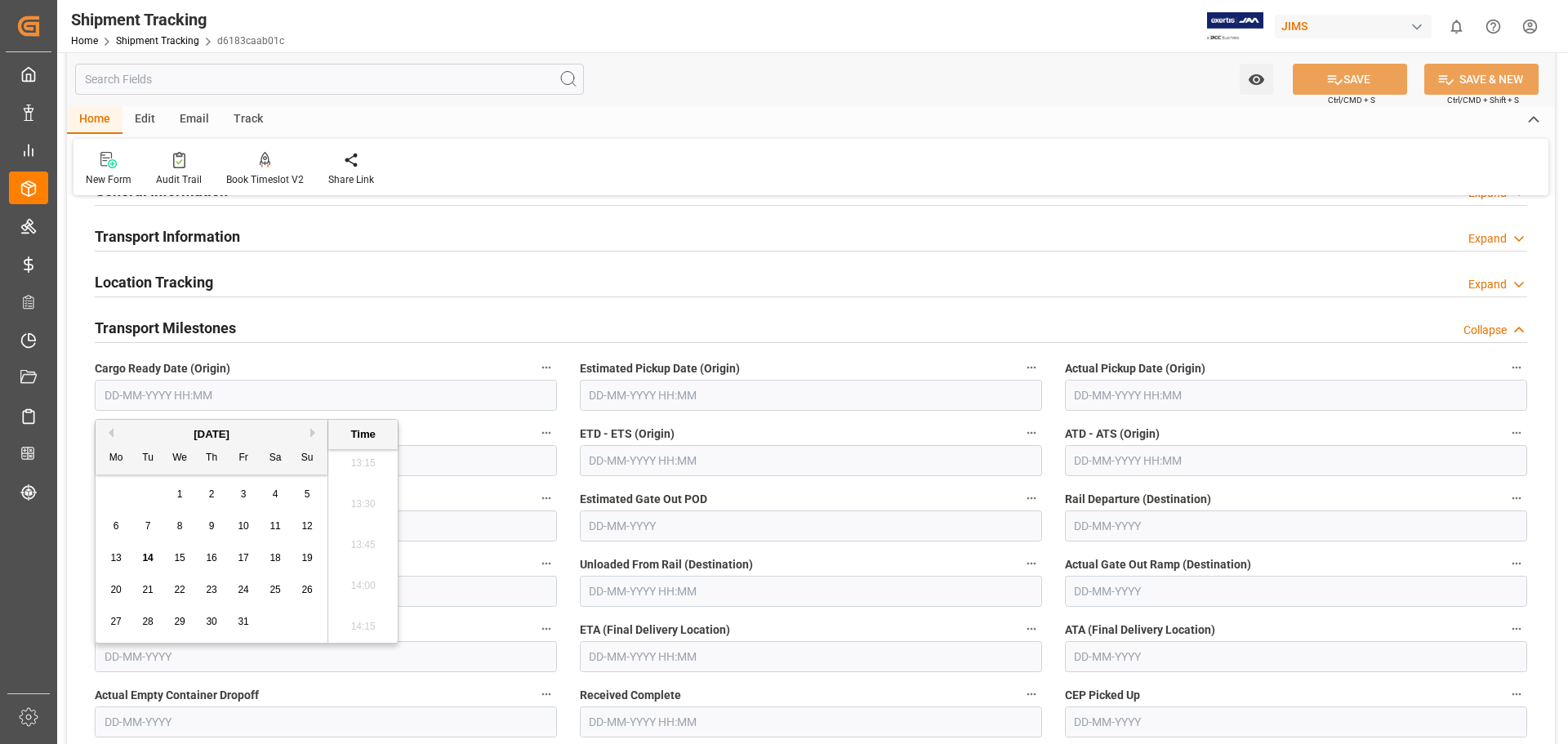
click at [148, 519] on div "7" at bounding box center [149, 527] width 20 height 20
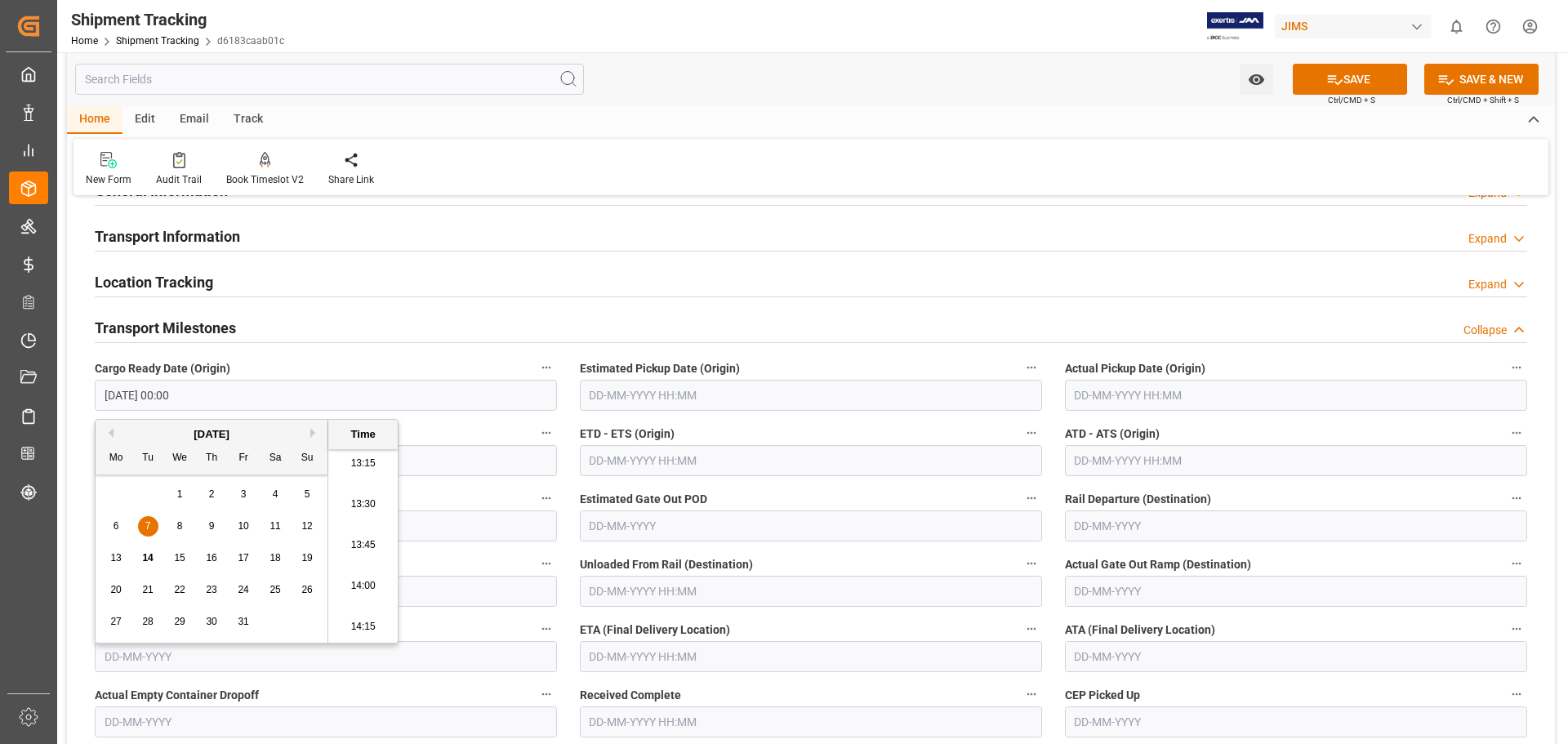
click at [241, 527] on span "10" at bounding box center [243, 526] width 11 height 11
type input "10-10-2025 00:00"
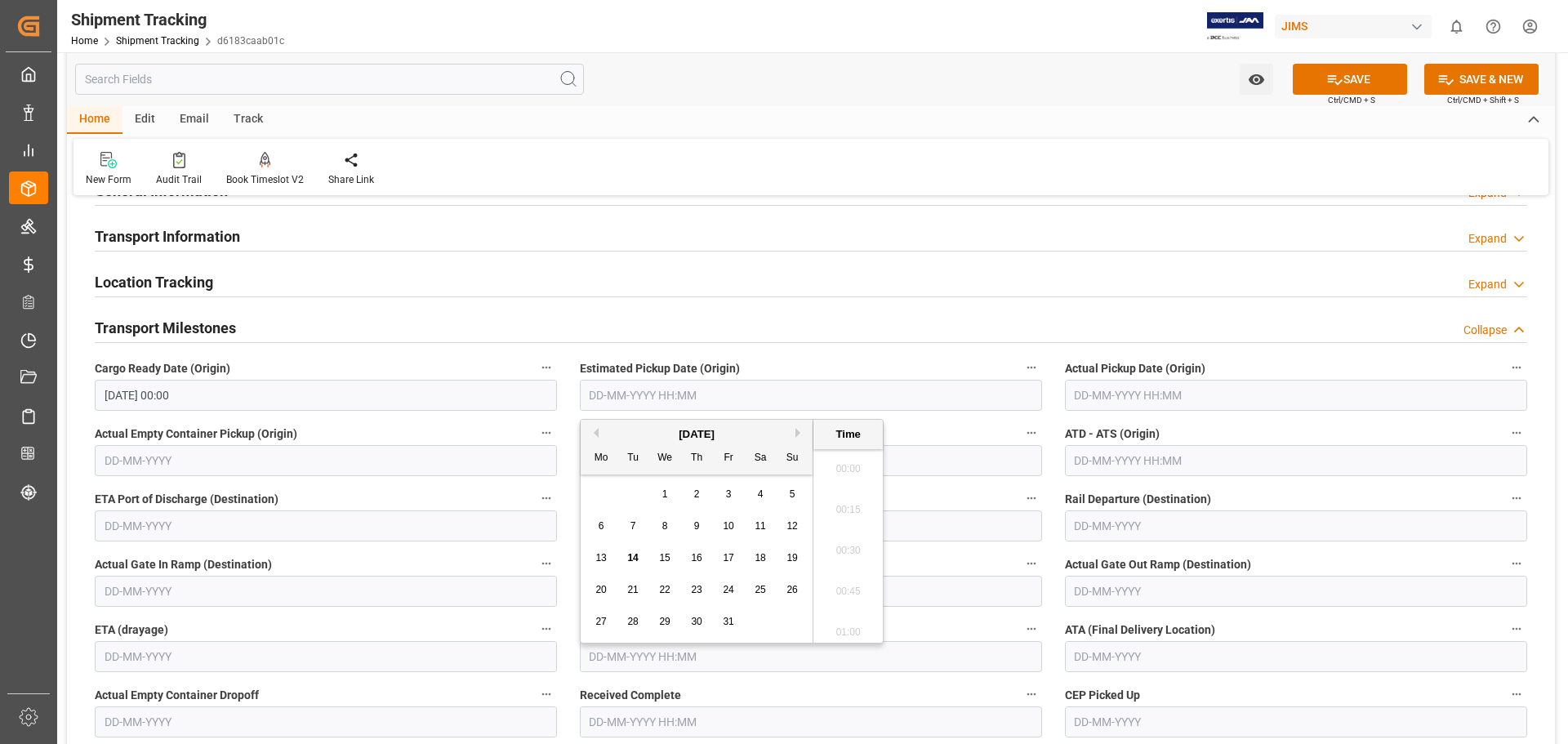
click at [622, 389] on input "text" at bounding box center [811, 395] width 463 height 31
click at [634, 557] on span "14" at bounding box center [632, 557] width 11 height 11
type input "14-10-2025 00:00"
click at [934, 300] on div "Location Tracking Expand" at bounding box center [811, 283] width 1455 height 46
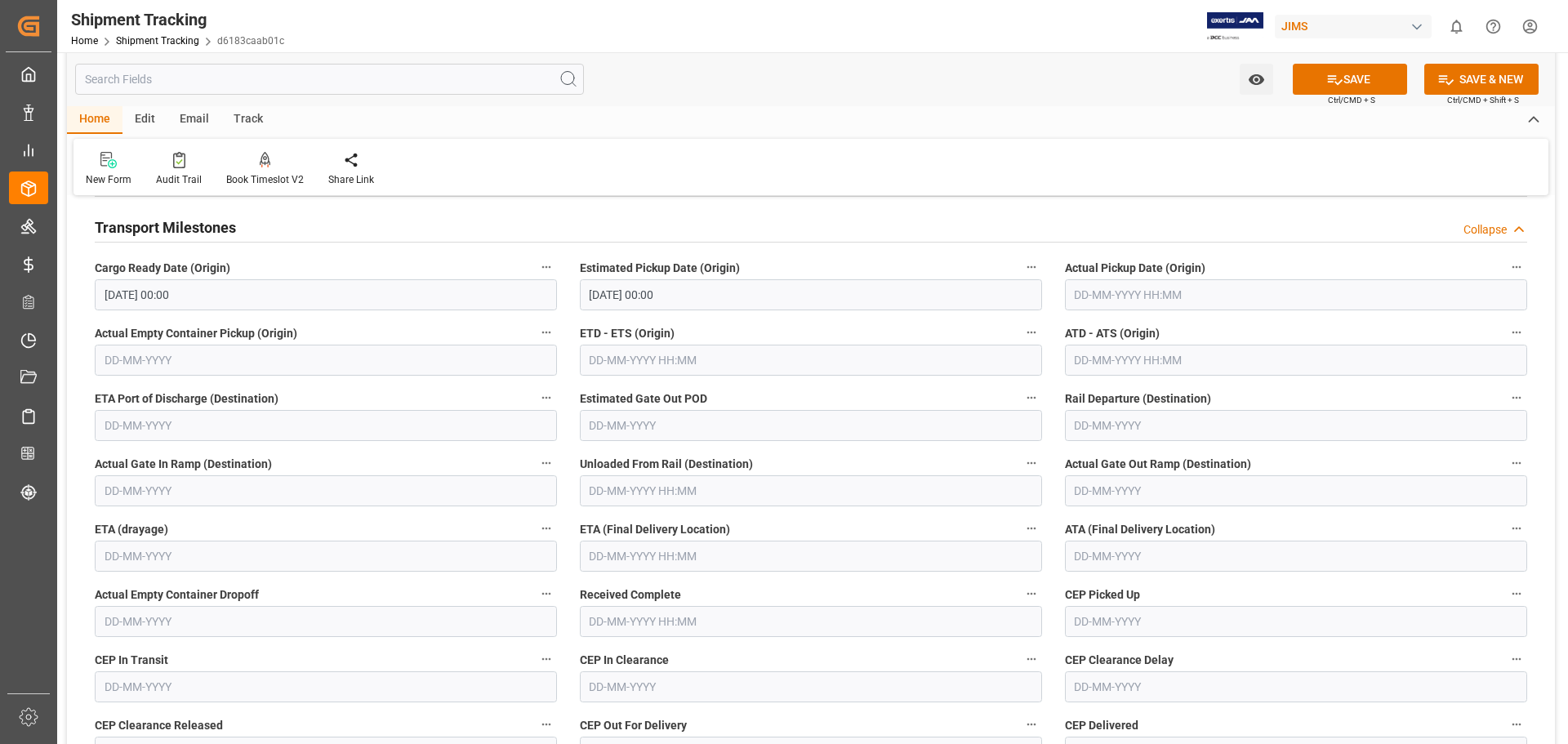
scroll to position [273, 0]
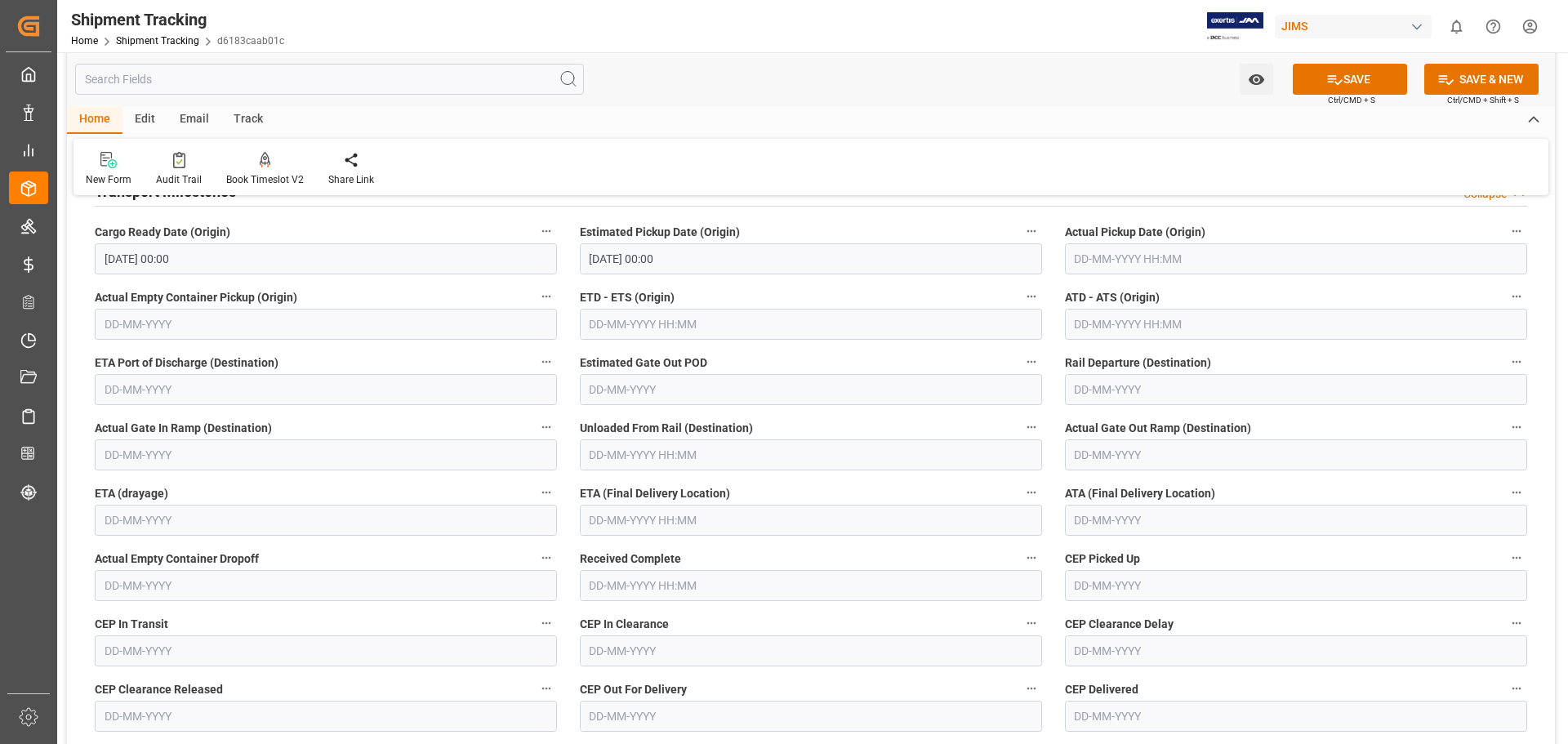
click at [641, 521] on input "text" at bounding box center [811, 521] width 463 height 31
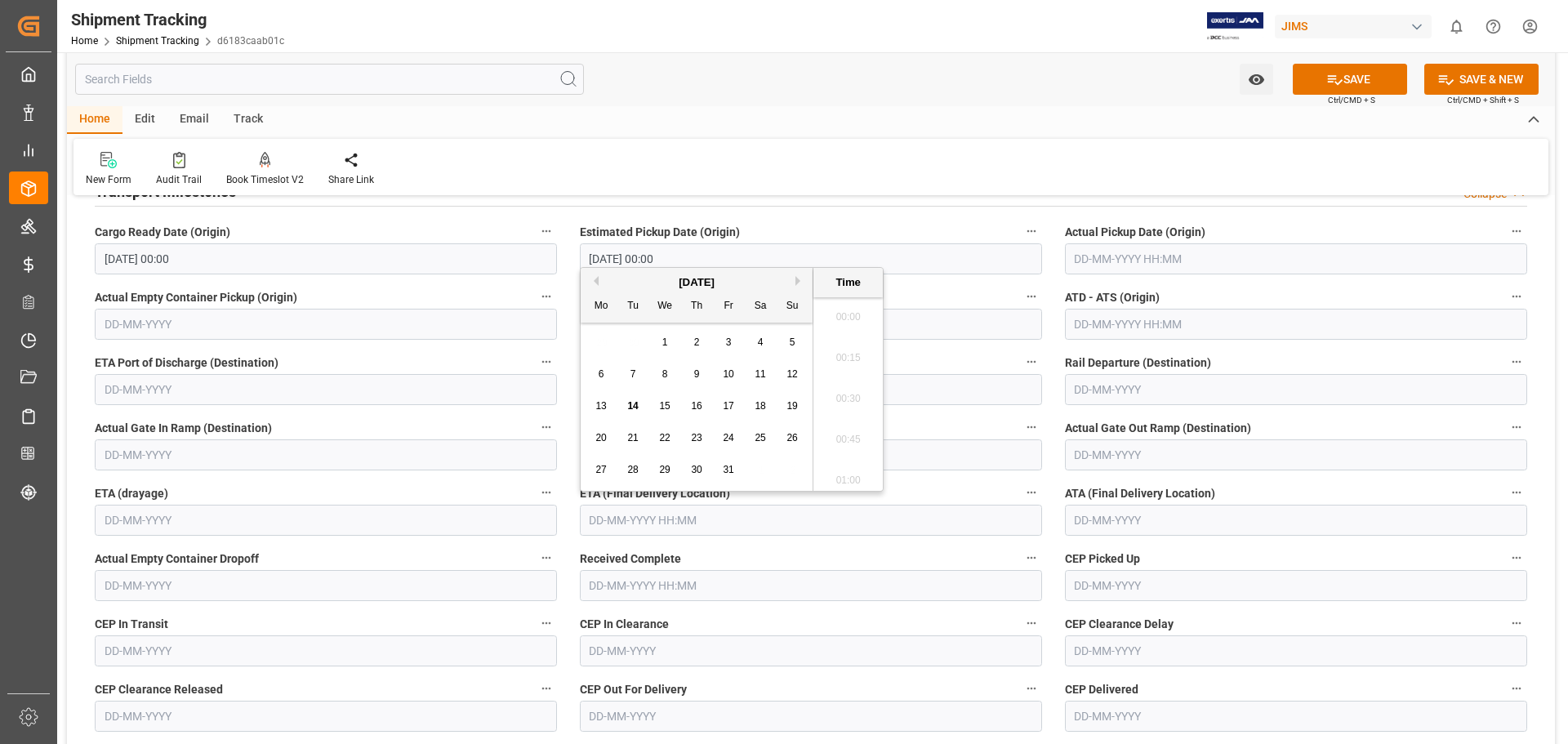
scroll to position [2171, 0]
click at [699, 408] on span "16" at bounding box center [696, 405] width 11 height 11
type input "16-10-2025 00:00"
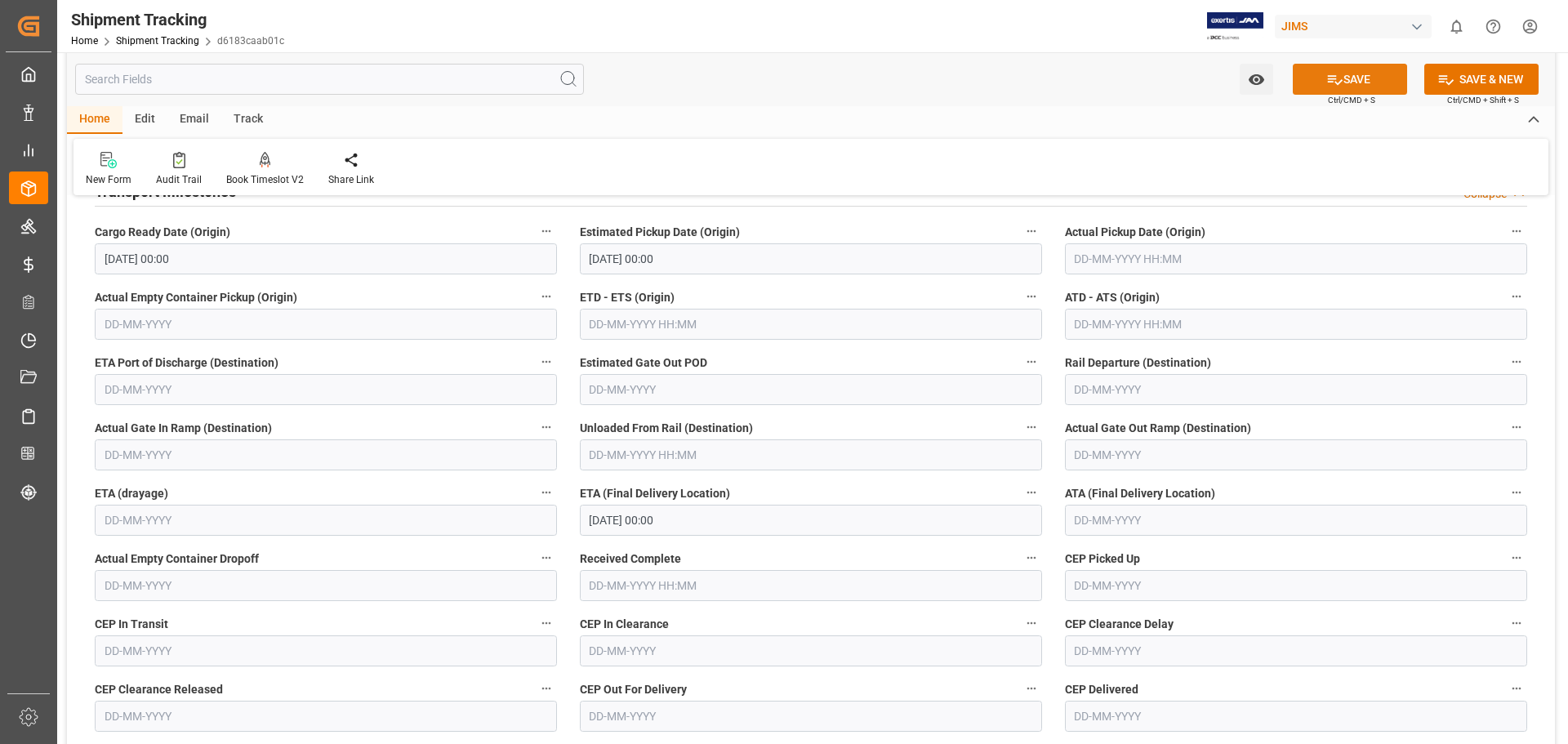
click at [1329, 80] on icon at bounding box center [1335, 80] width 17 height 17
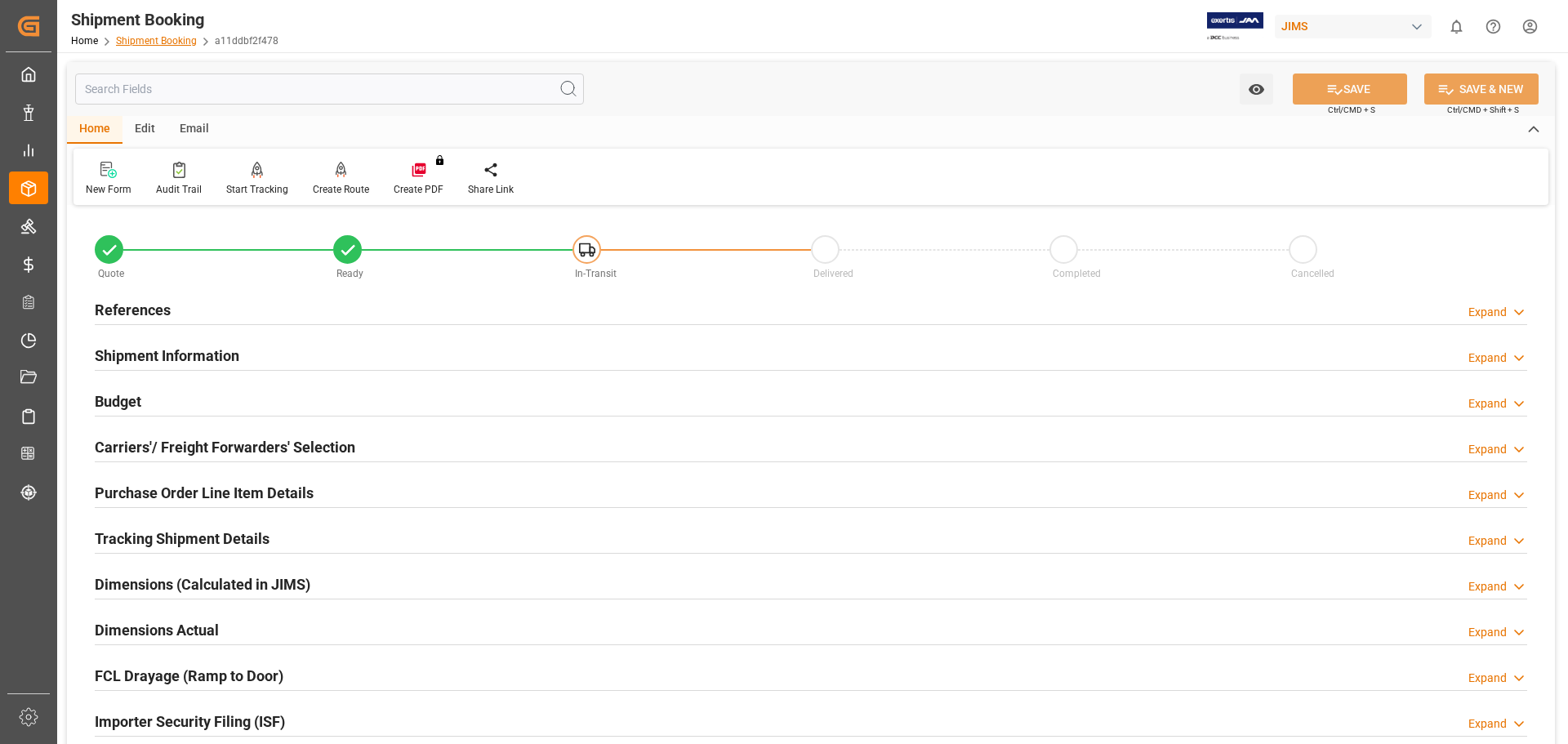
click at [134, 43] on link "Shipment Booking" at bounding box center [156, 40] width 81 height 11
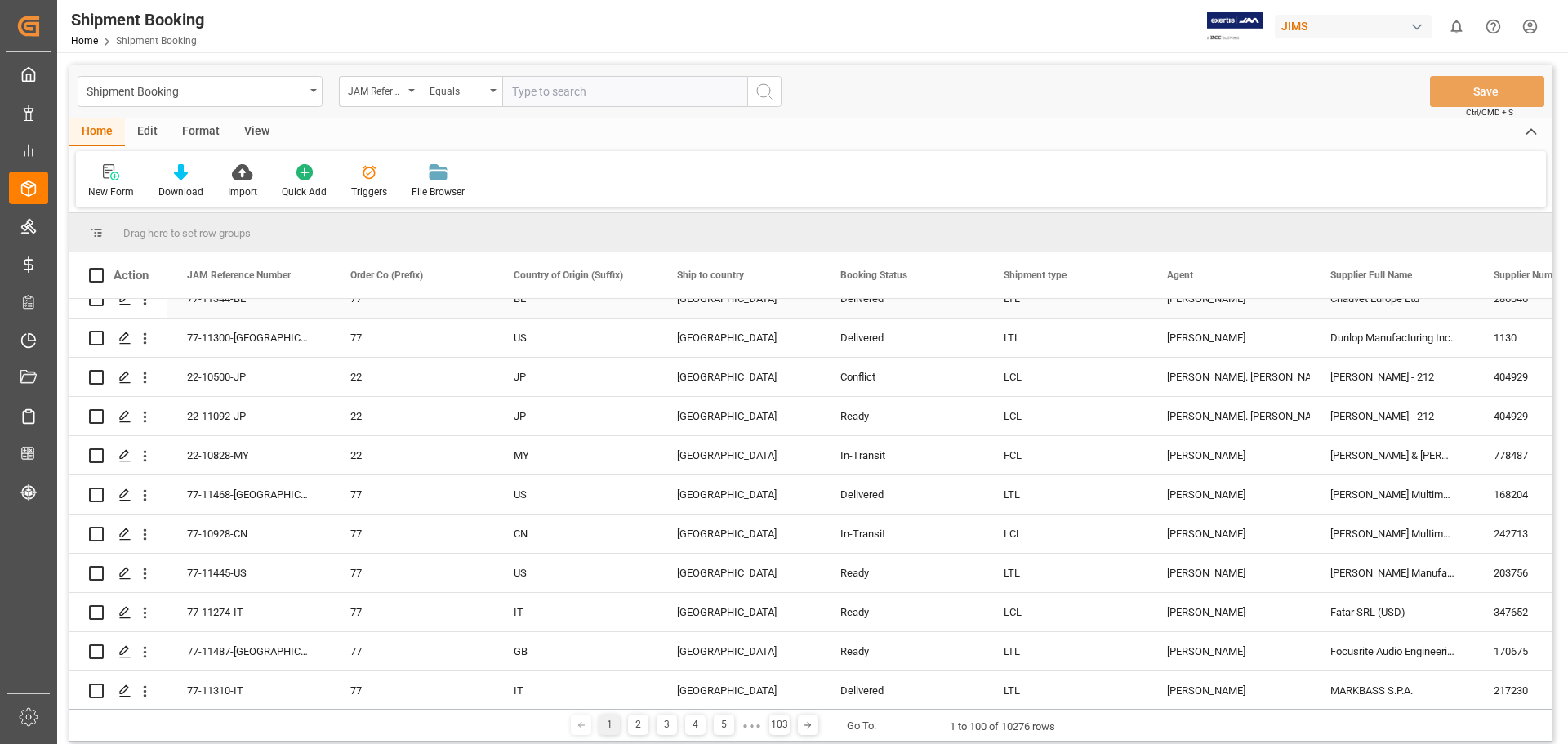
scroll to position [272, 0]
